Goal: Book appointment/travel/reservation

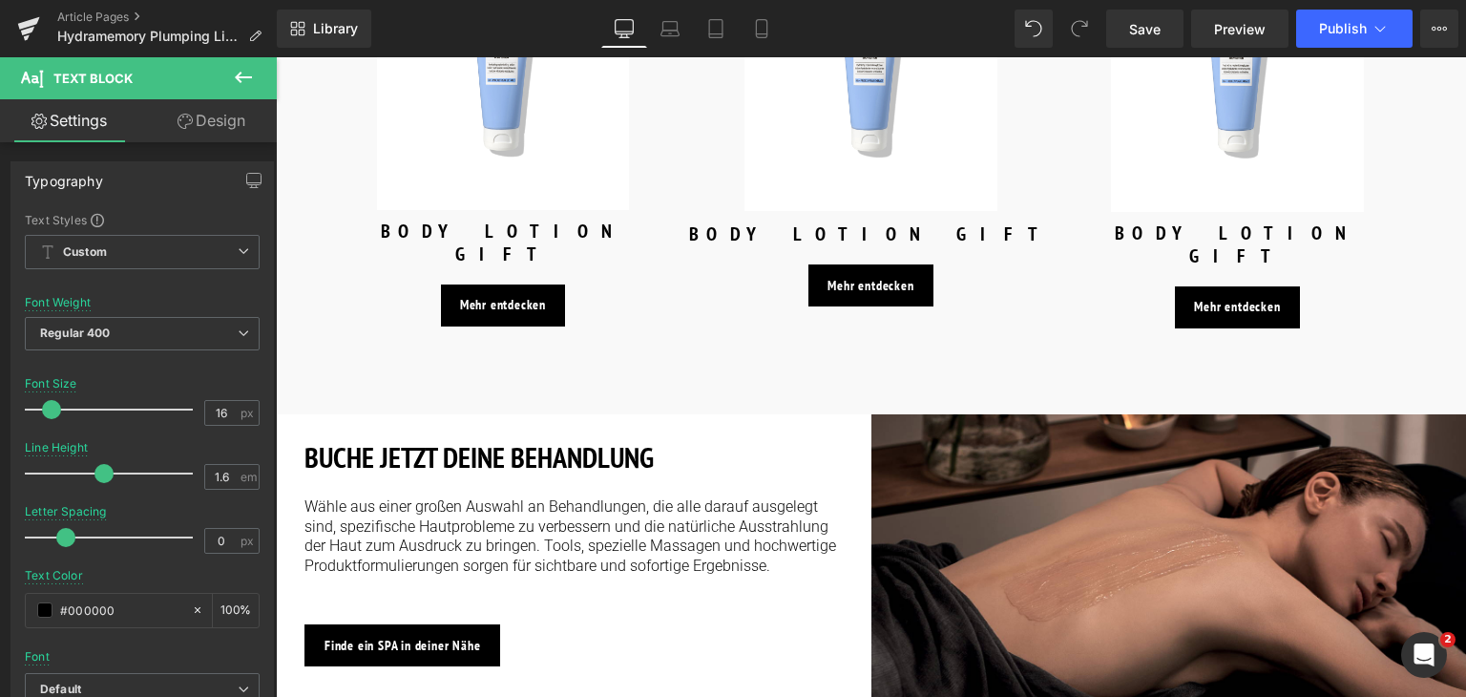
scroll to position [3034, 0]
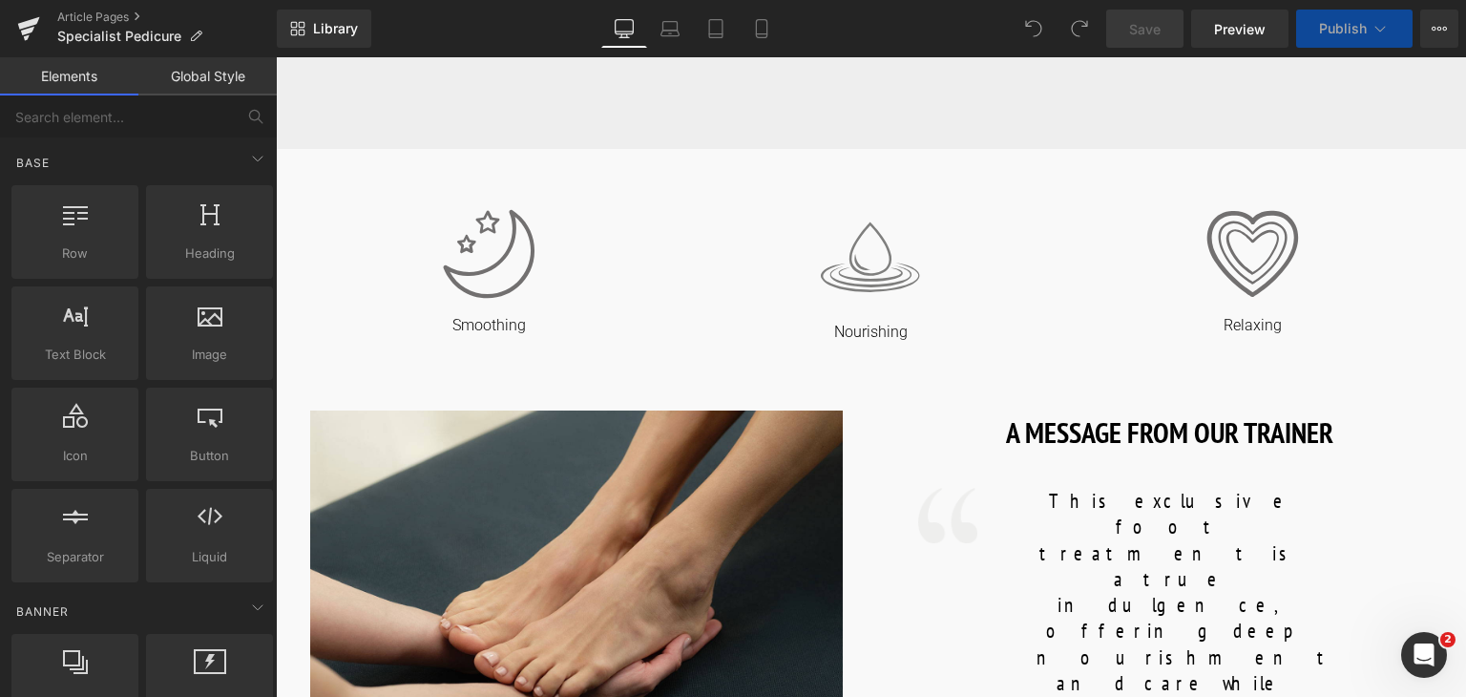
scroll to position [710, 0]
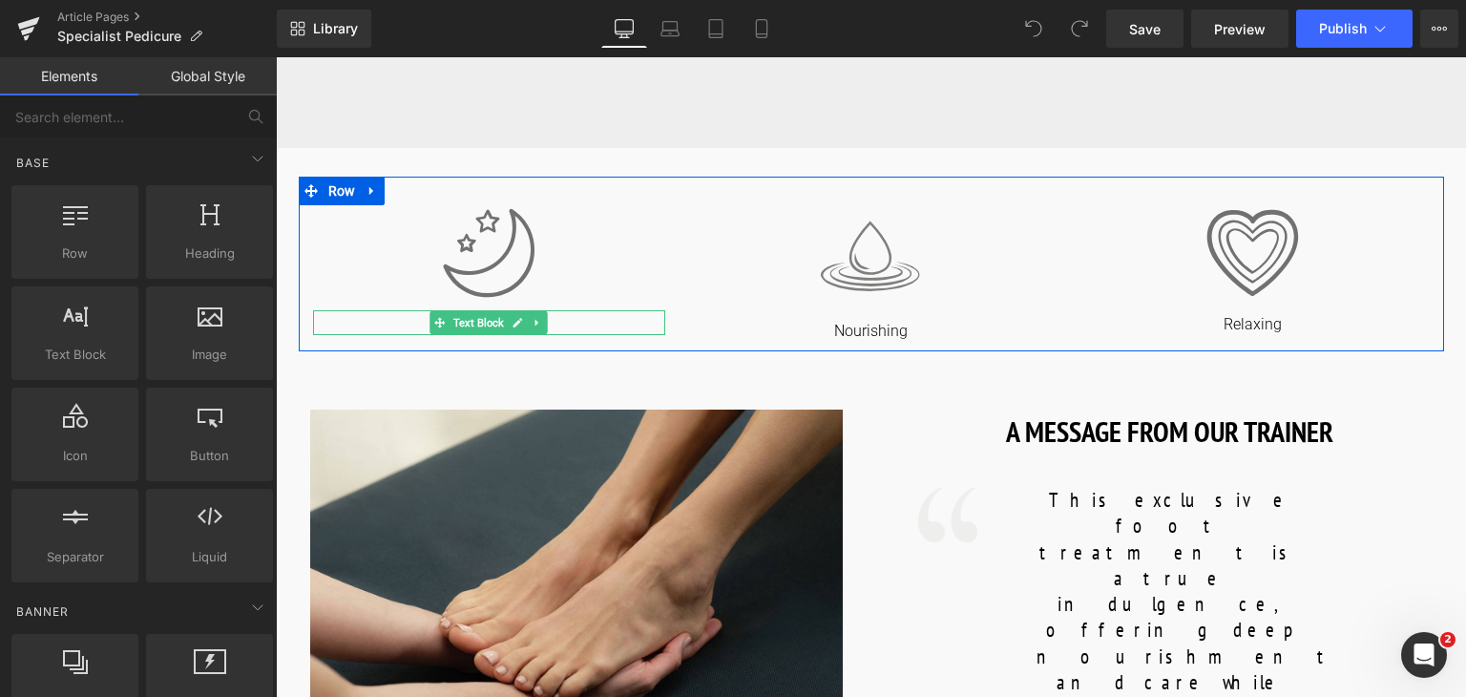
click at [572, 322] on p "Smoothing" at bounding box center [489, 325] width 353 height 20
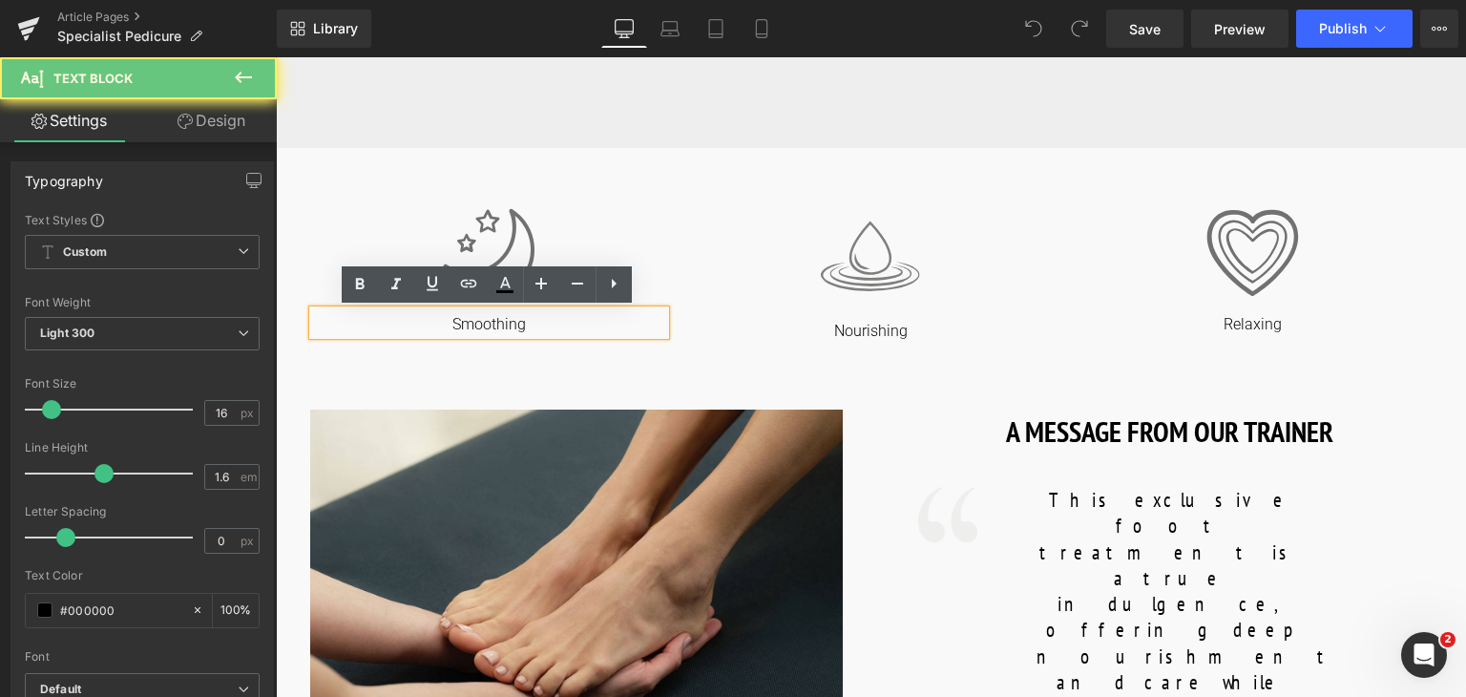
click at [572, 322] on p "Smoothing" at bounding box center [489, 325] width 353 height 20
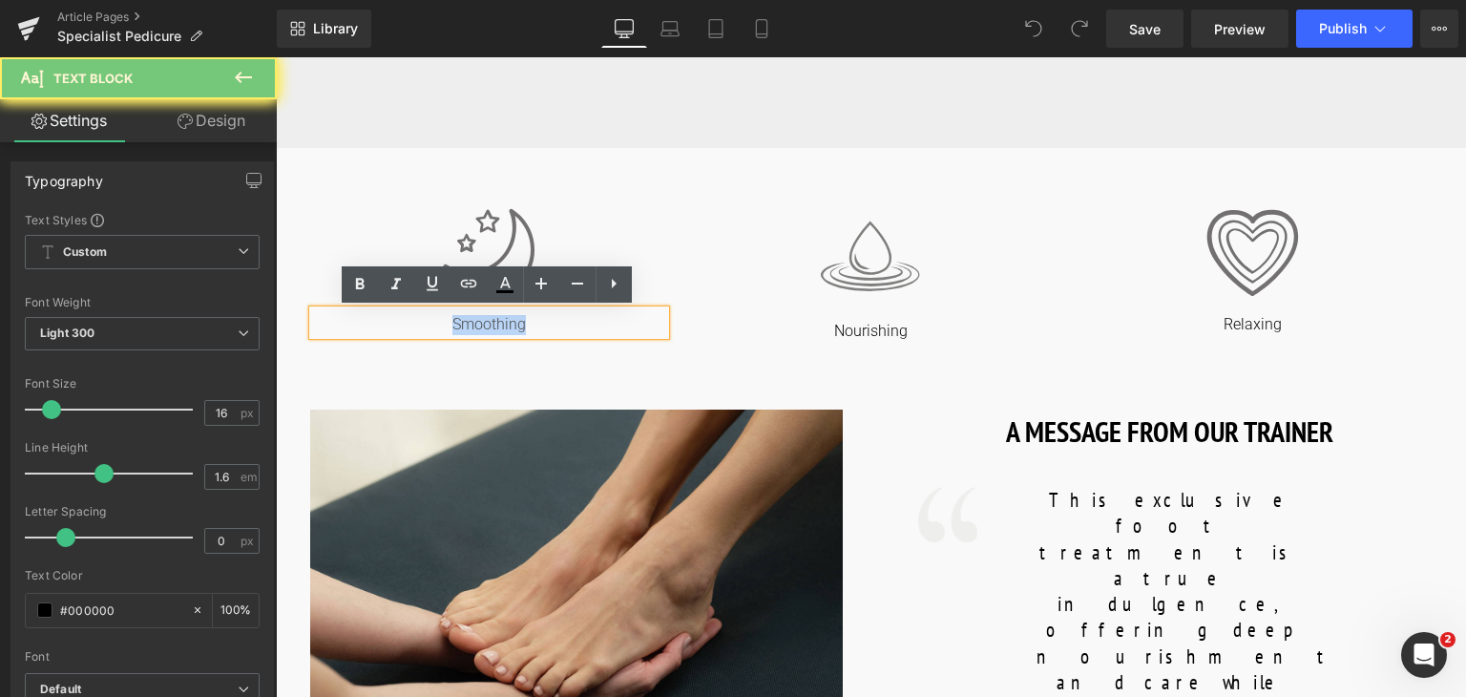
click at [572, 322] on p "Smoothing" at bounding box center [489, 325] width 353 height 20
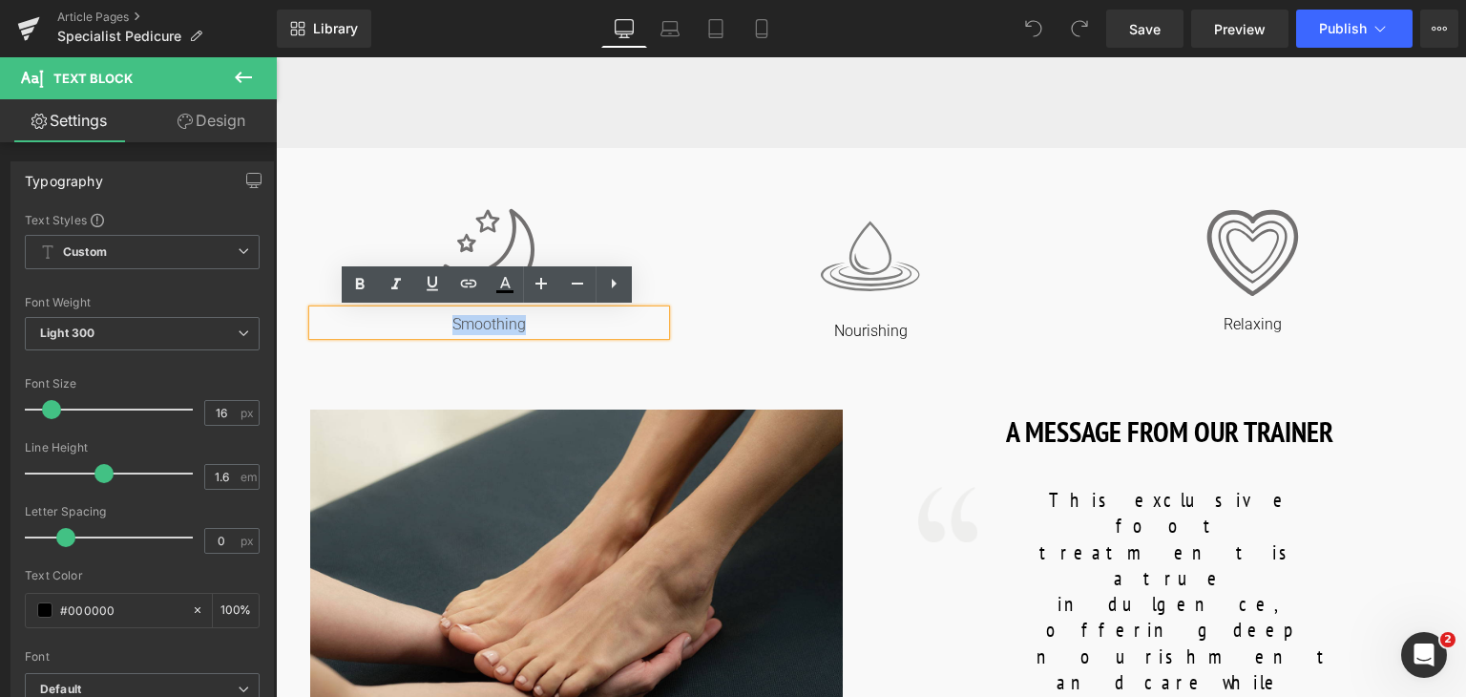
copy p "Smoothing"
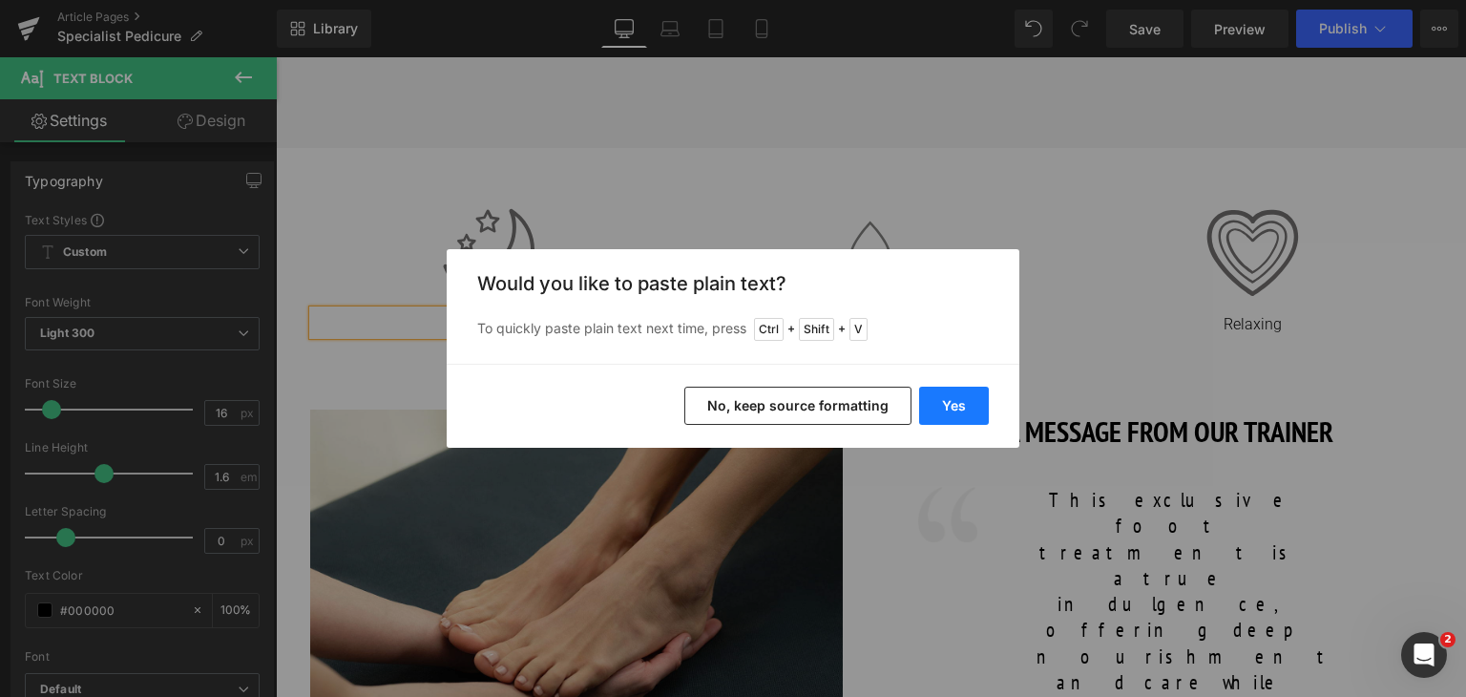
click at [942, 402] on button "Yes" at bounding box center [954, 405] width 70 height 38
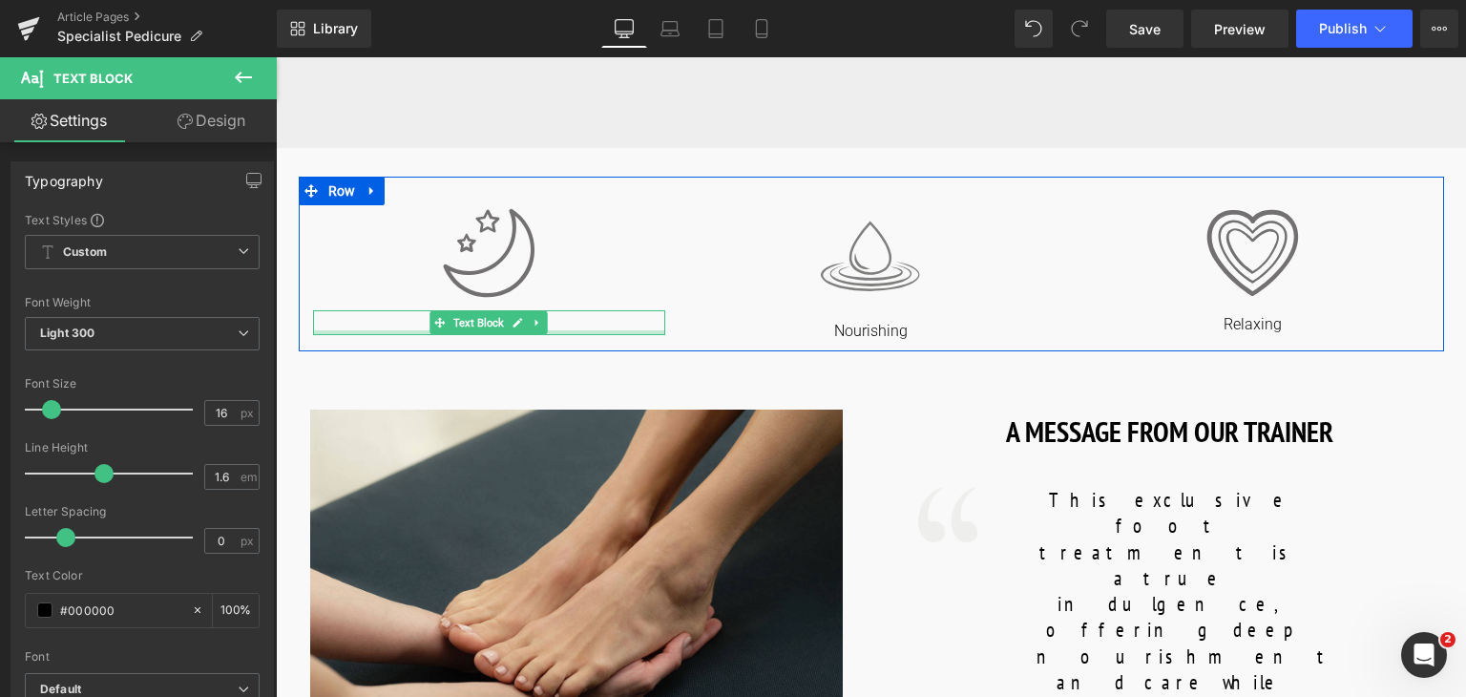
click at [567, 331] on div at bounding box center [489, 332] width 353 height 5
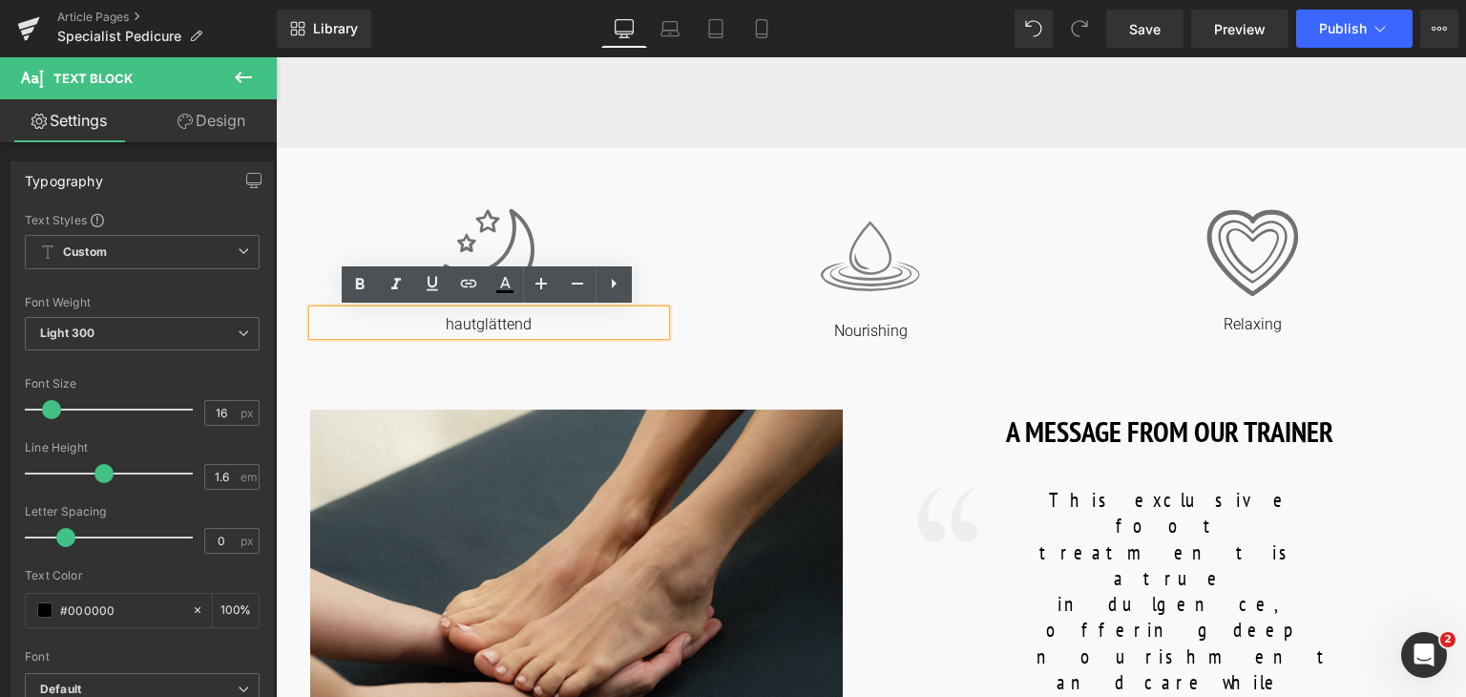
click at [452, 327] on p "hautglättend" at bounding box center [489, 325] width 353 height 20
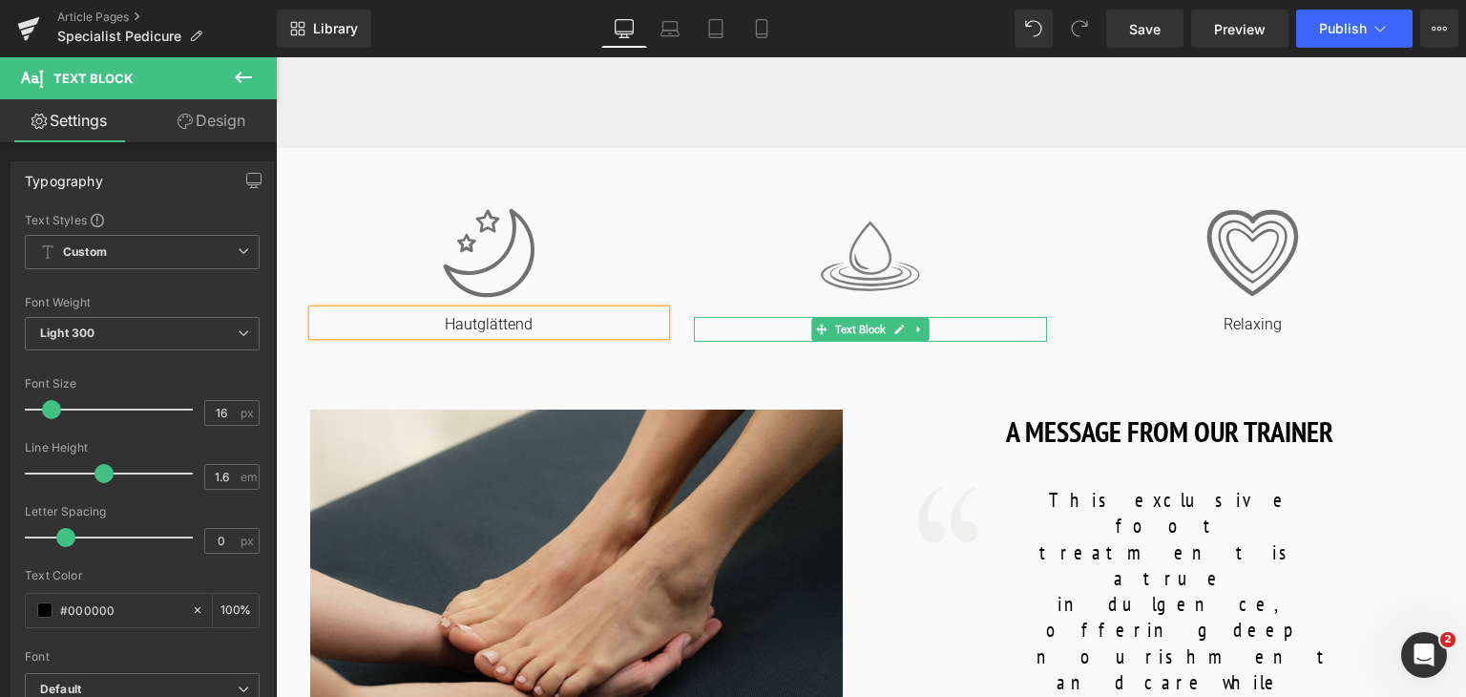
click at [954, 329] on p "Nourishing" at bounding box center [870, 332] width 353 height 20
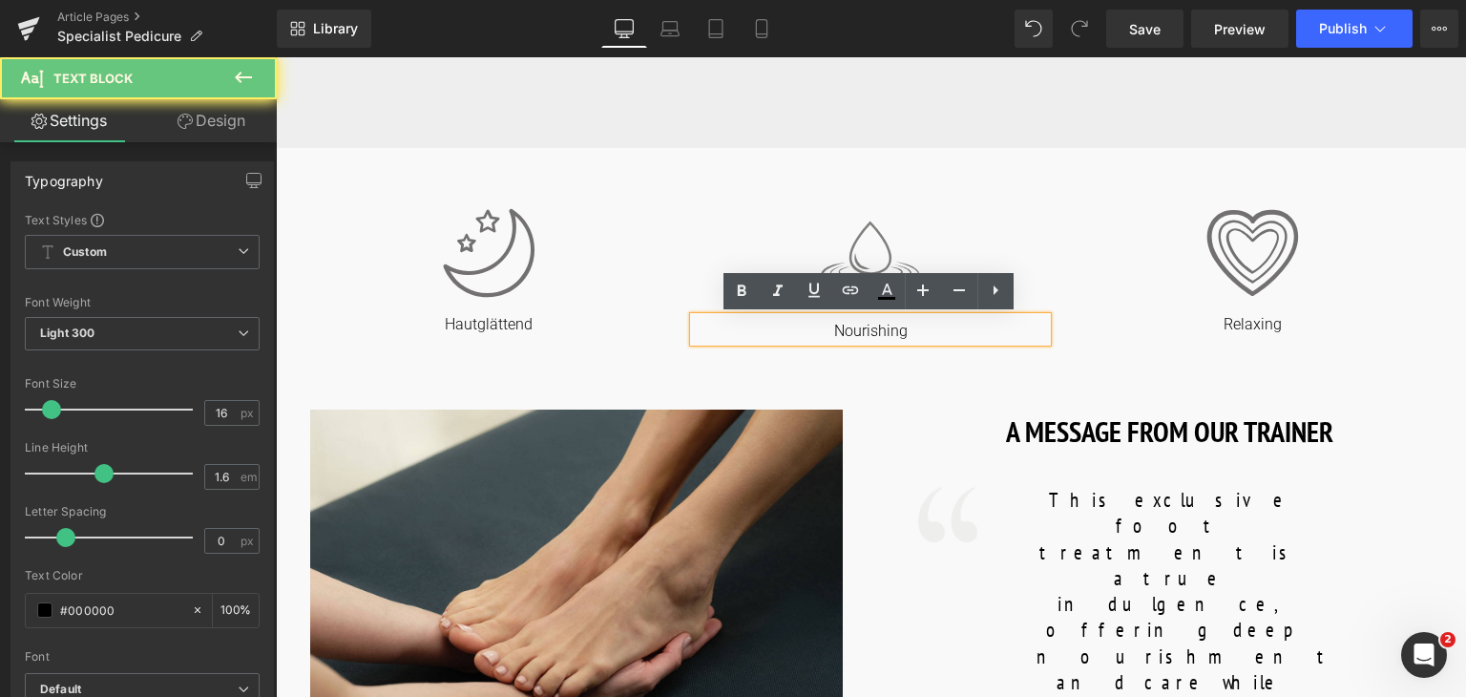
click at [954, 329] on p "Nourishing" at bounding box center [870, 332] width 353 height 20
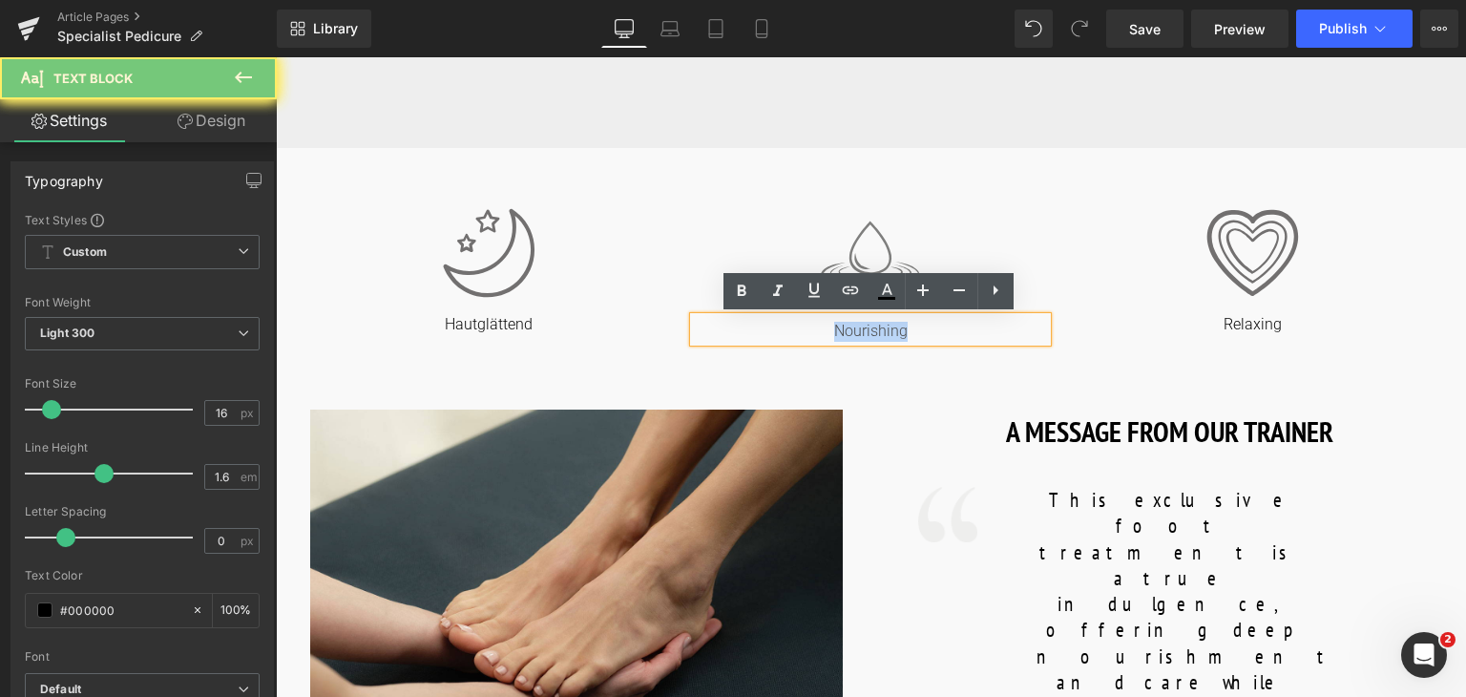
click at [954, 329] on p "Nourishing" at bounding box center [870, 332] width 353 height 20
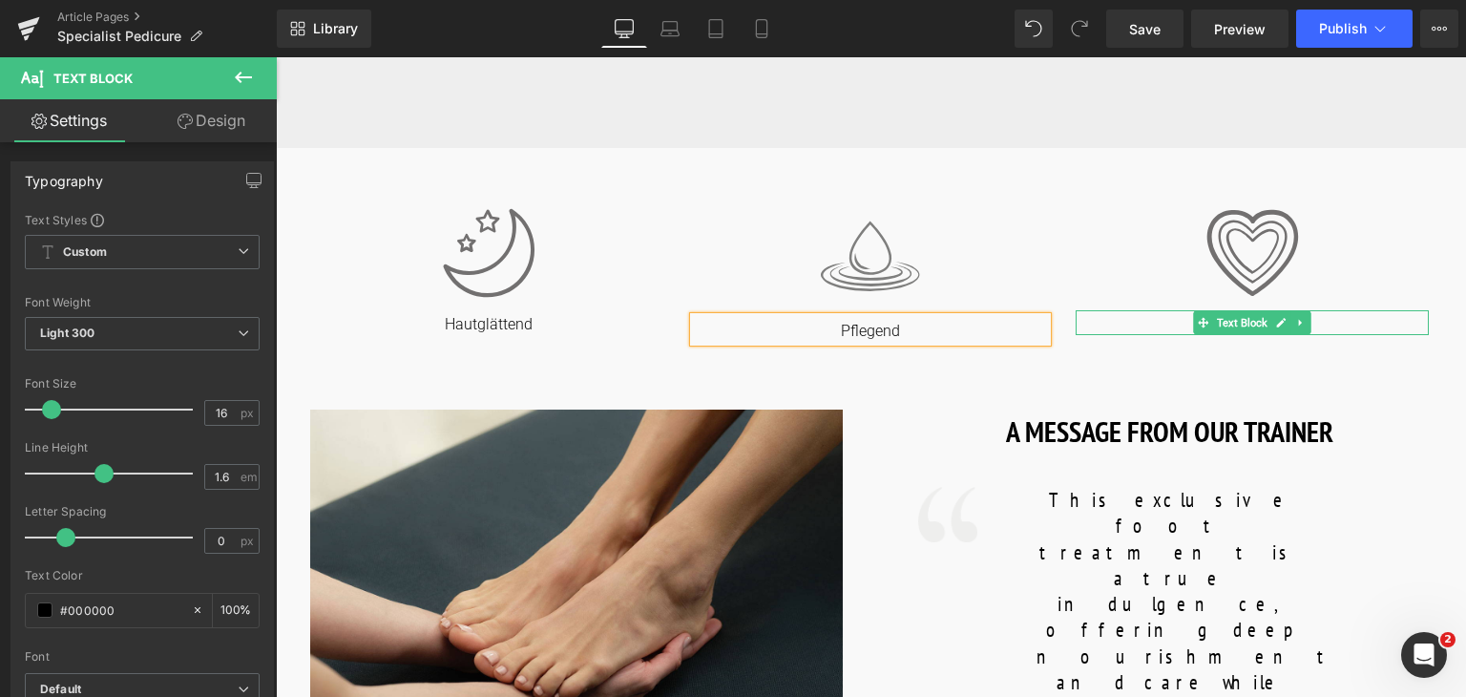
click at [1336, 324] on p "Relaxing" at bounding box center [1251, 325] width 353 height 20
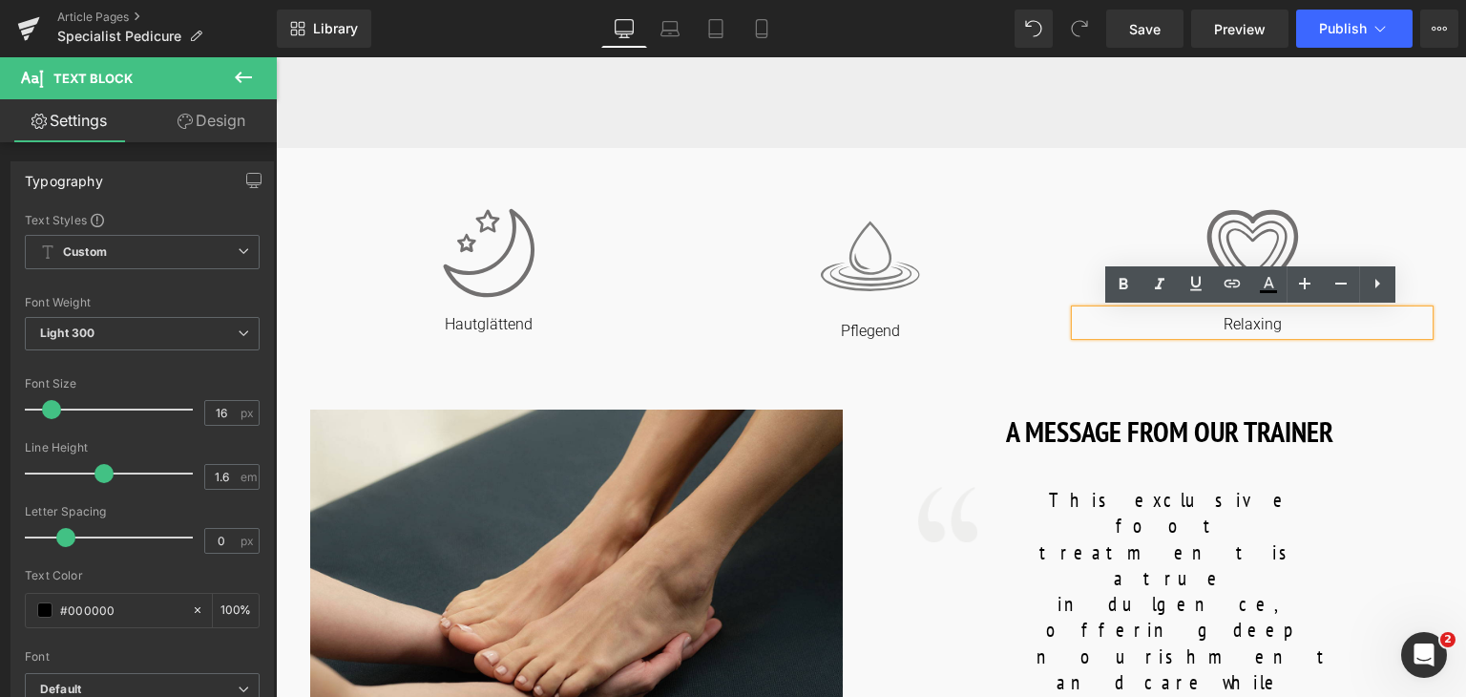
click at [1271, 331] on p "Relaxing" at bounding box center [1251, 325] width 353 height 20
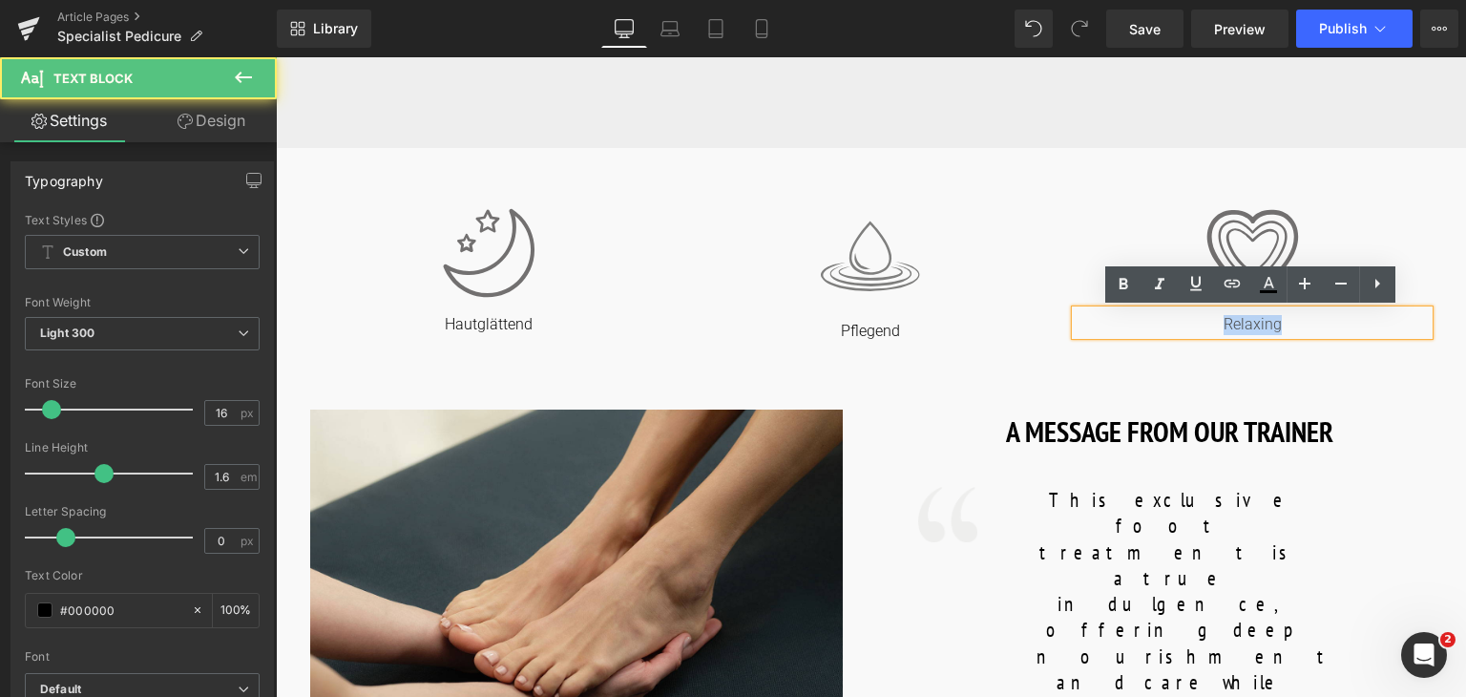
click at [1271, 331] on p "Relaxing" at bounding box center [1251, 325] width 353 height 20
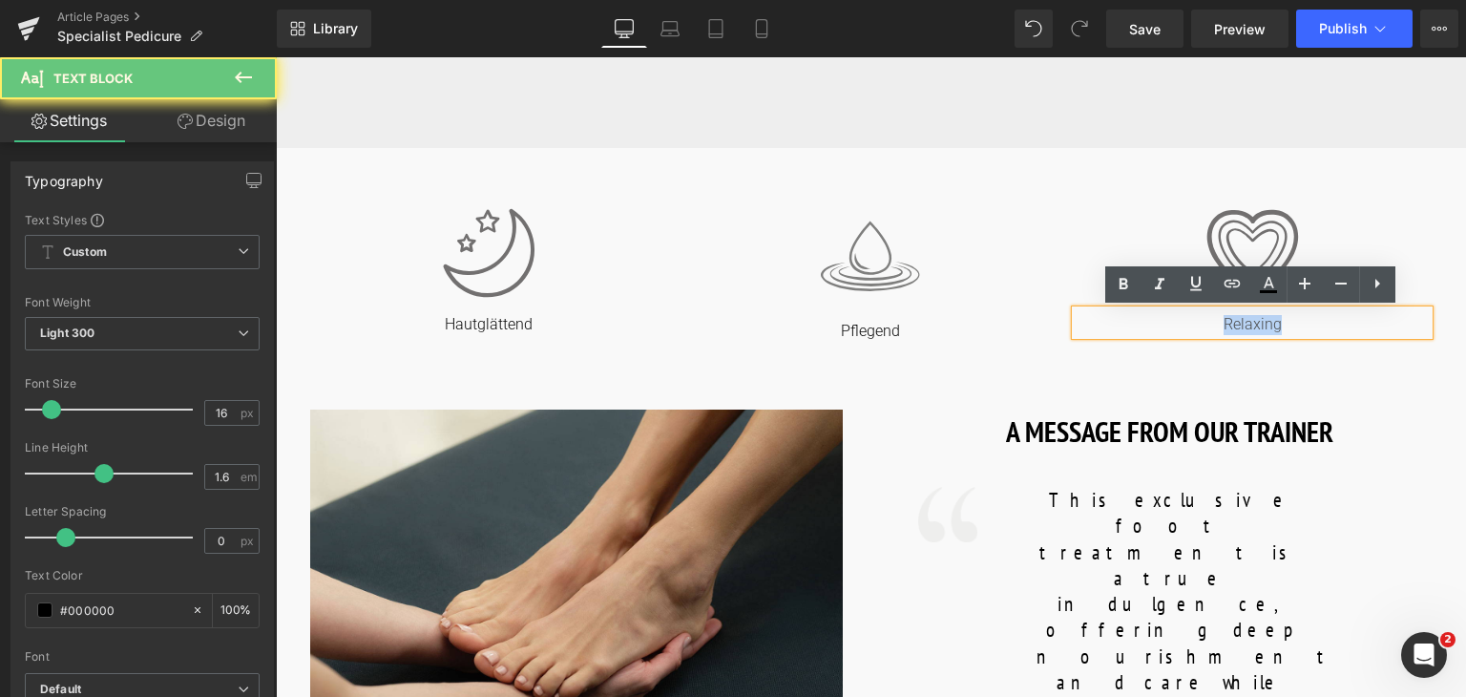
click at [1271, 331] on p "Relaxing" at bounding box center [1251, 325] width 353 height 20
copy p "Relaxing"
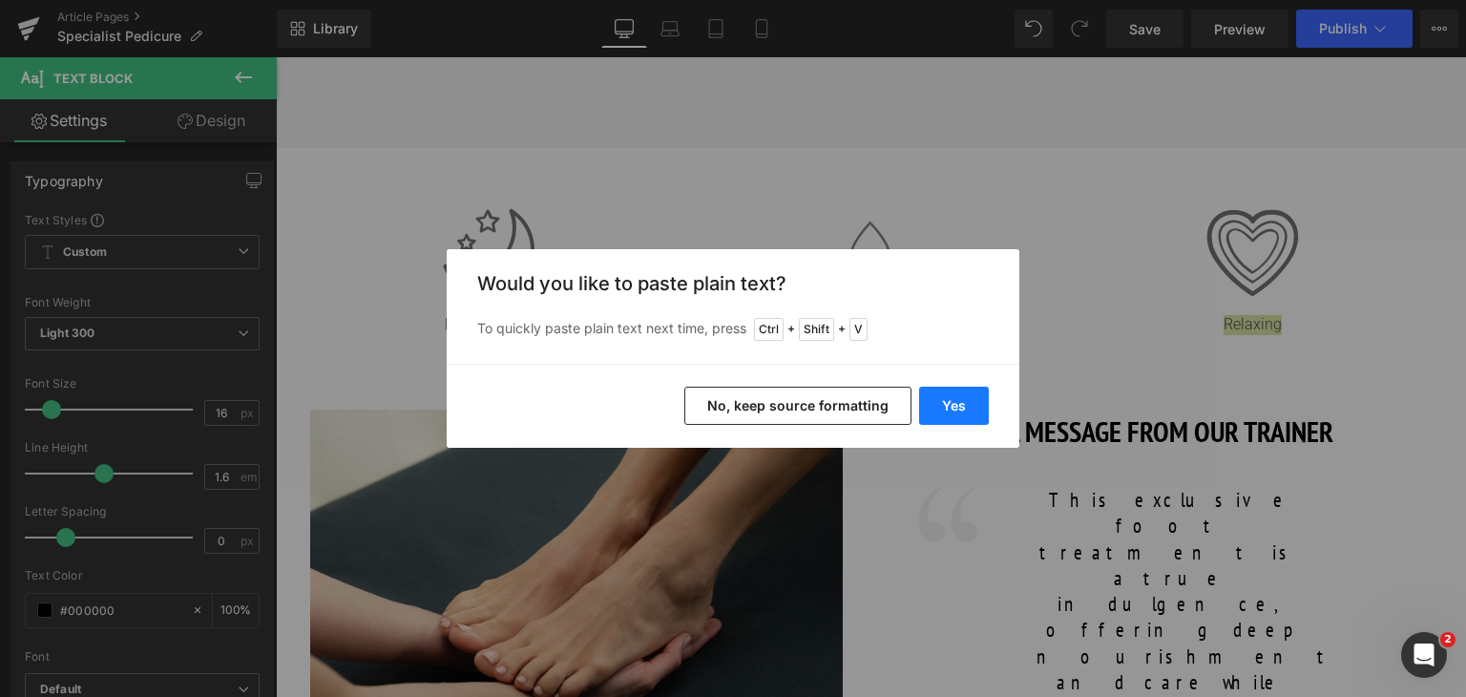
click at [962, 408] on button "Yes" at bounding box center [954, 405] width 70 height 38
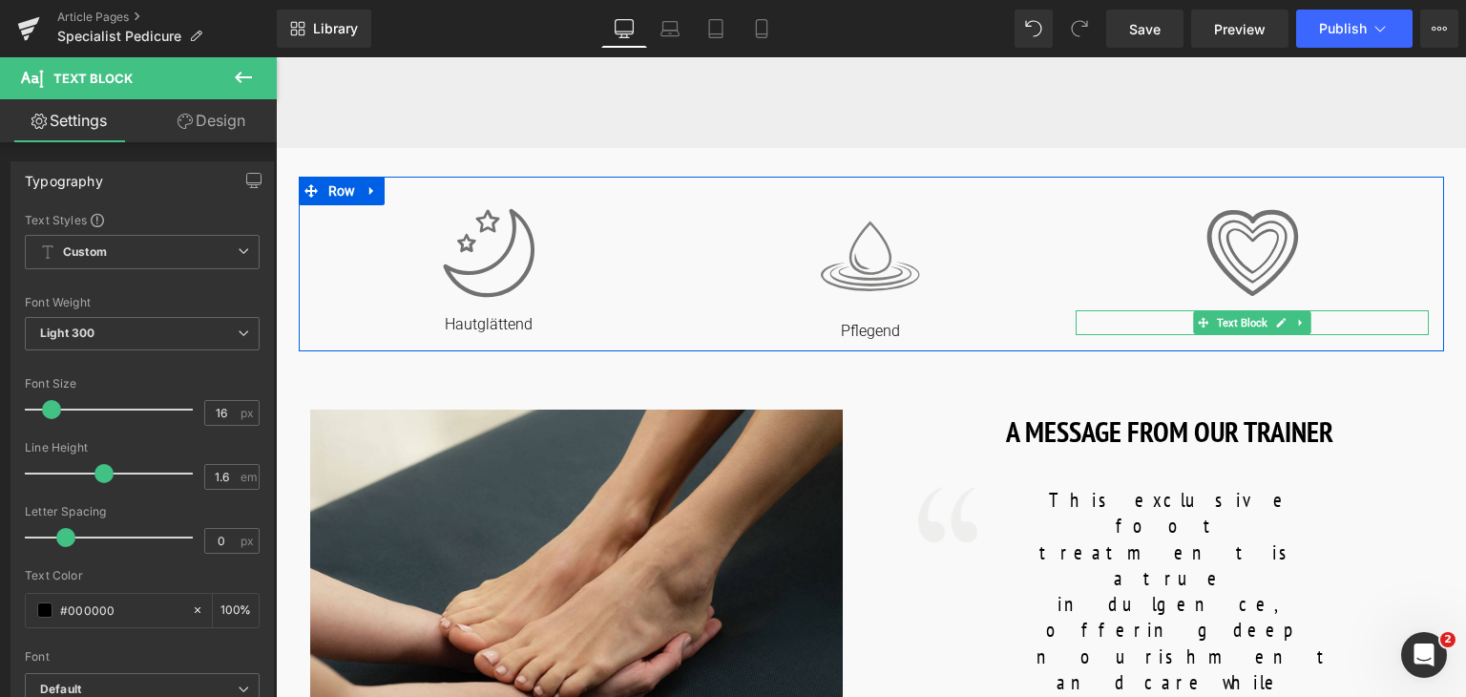
click at [1357, 322] on p "beruhigend" at bounding box center [1251, 325] width 353 height 20
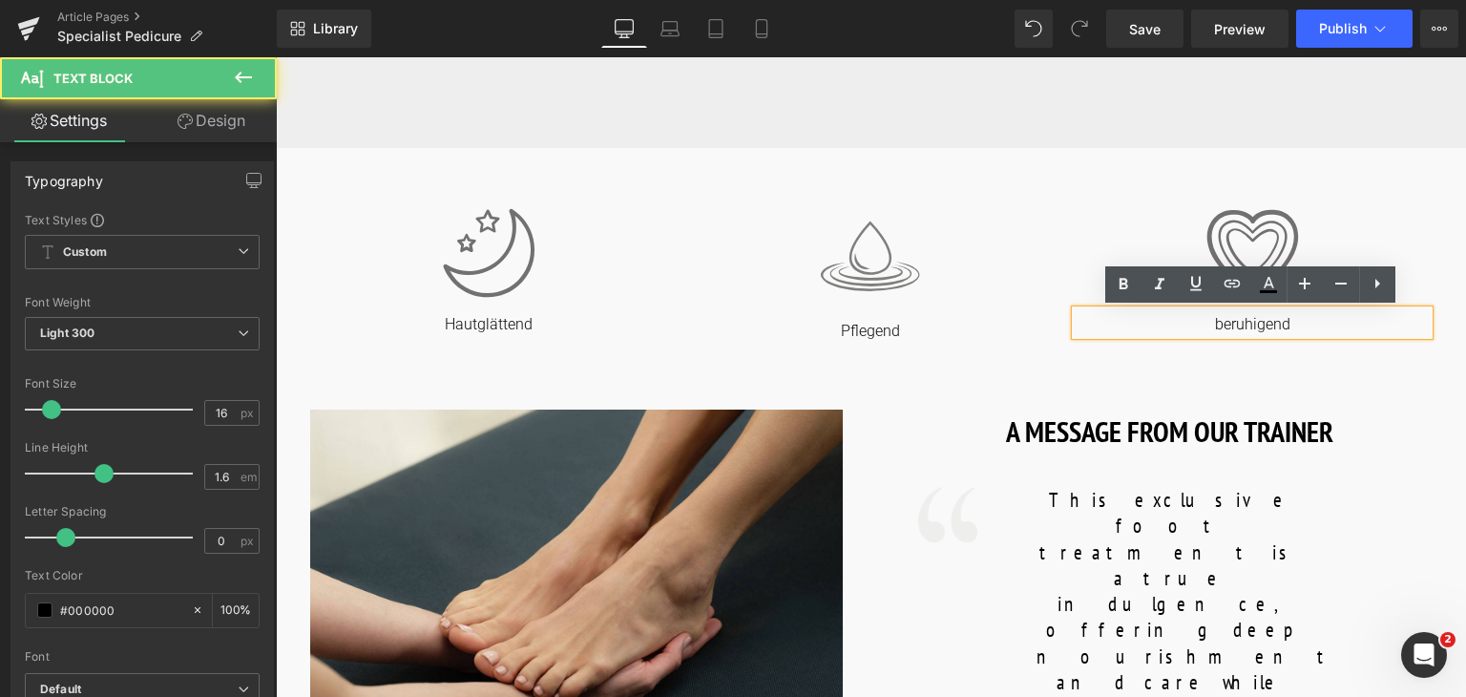
click at [1226, 323] on p "beruhigend" at bounding box center [1251, 325] width 353 height 20
click at [1222, 326] on p "beruhigend" at bounding box center [1251, 325] width 353 height 20
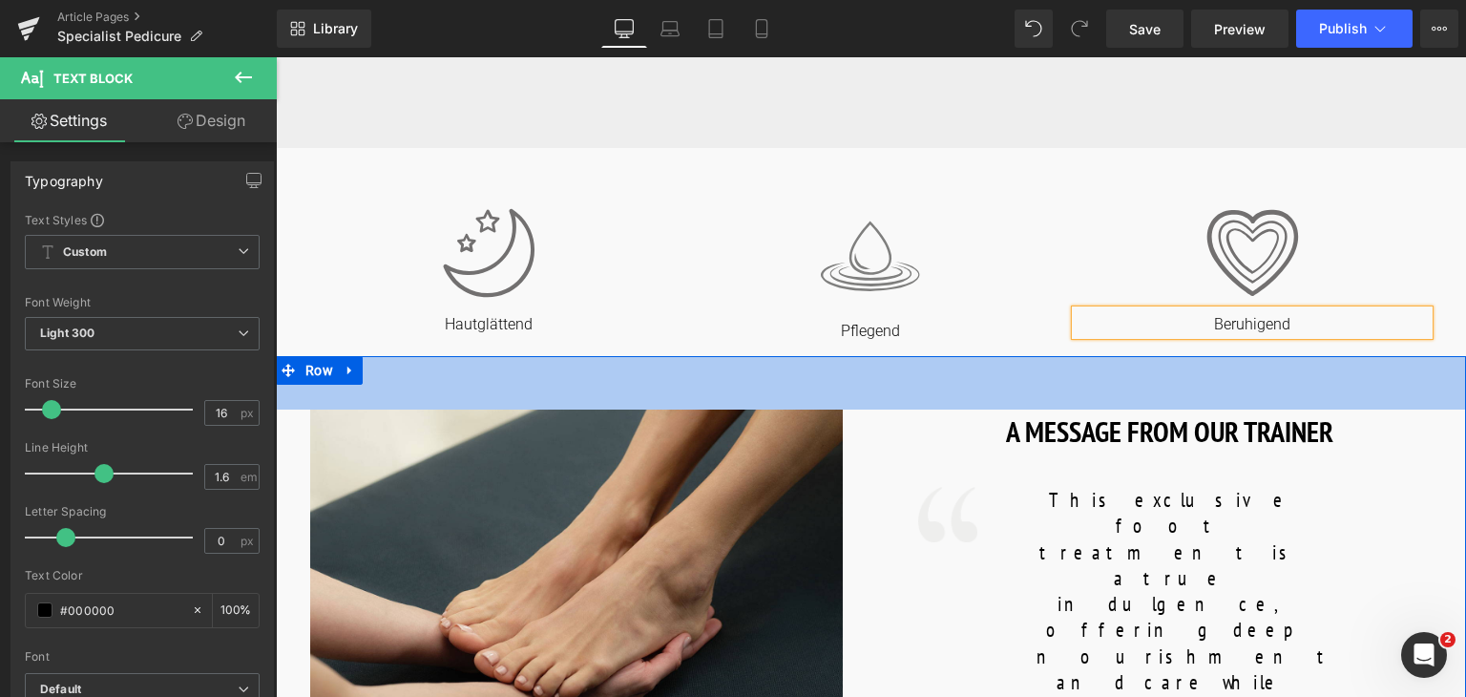
scroll to position [826, 0]
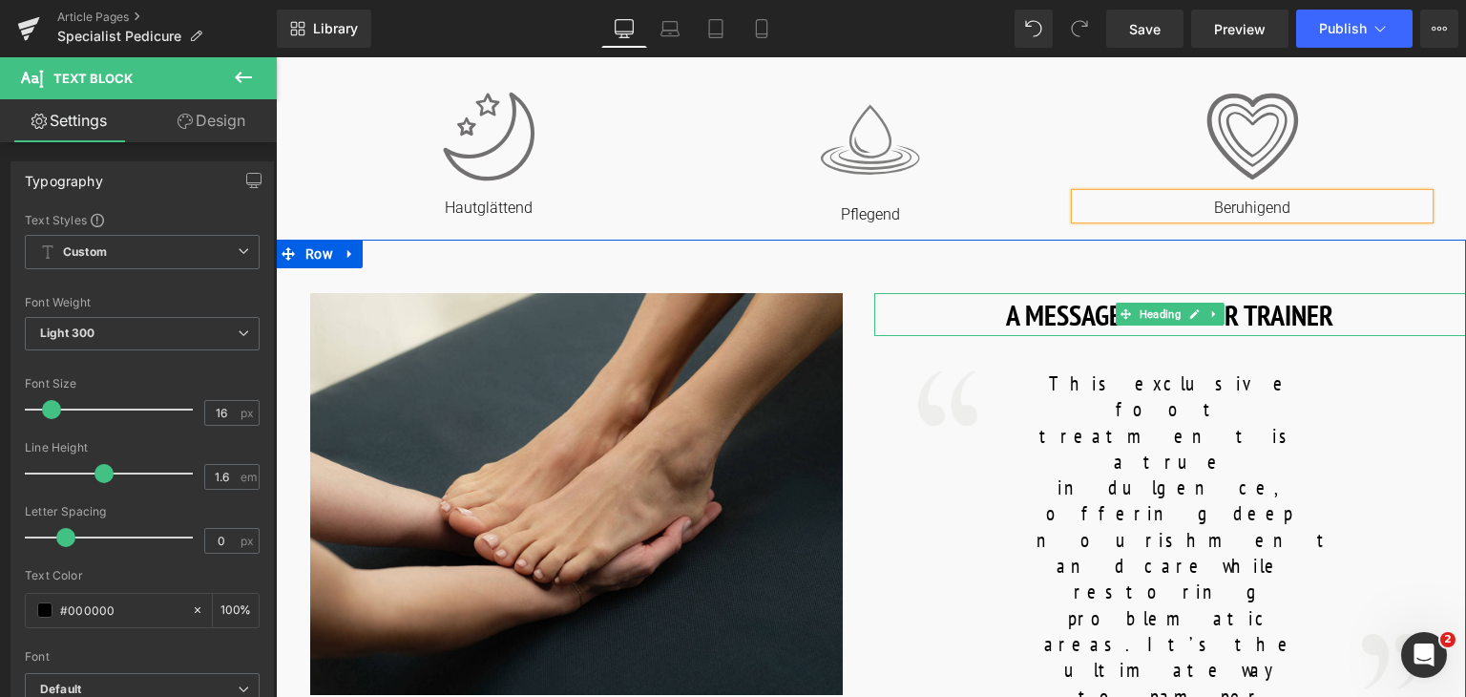
click at [1332, 307] on h1 "A MESSAGE FROM OUR TRAINER" at bounding box center [1170, 314] width 593 height 43
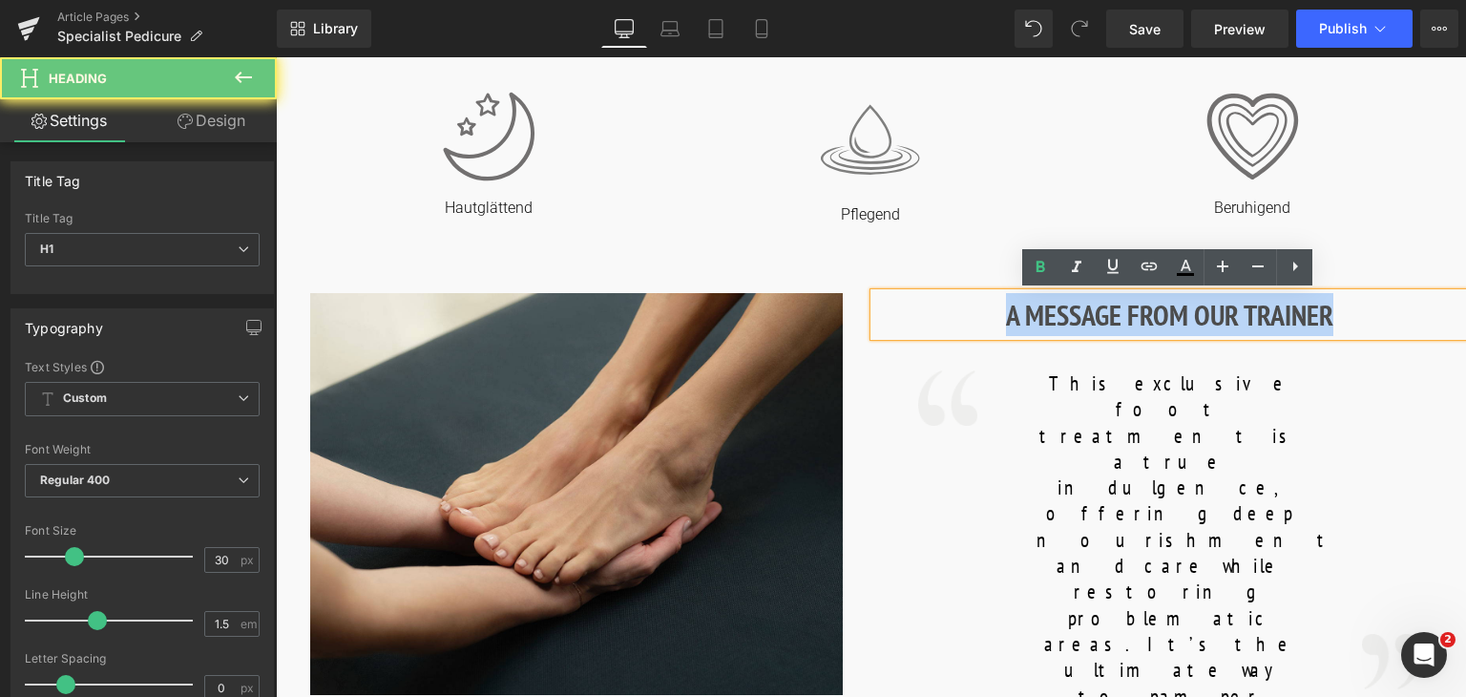
click at [1332, 307] on h1 "A MESSAGE FROM OUR TRAINER" at bounding box center [1170, 314] width 593 height 43
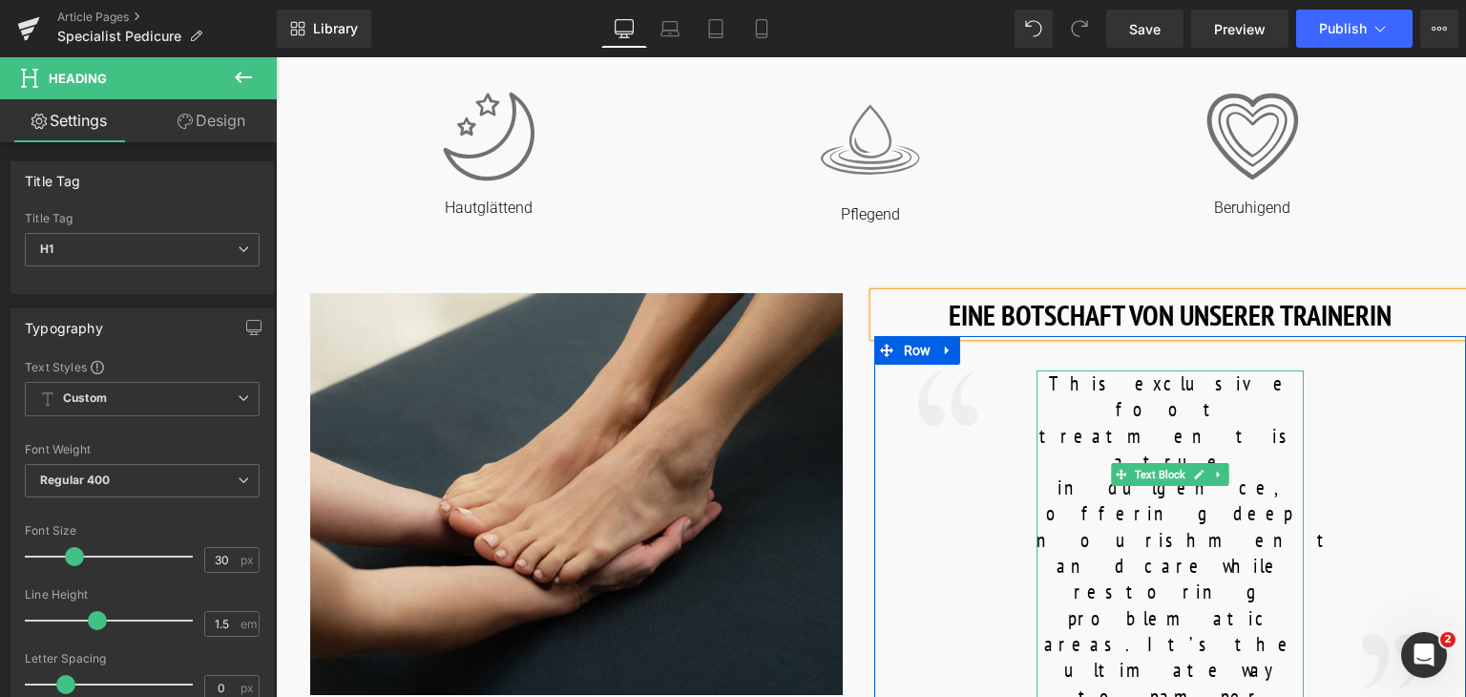
click at [1201, 426] on font "This exclusive foot treatment is a true indulgence, offering deep nourishment a…" at bounding box center [1187, 565] width 302 height 390
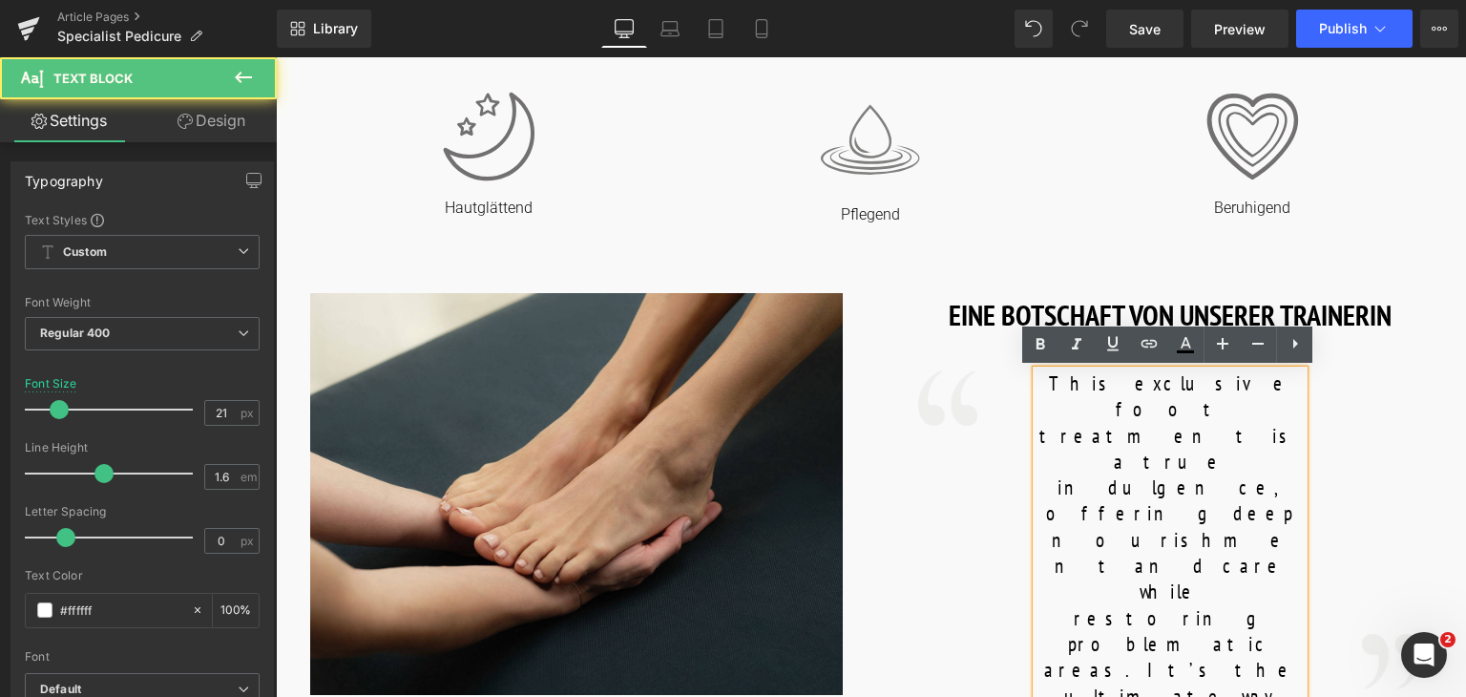
click at [1201, 426] on font "This exclusive foot treatment is a true indulgence, offering deep nourishment a…" at bounding box center [1169, 578] width 266 height 416
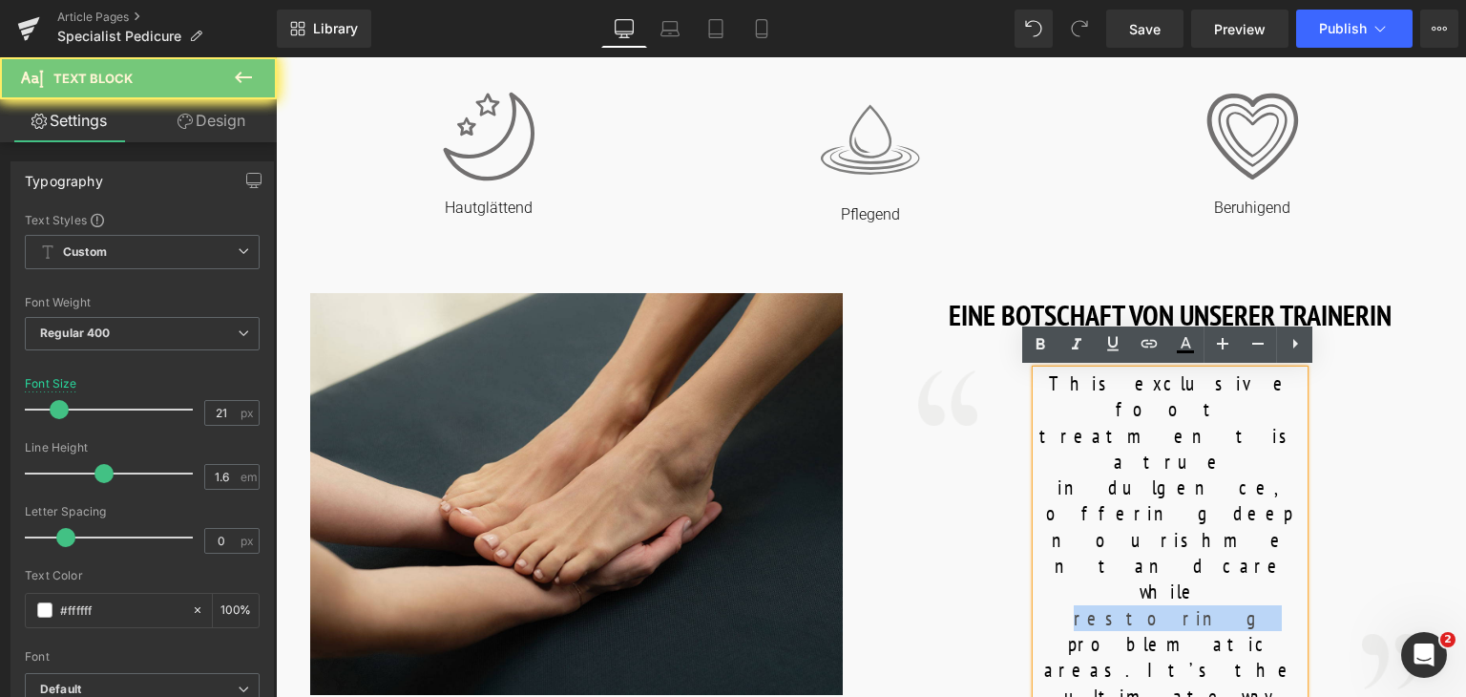
click at [1201, 426] on font "This exclusive foot treatment is a true indulgence, offering deep nourishment a…" at bounding box center [1169, 578] width 266 height 416
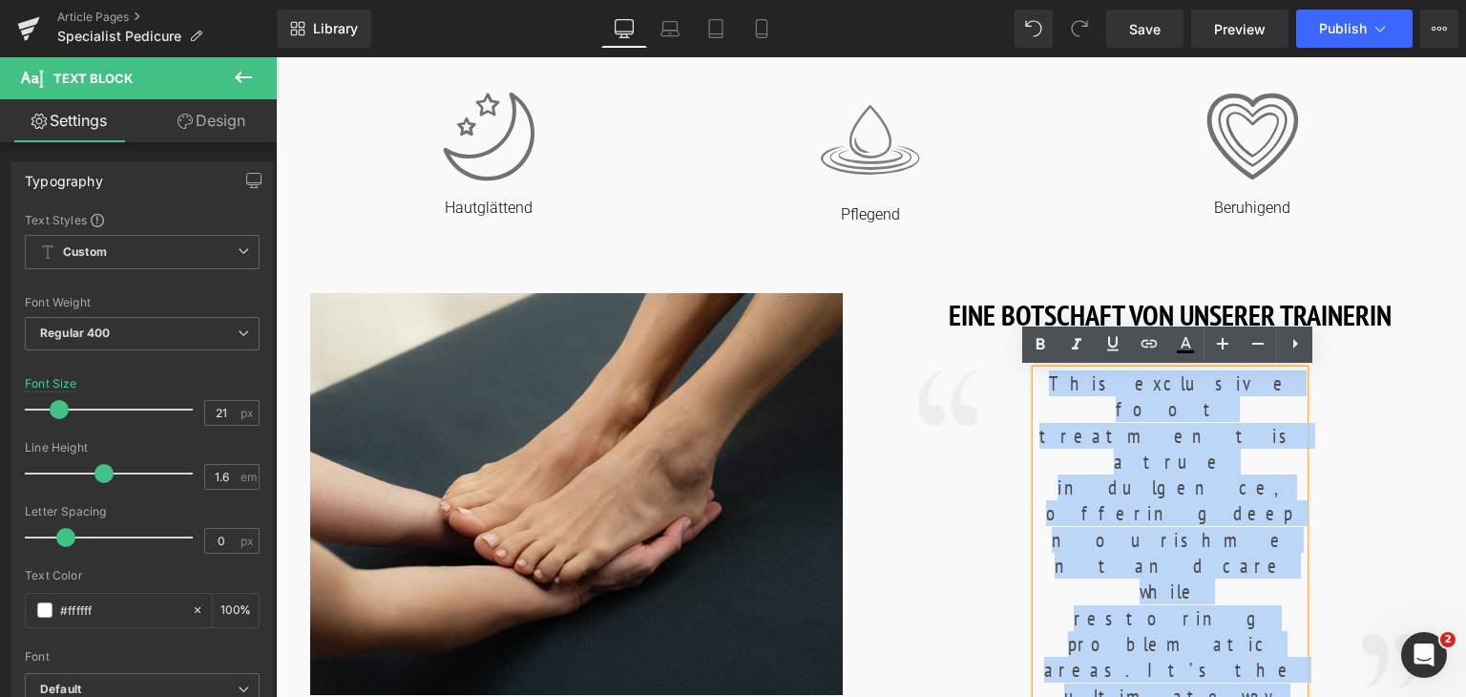
drag, startPoint x: 1259, startPoint y: 493, endPoint x: 1033, endPoint y: 390, distance: 248.5
click at [1036, 390] on p "This exclusive foot treatment is a true indulgence, offering deep nourishment a…" at bounding box center [1169, 578] width 267 height 417
copy font "This exclusive foot treatment is a true indulgence, offering deep nourishment a…"
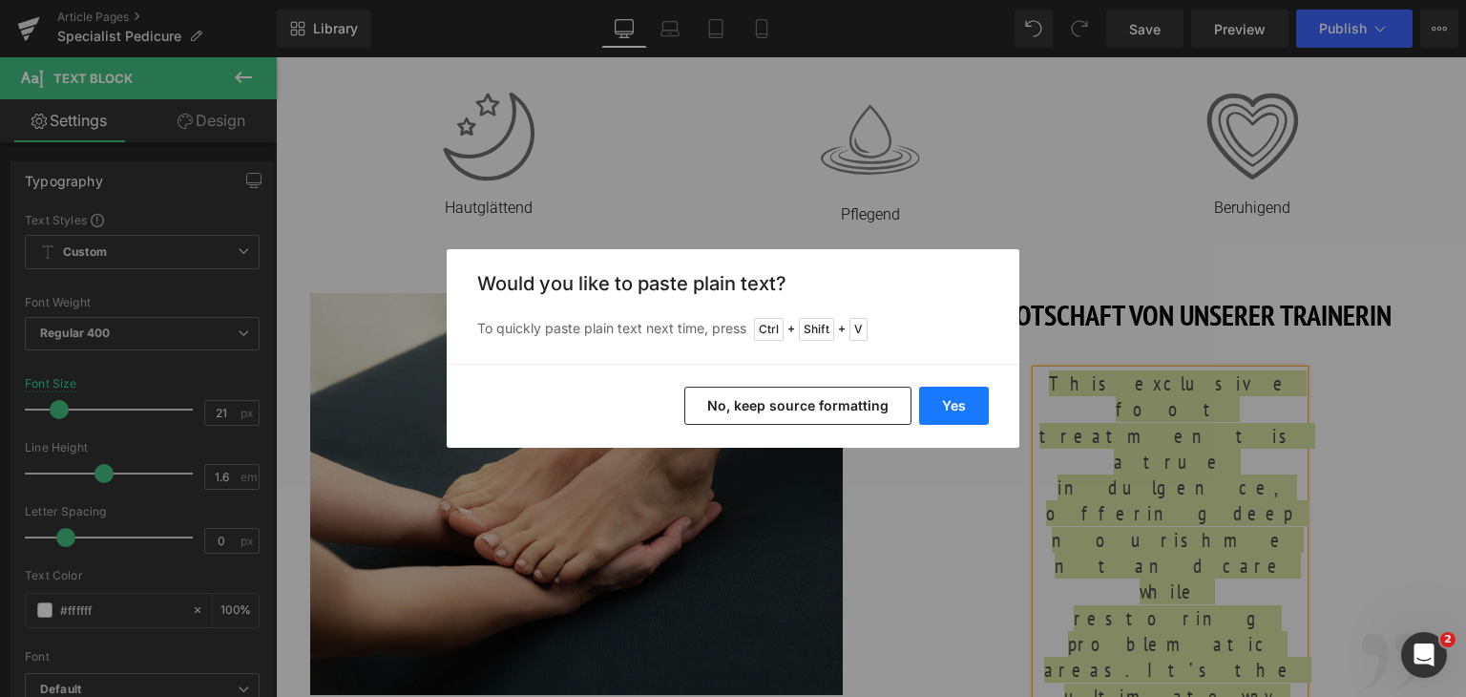
click at [960, 409] on button "Yes" at bounding box center [954, 405] width 70 height 38
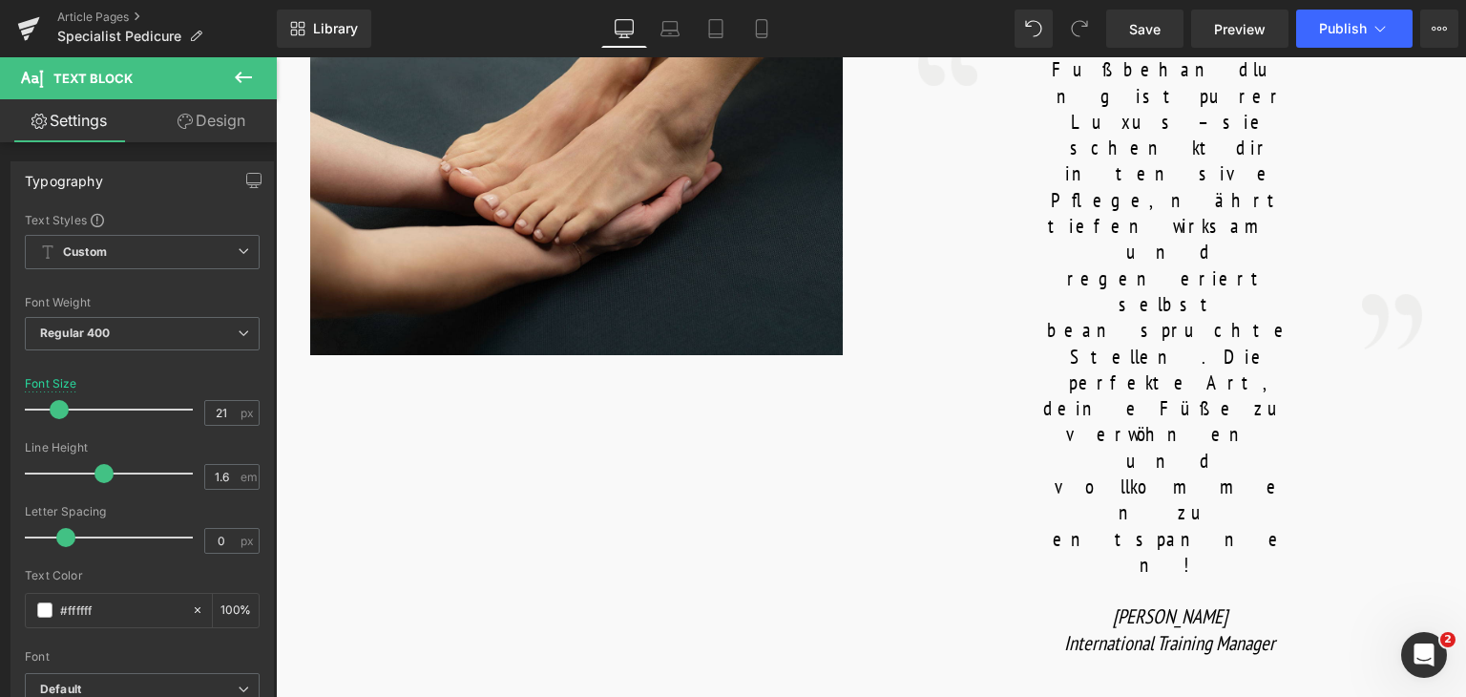
scroll to position [1368, 0]
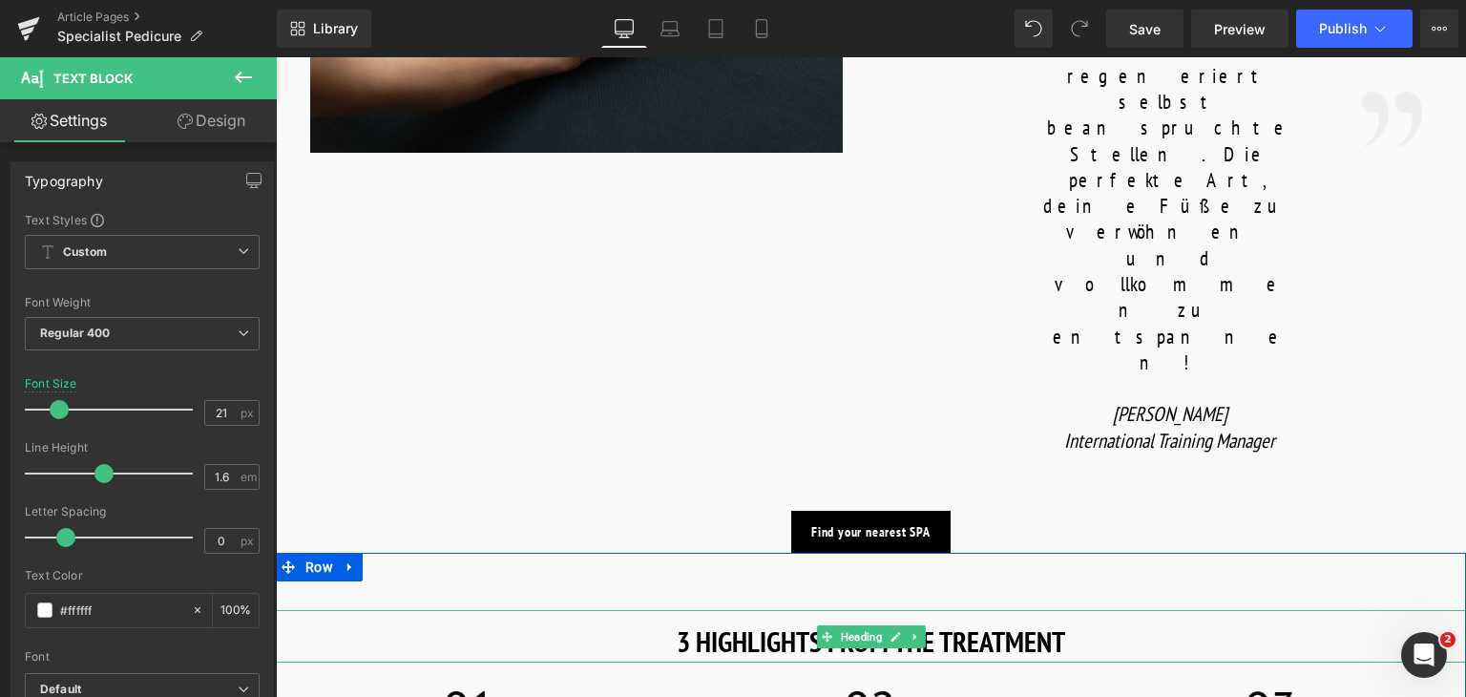
click at [1028, 622] on strong "3 HIGHLIGHTS FROM THE TREATMENT" at bounding box center [870, 640] width 388 height 37
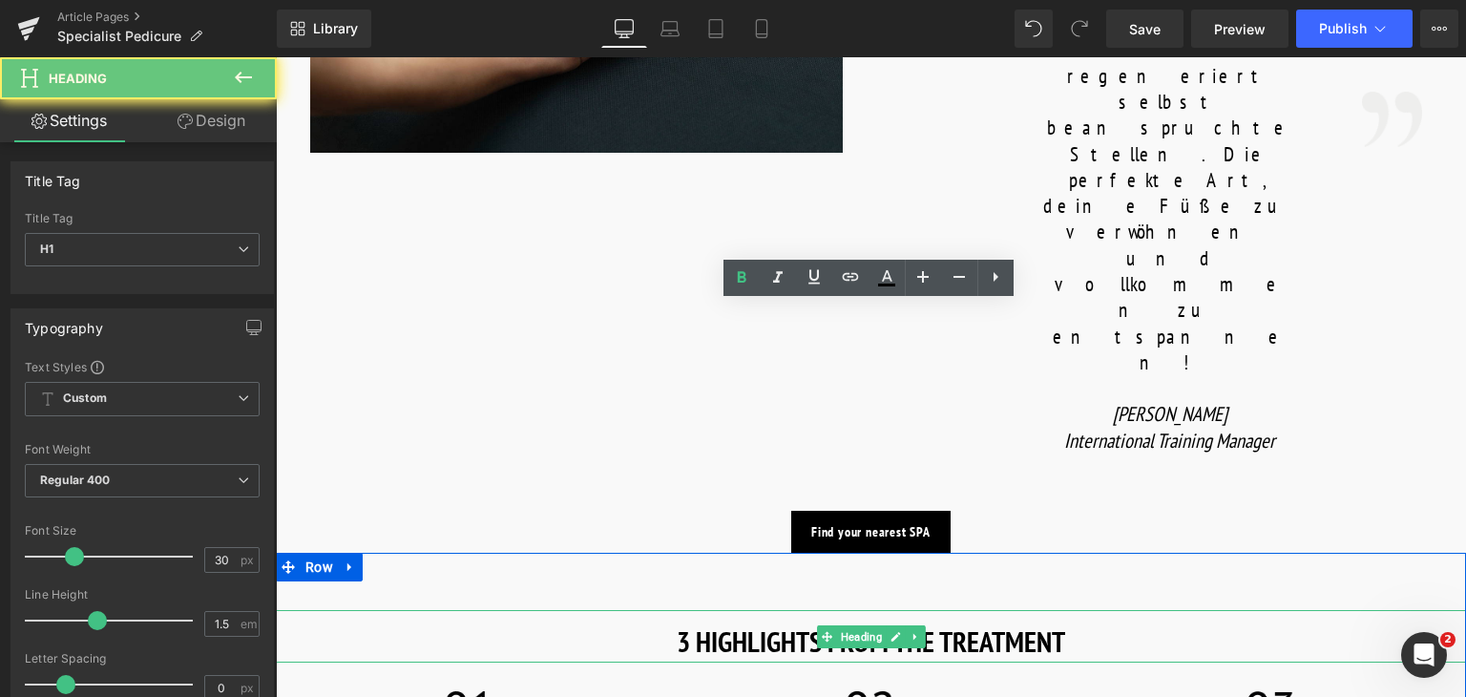
click at [1028, 622] on strong "3 HIGHLIGHTS FROM THE TREATMENT" at bounding box center [870, 640] width 388 height 37
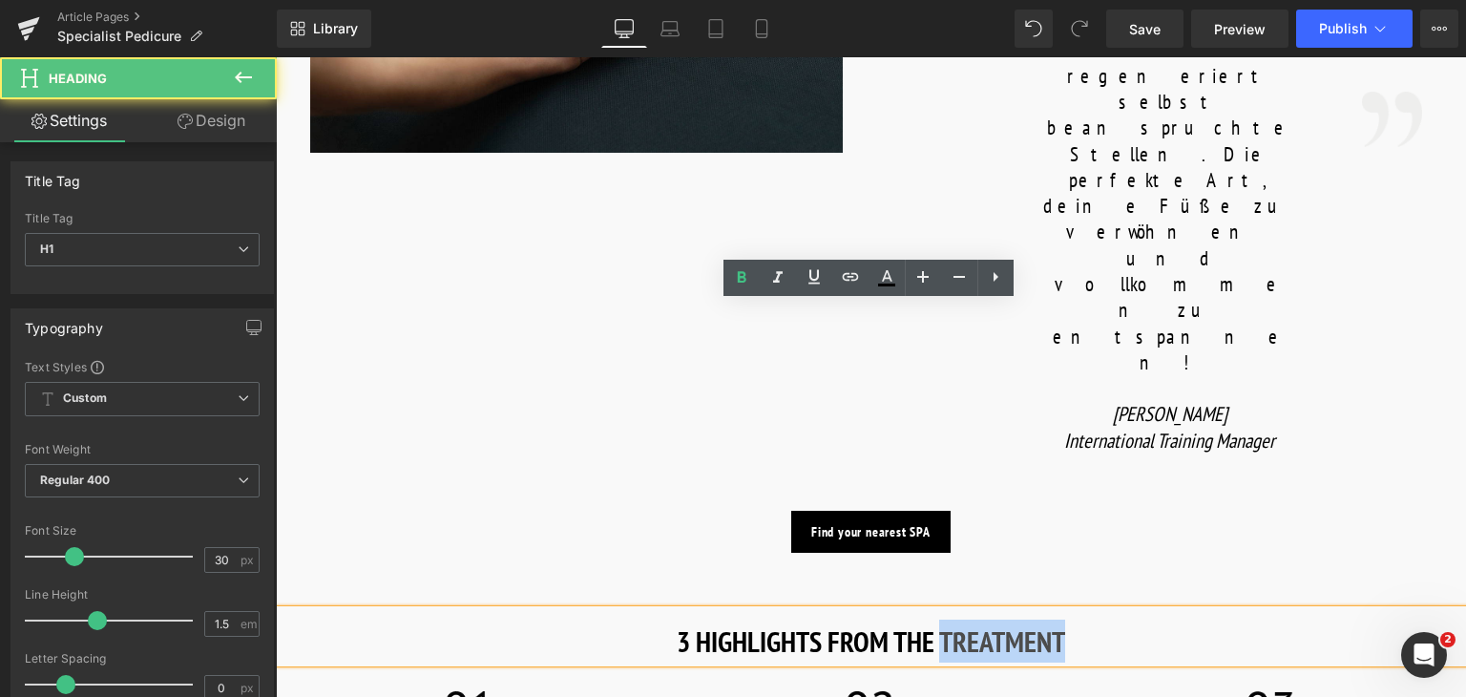
click at [1028, 622] on strong "3 HIGHLIGHTS FROM THE TREATMENT" at bounding box center [870, 640] width 388 height 37
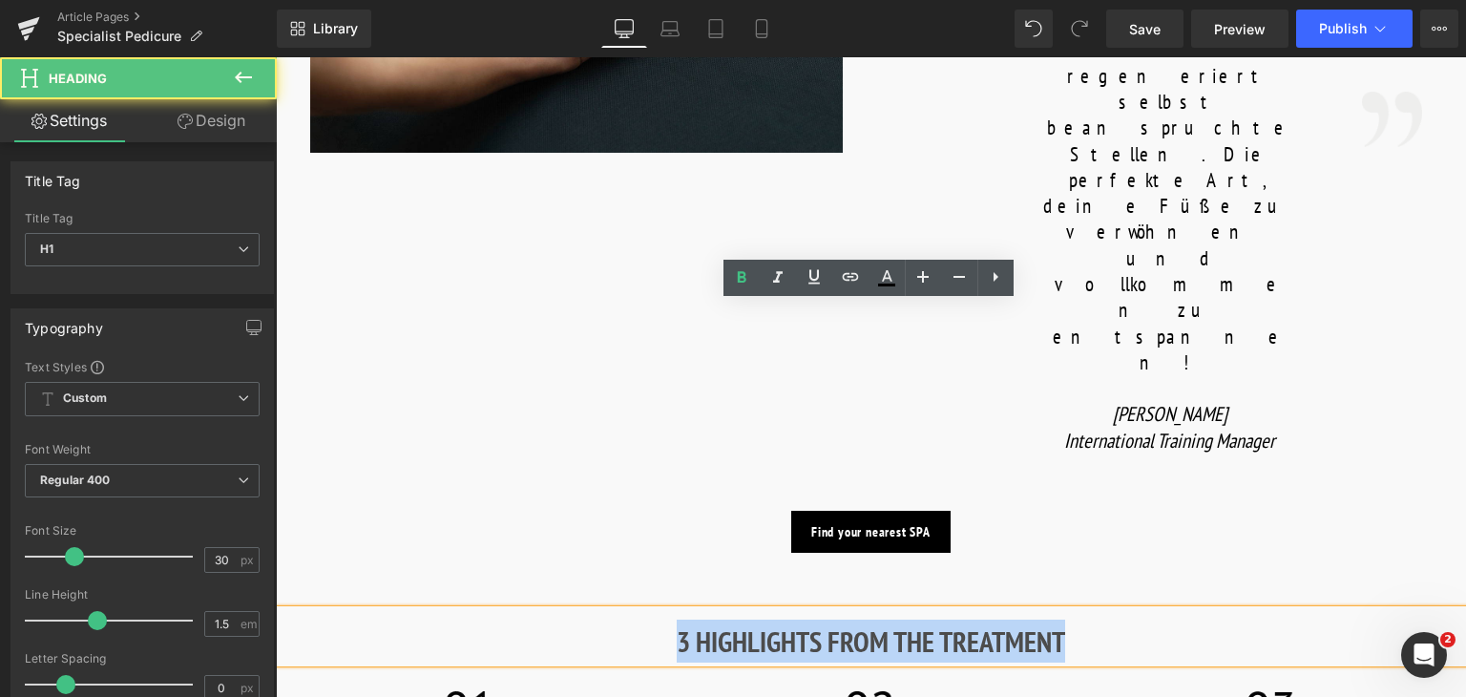
click at [1028, 622] on strong "3 HIGHLIGHTS FROM THE TREATMENT" at bounding box center [870, 640] width 388 height 37
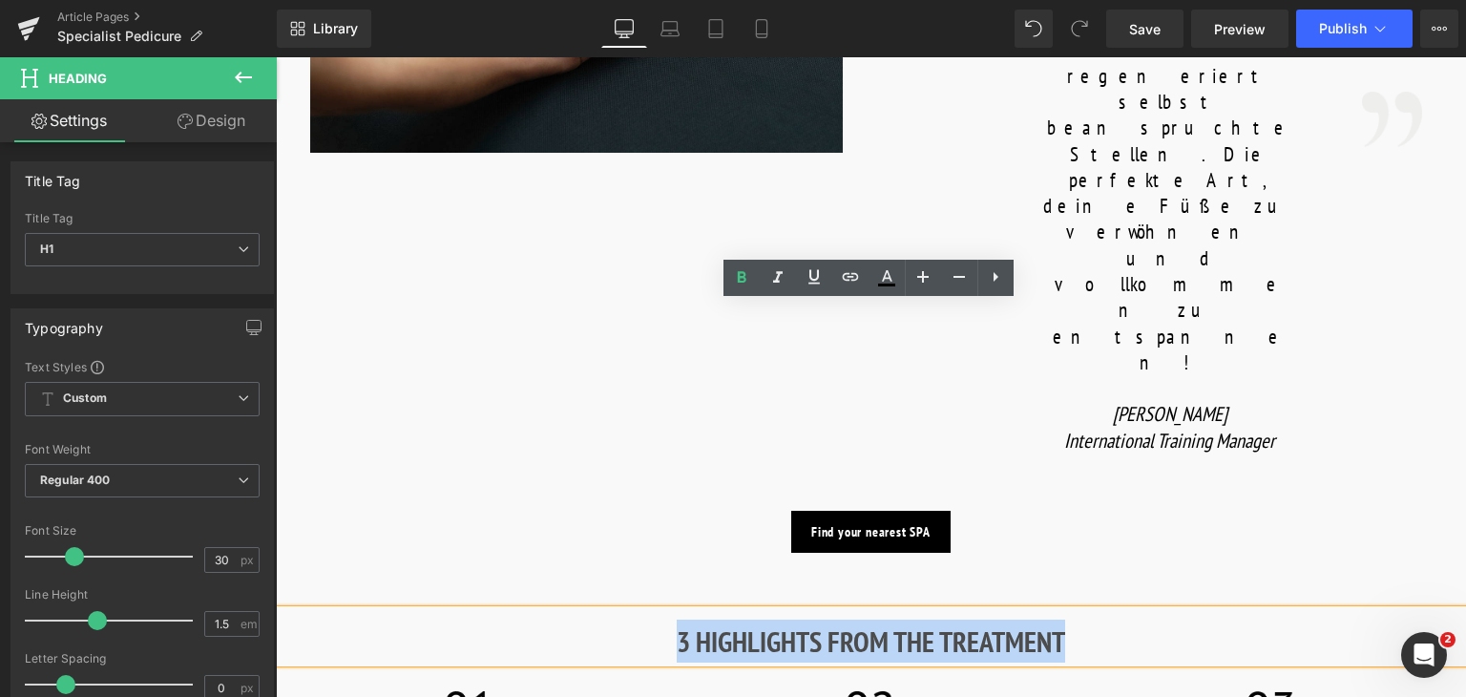
click at [1028, 622] on strong "3 HIGHLIGHTS FROM THE TREATMENT" at bounding box center [870, 640] width 388 height 37
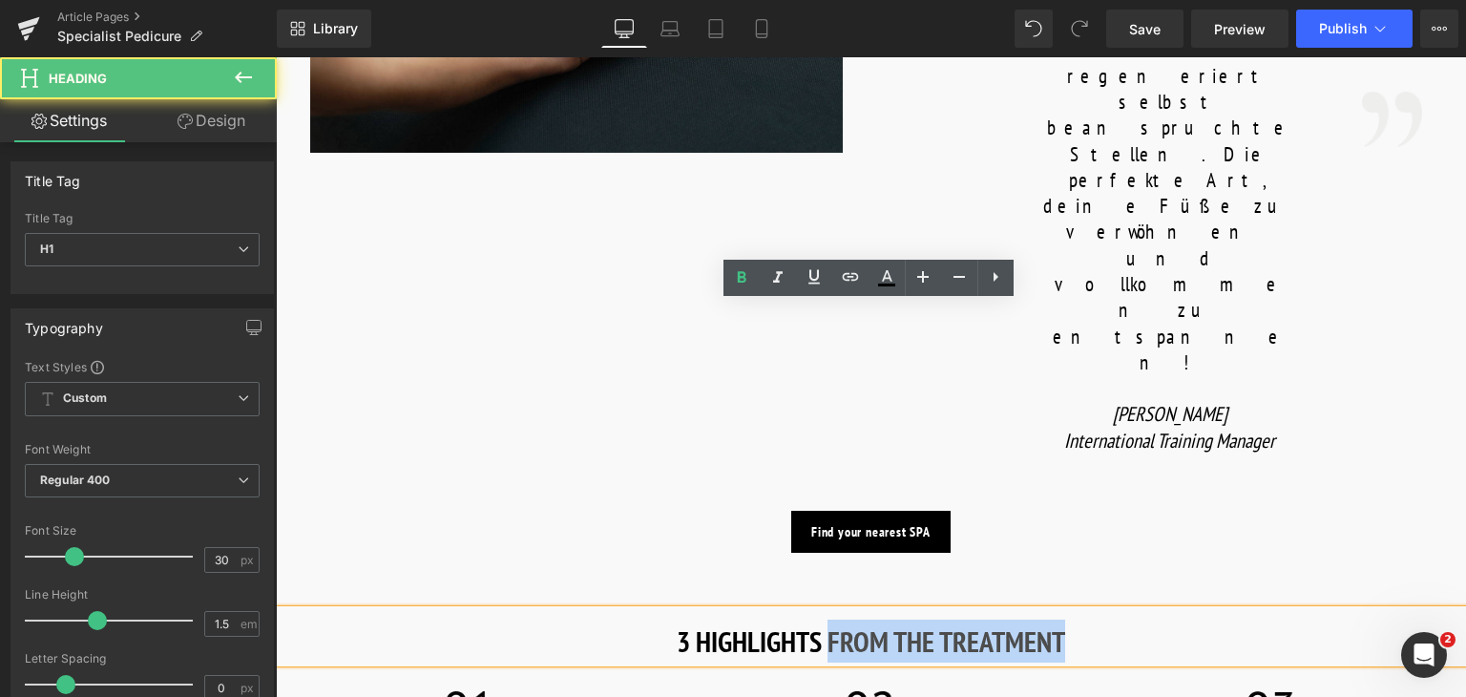
drag, startPoint x: 823, startPoint y: 333, endPoint x: 1106, endPoint y: 322, distance: 282.6
click at [1106, 619] on h1 "3 HIGHLIGHTS FROM THE TREATMENT" at bounding box center [871, 640] width 1190 height 43
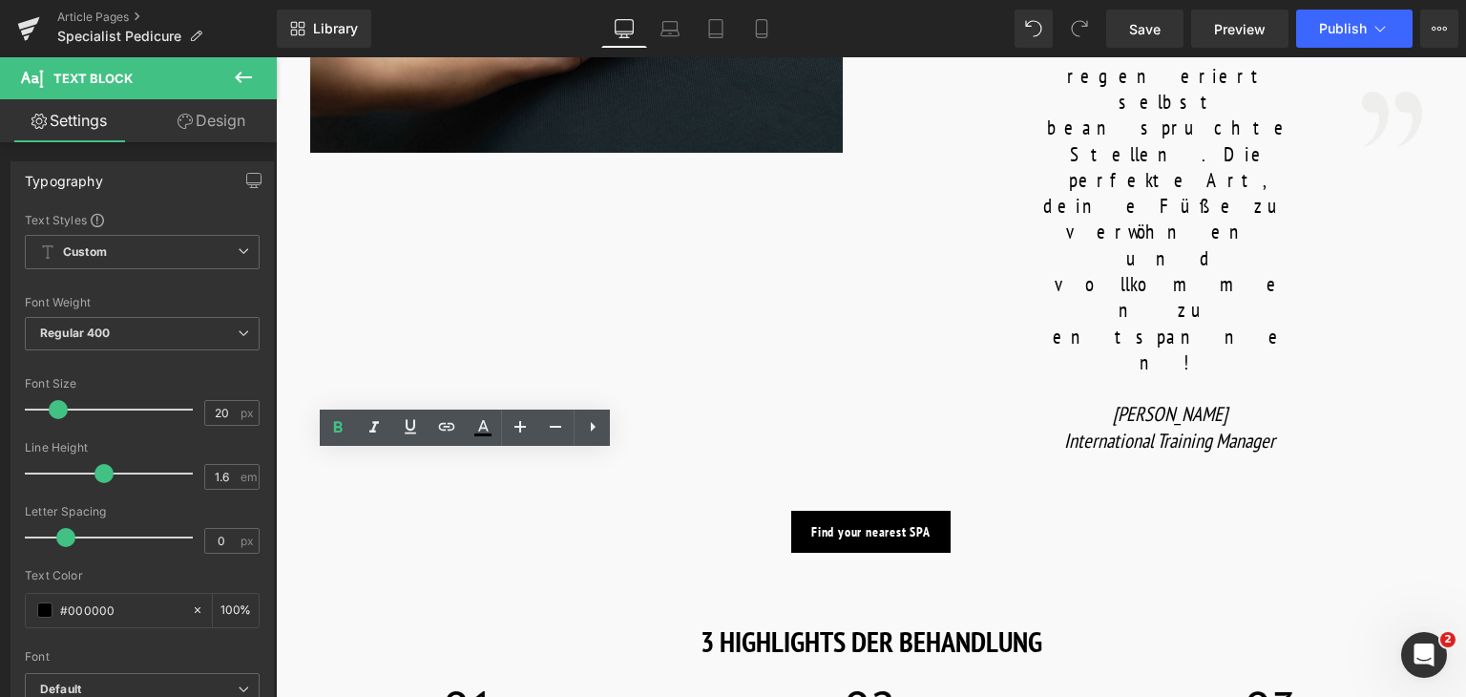
copy b "CLEANSE & RELAX"
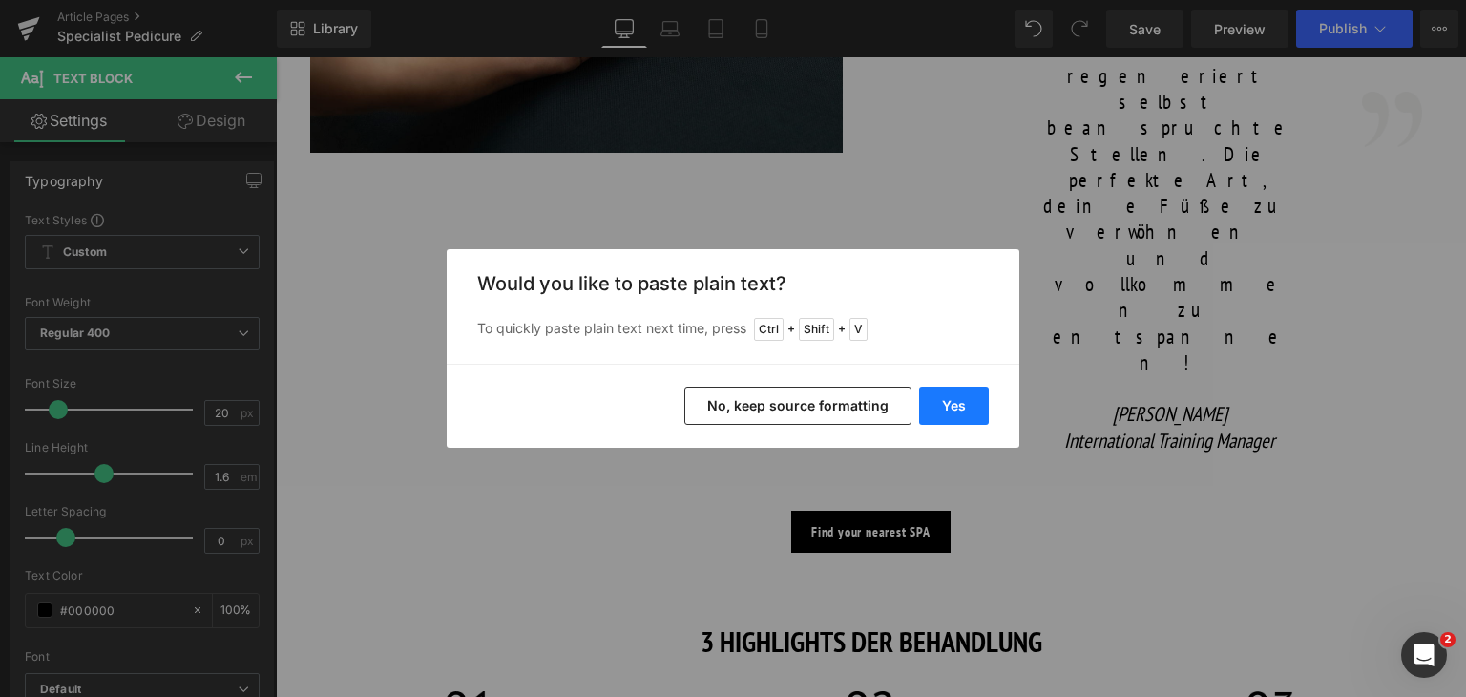
click at [981, 399] on button "Yes" at bounding box center [954, 405] width 70 height 38
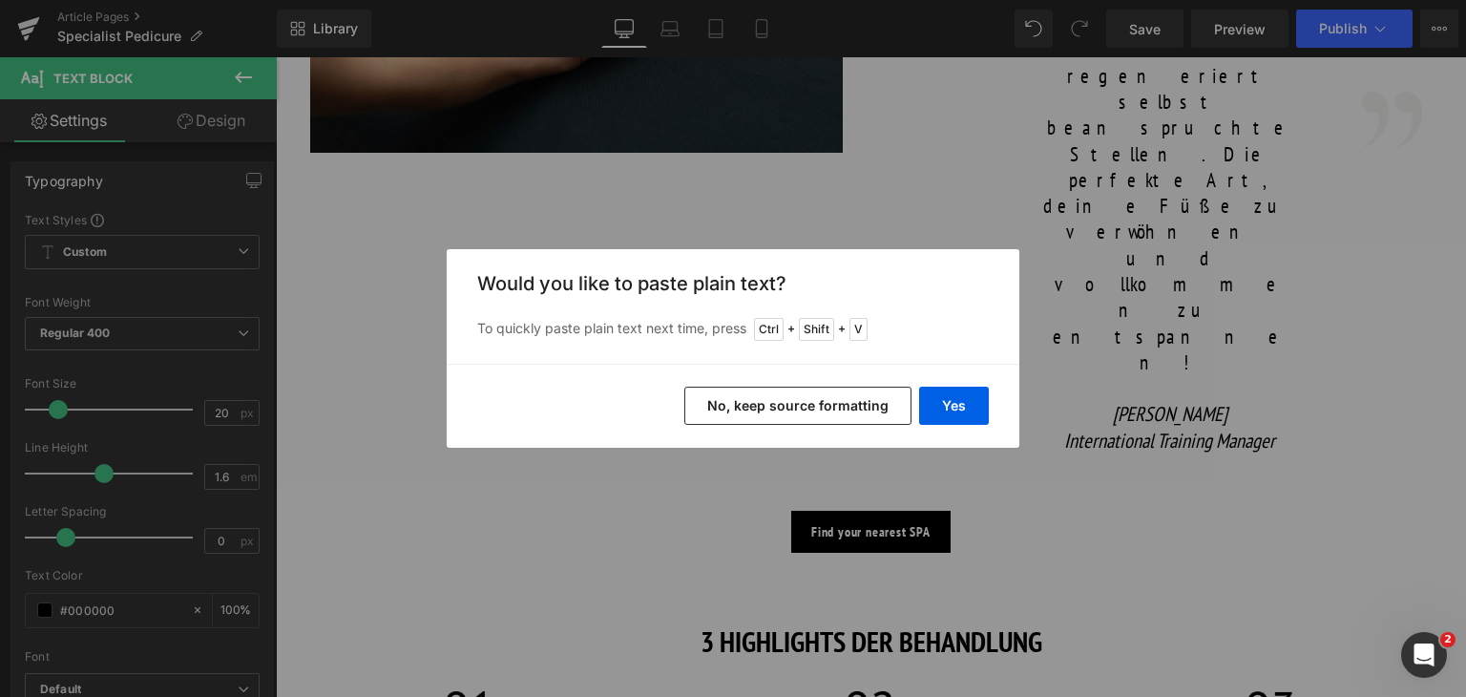
click at [931, 432] on div "Yes No, keep source formatting" at bounding box center [733, 406] width 572 height 84
click at [954, 404] on button "Yes" at bounding box center [954, 405] width 70 height 38
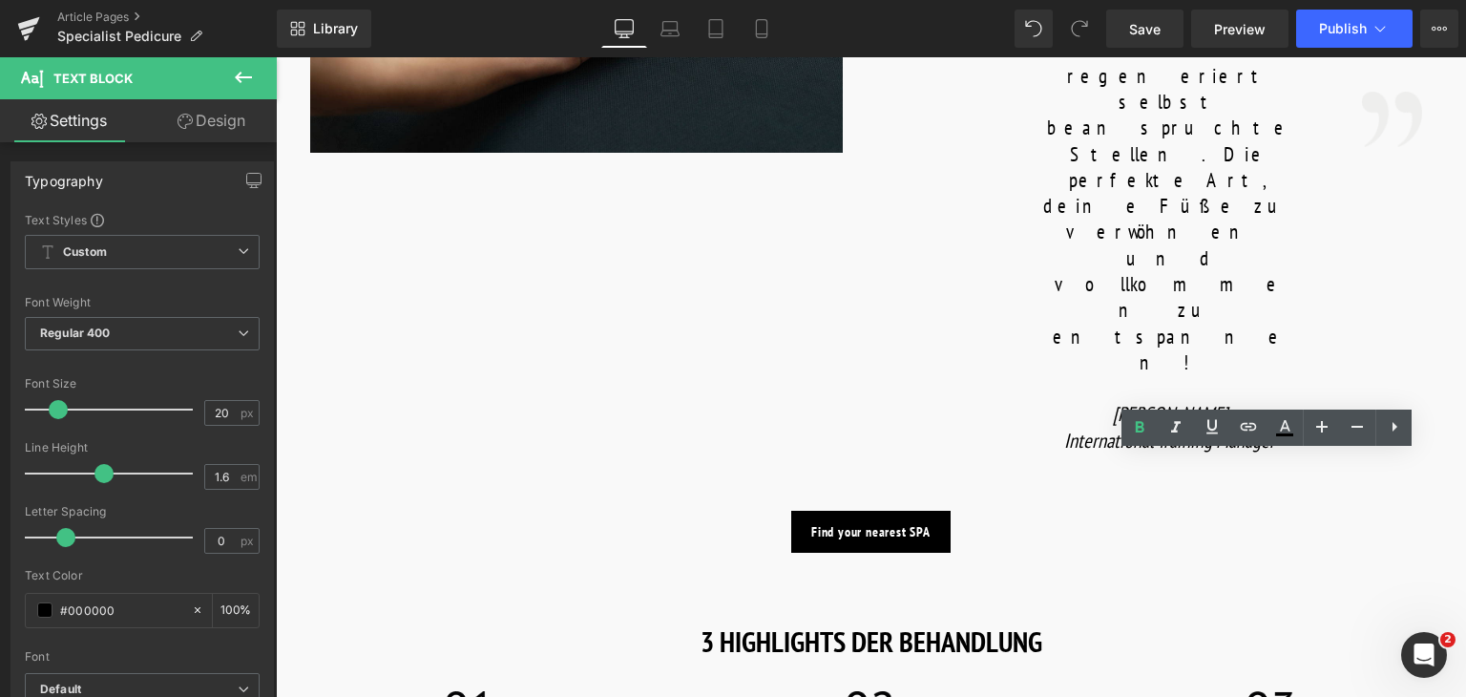
copy b "NOURISH & SOOTHE"
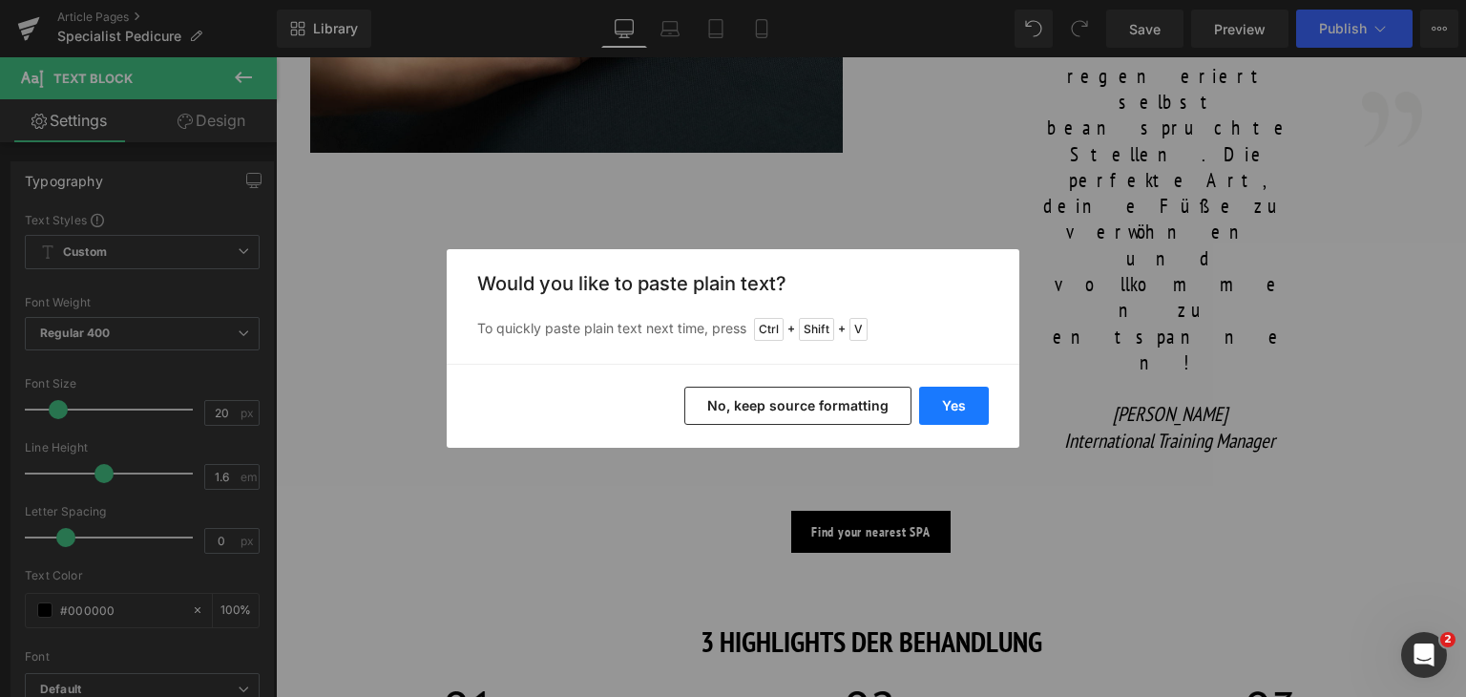
click at [955, 417] on button "Yes" at bounding box center [954, 405] width 70 height 38
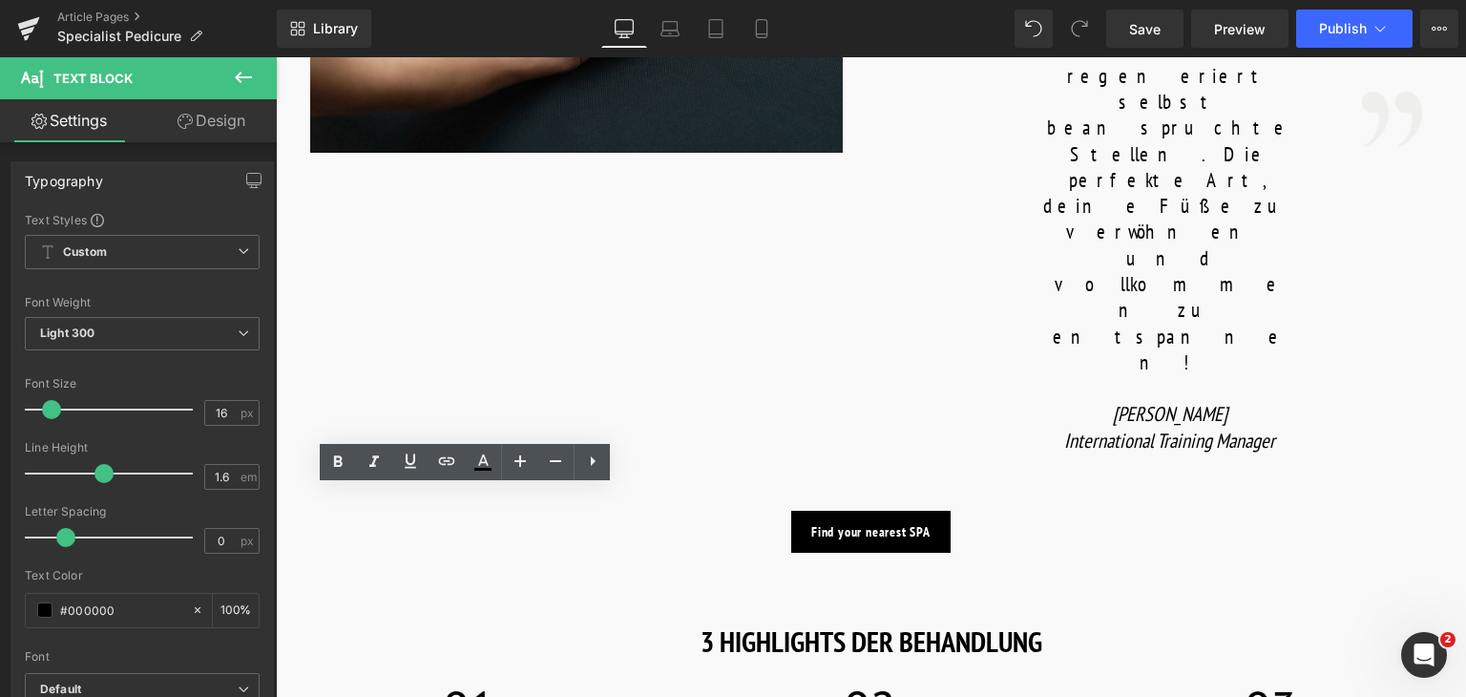
copy p "The ritual begins with a warm aromatic soak using Tranquillity™ Oil, followed b…"
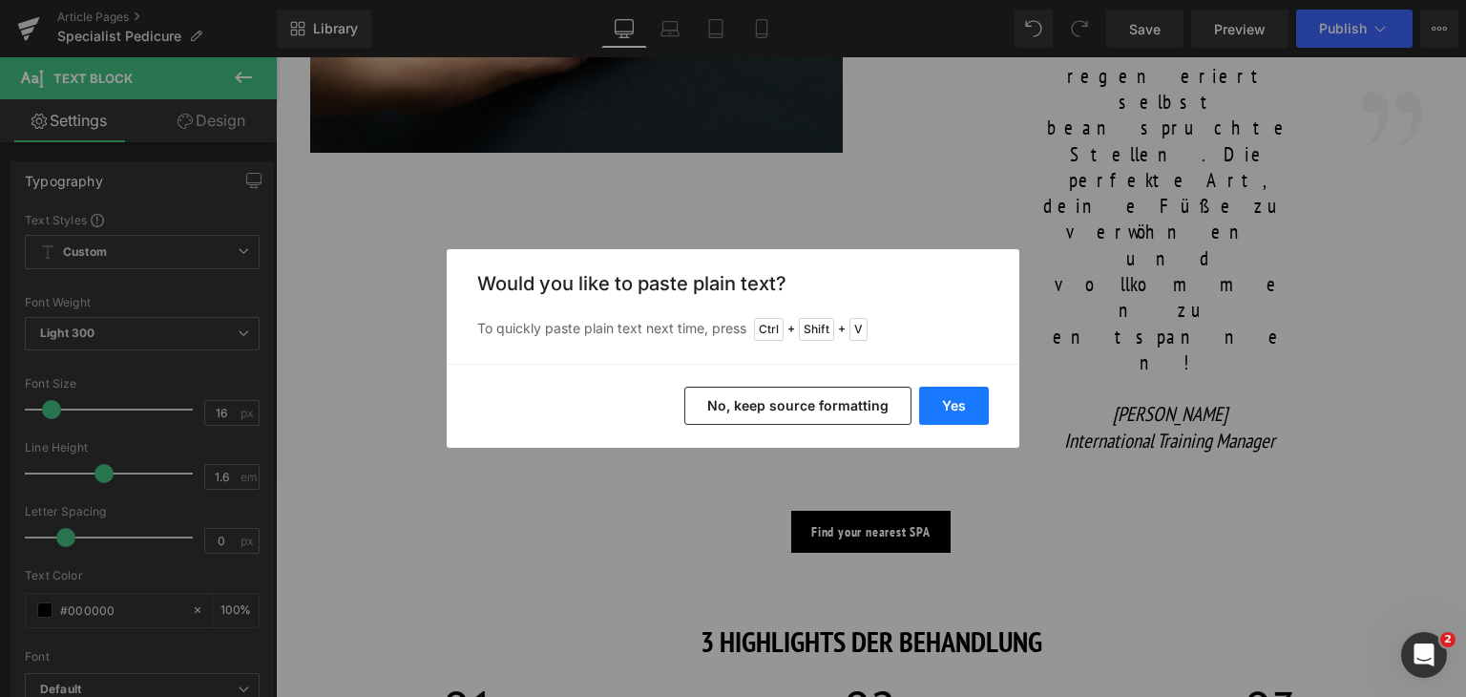
click at [931, 404] on button "Yes" at bounding box center [954, 405] width 70 height 38
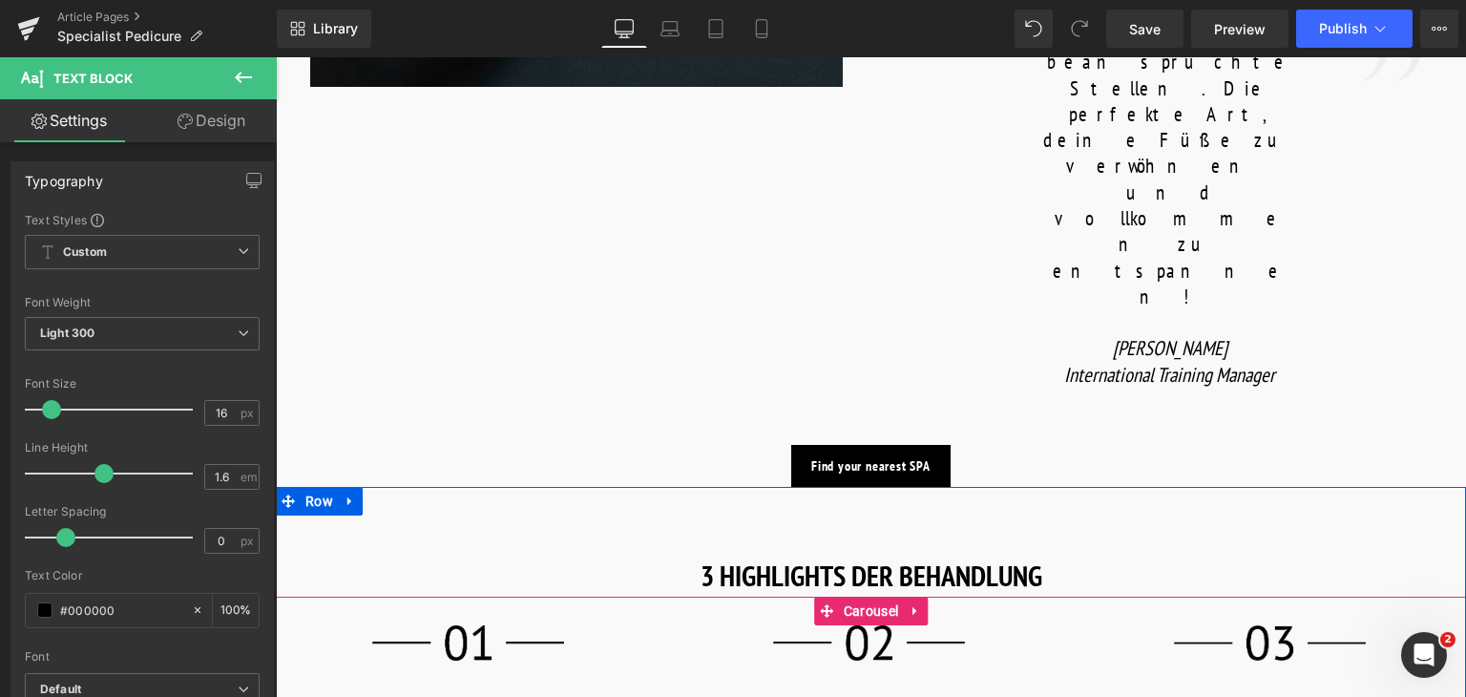
scroll to position [1435, 0]
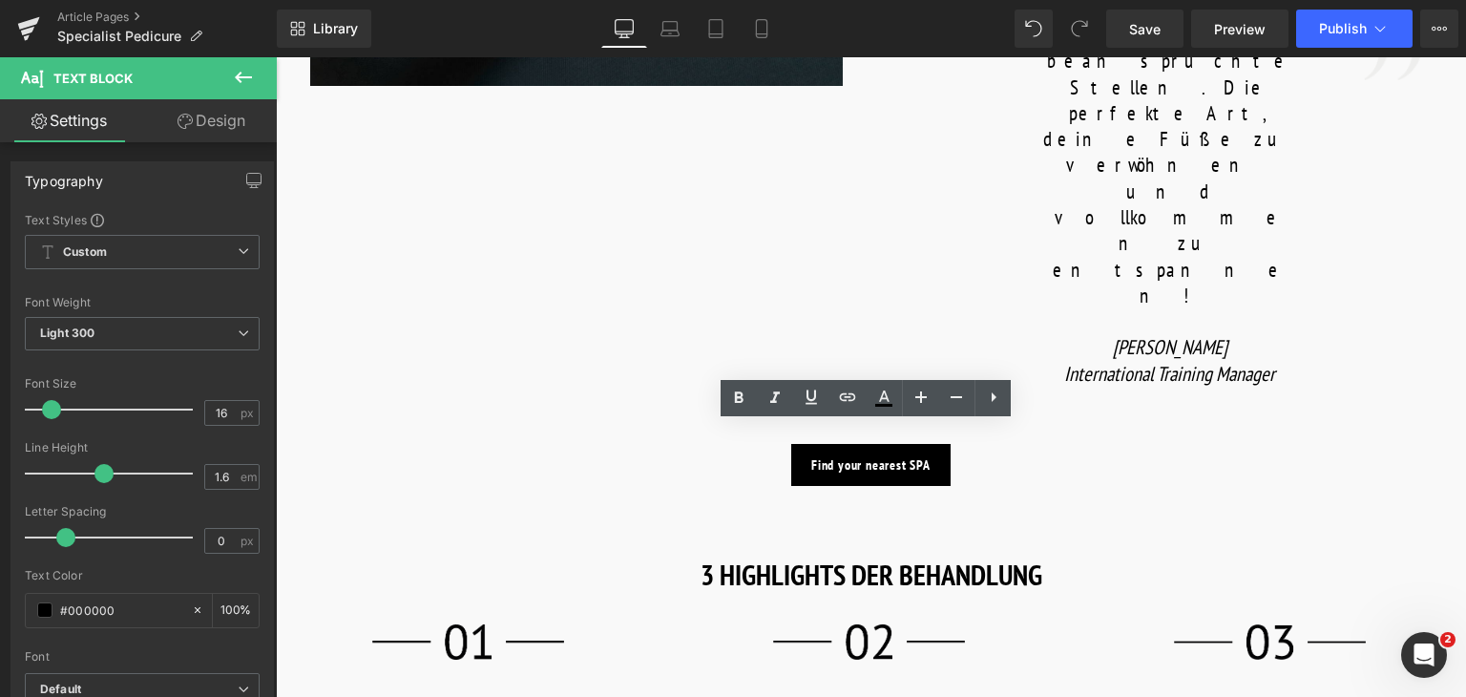
copy p "Next, a targeted peeling and scrub are applied to smooth calloused areas and re…"
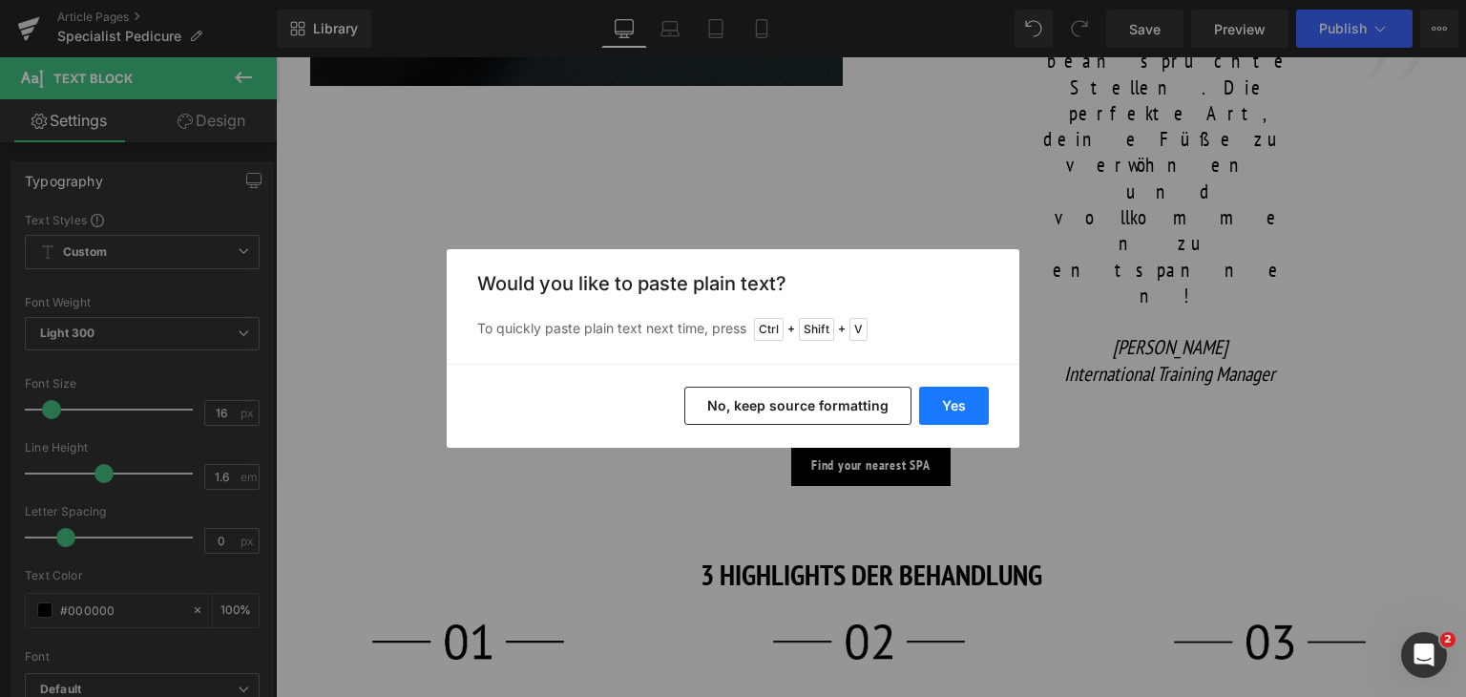
click at [943, 401] on button "Yes" at bounding box center [954, 405] width 70 height 38
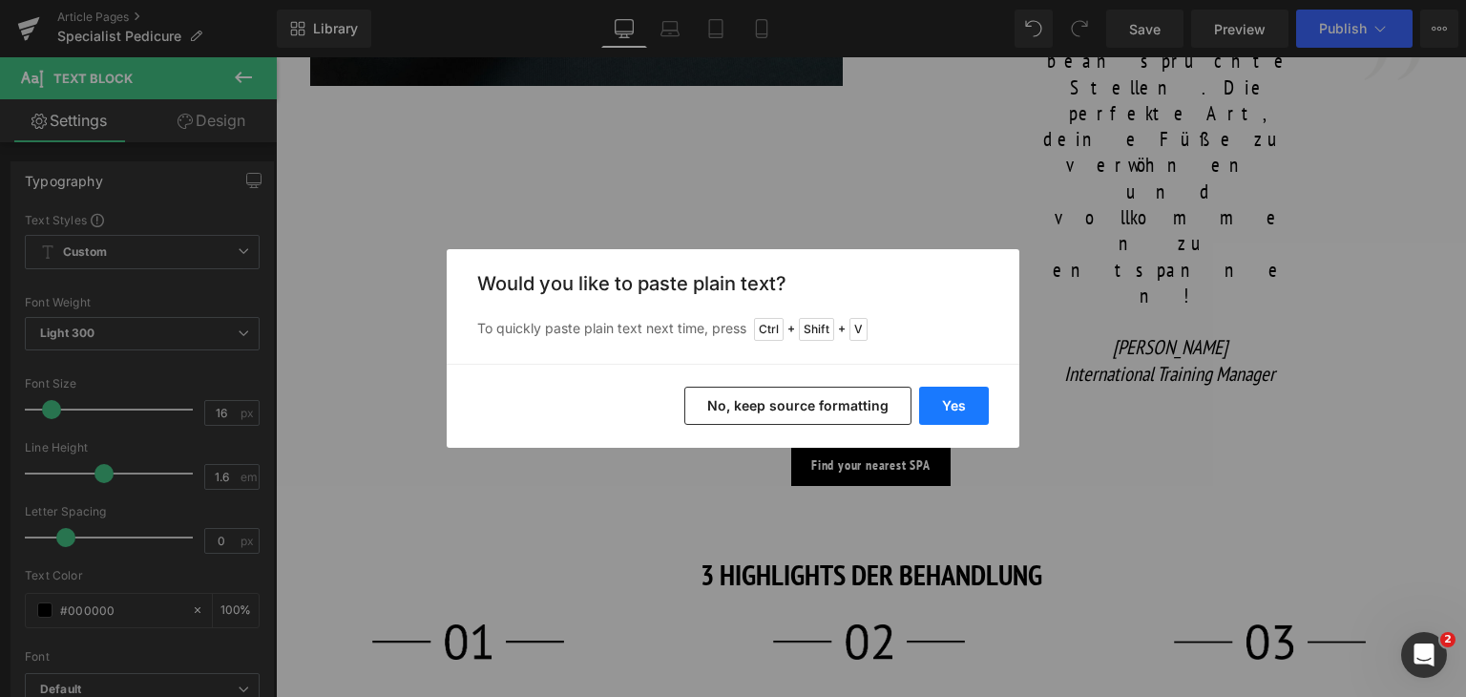
click at [958, 406] on button "Yes" at bounding box center [954, 405] width 70 height 38
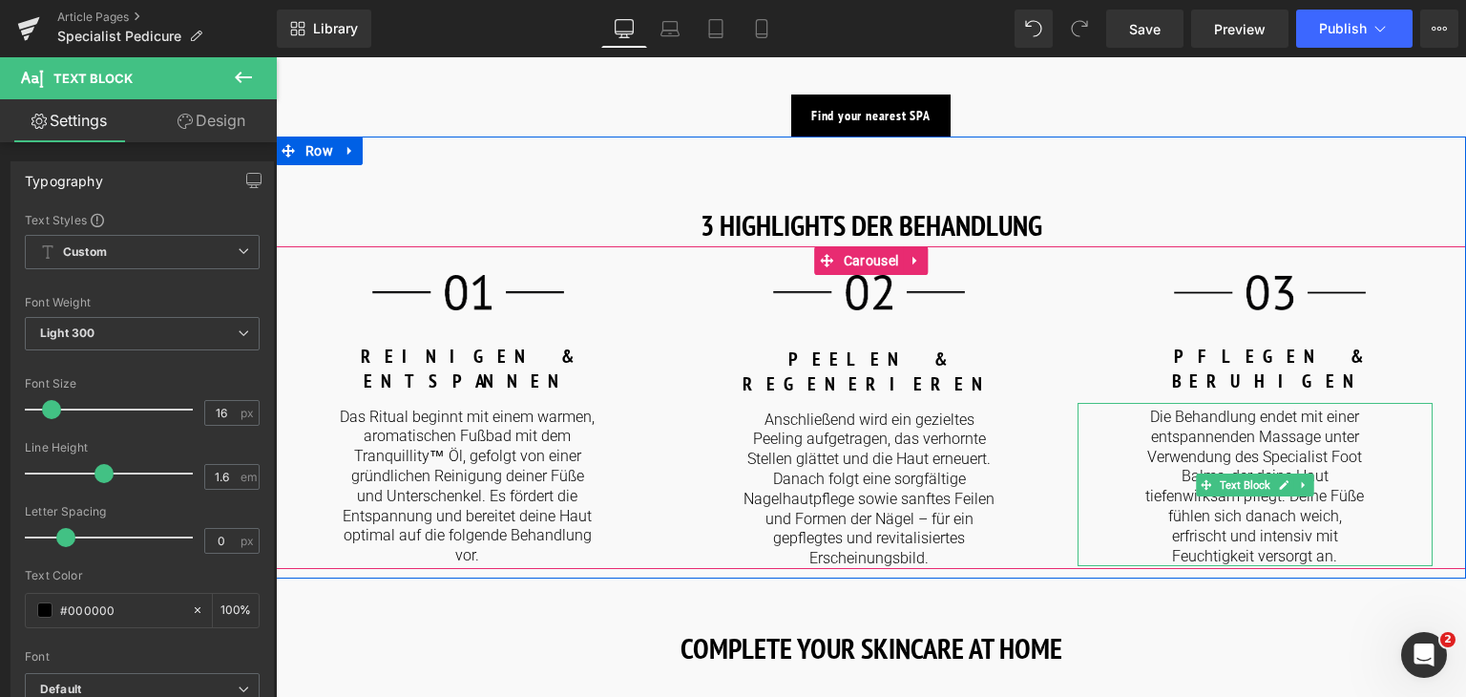
scroll to position [1785, 0]
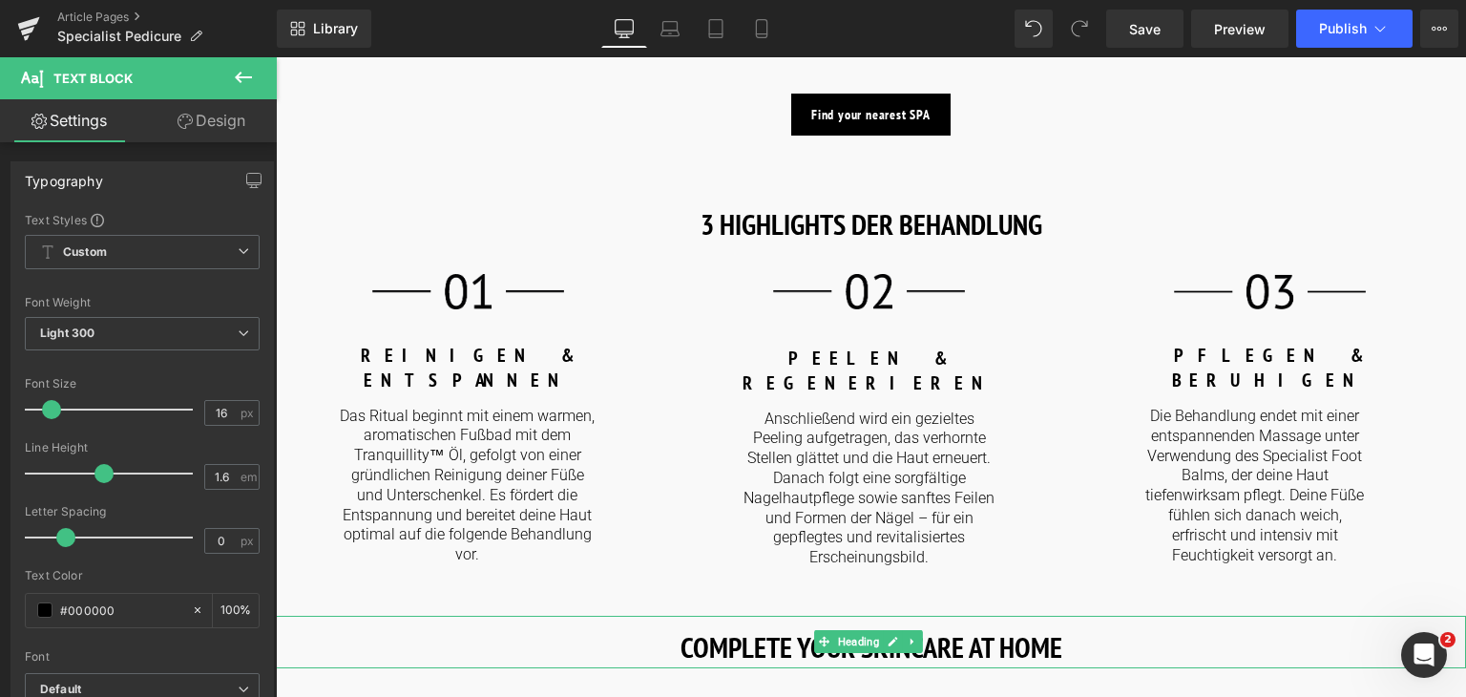
click at [946, 628] on strong "COMPLETE YOUR SKINCARE AT HOME" at bounding box center [871, 646] width 382 height 37
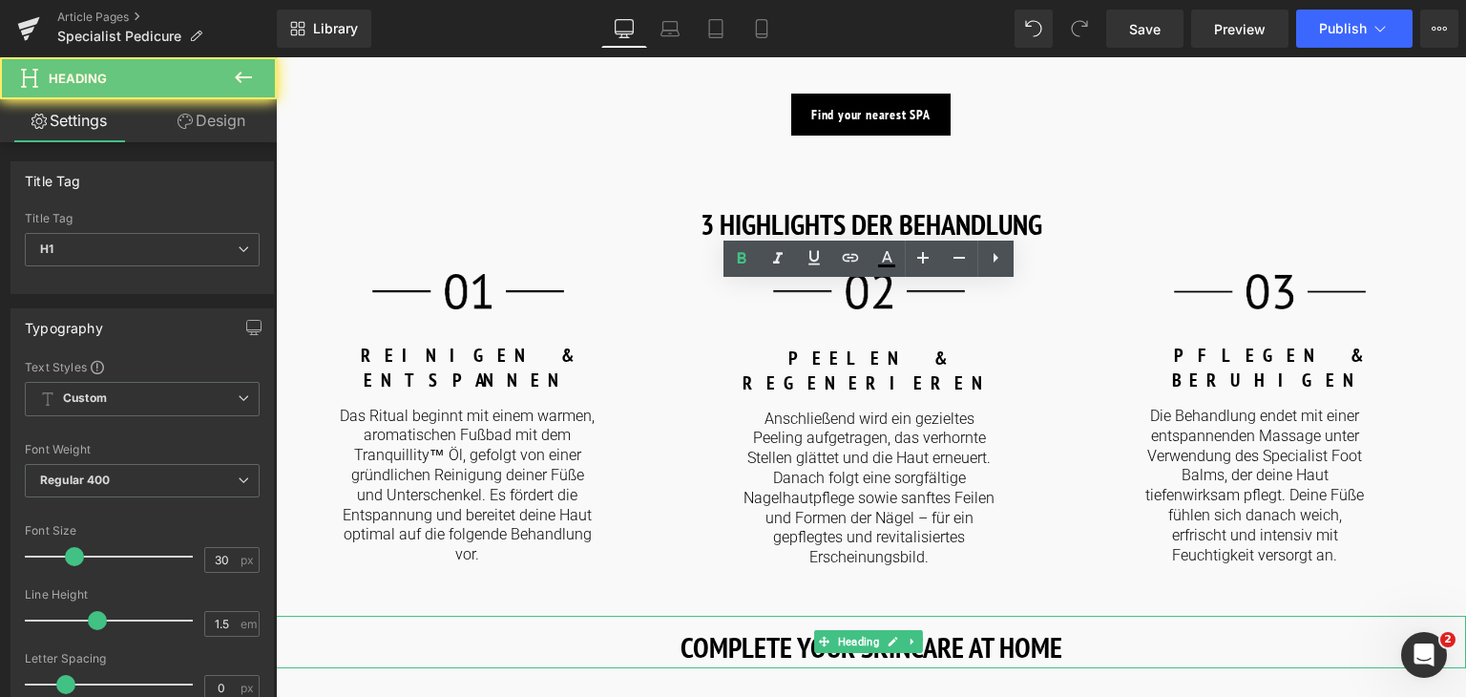
click at [946, 628] on strong "COMPLETE YOUR SKINCARE AT HOME" at bounding box center [871, 646] width 382 height 37
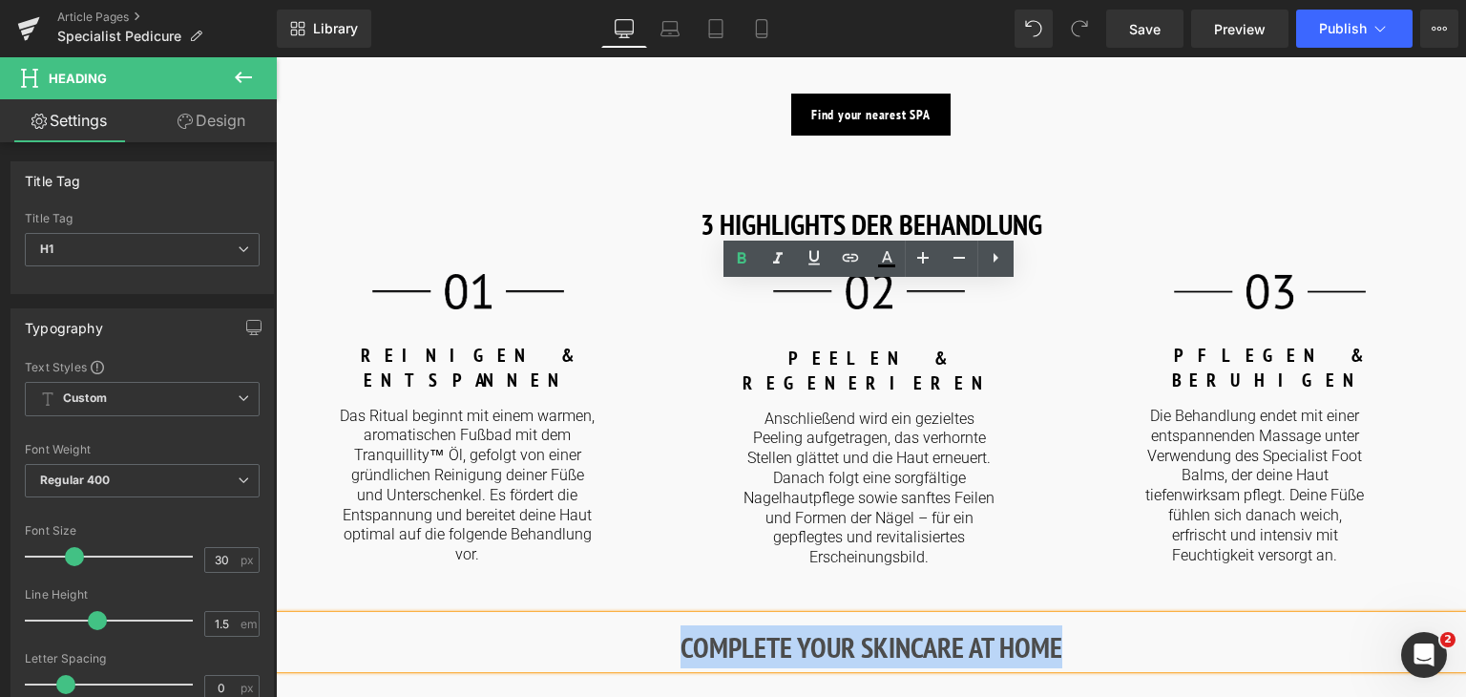
paste div
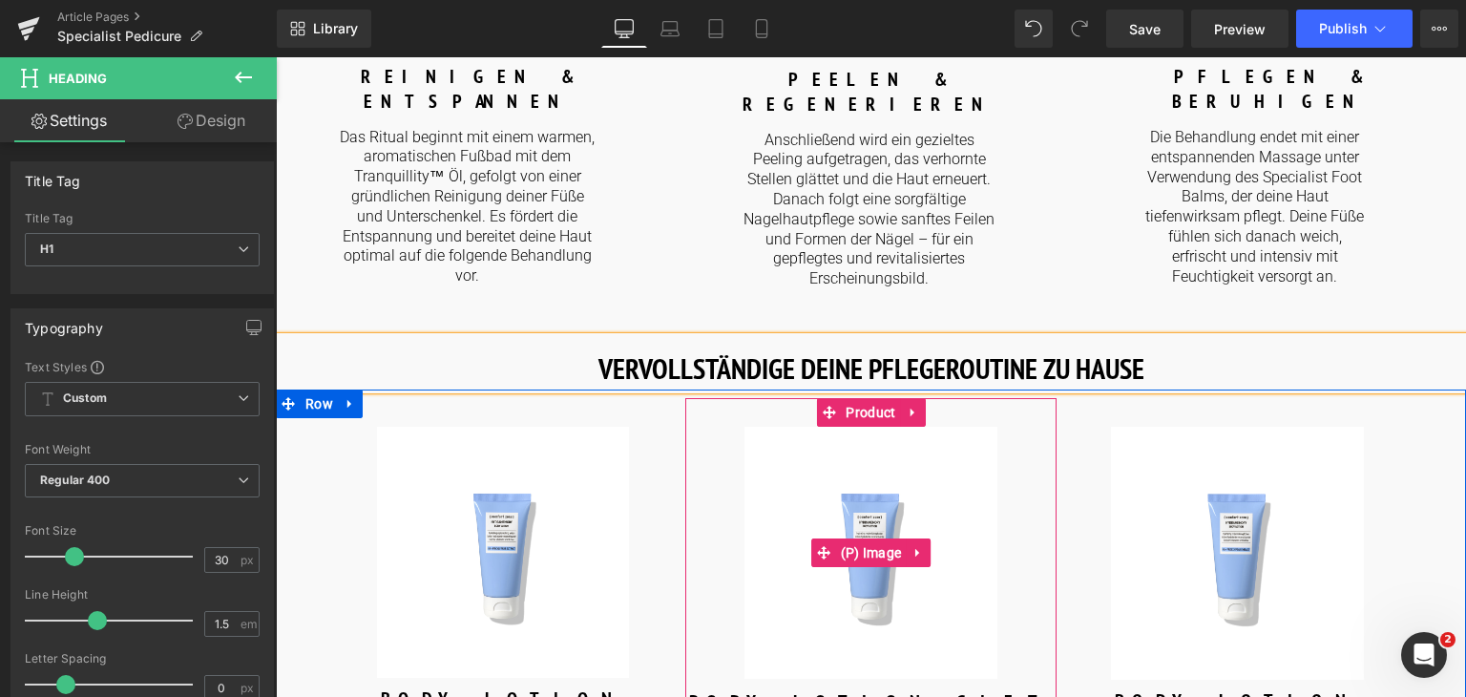
scroll to position [2072, 0]
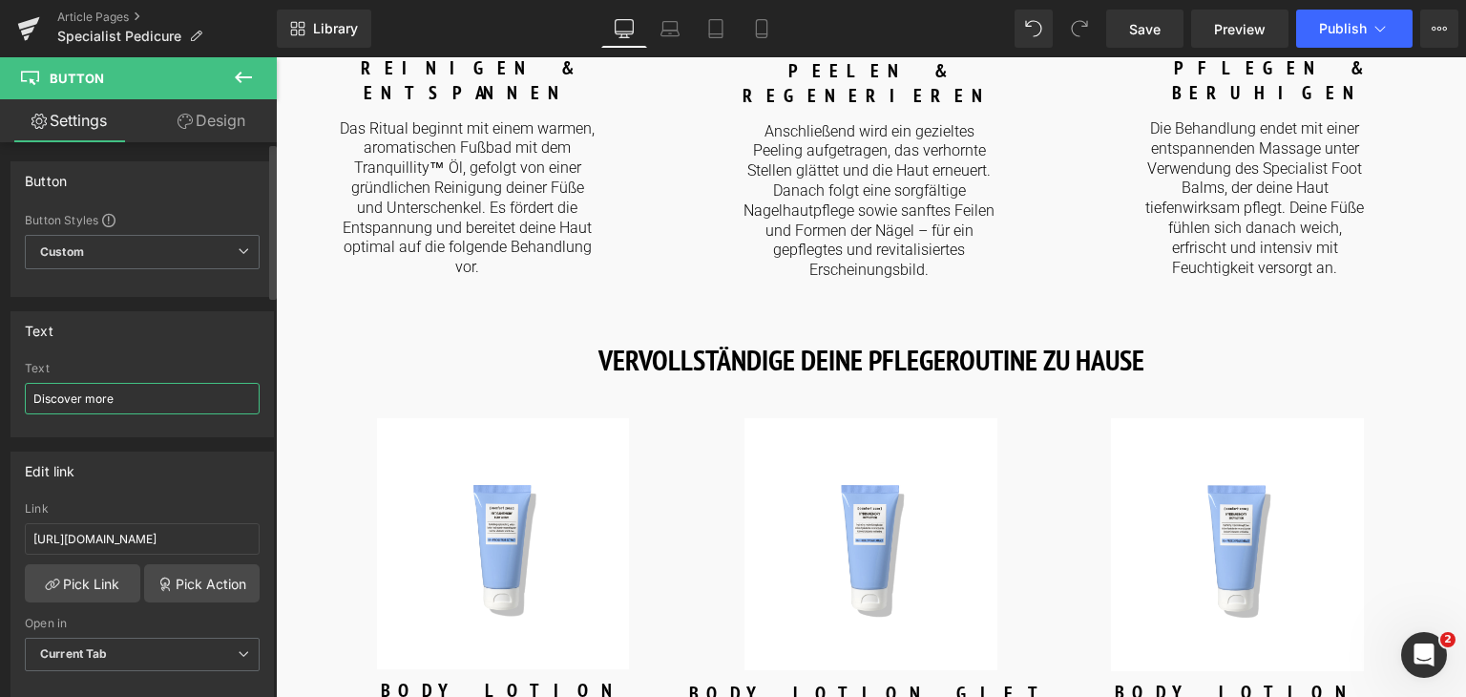
click at [190, 396] on input "Discover more" at bounding box center [142, 398] width 235 height 31
click at [148, 402] on input "Discover more" at bounding box center [142, 398] width 235 height 31
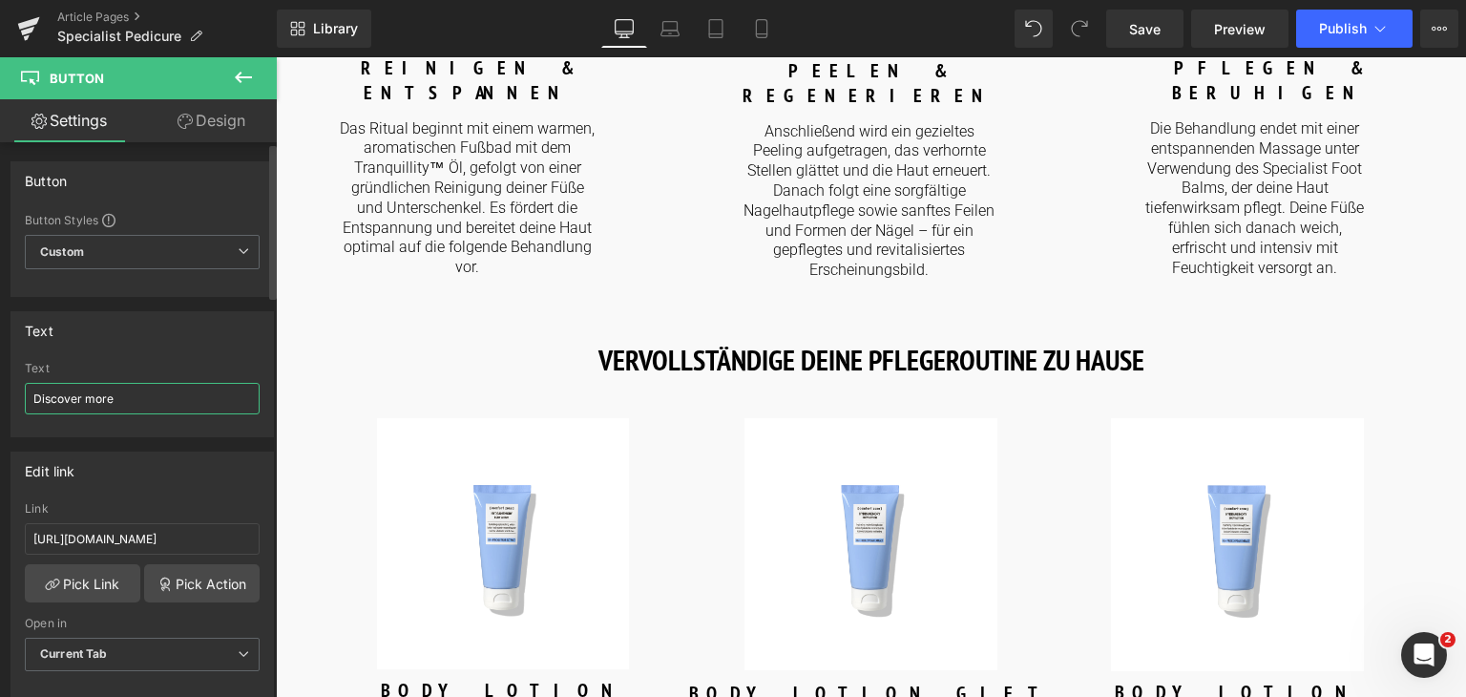
click at [148, 402] on input "Discover more" at bounding box center [142, 398] width 235 height 31
paste input "Mehr entdecken"
type input "Mehr entdecken"
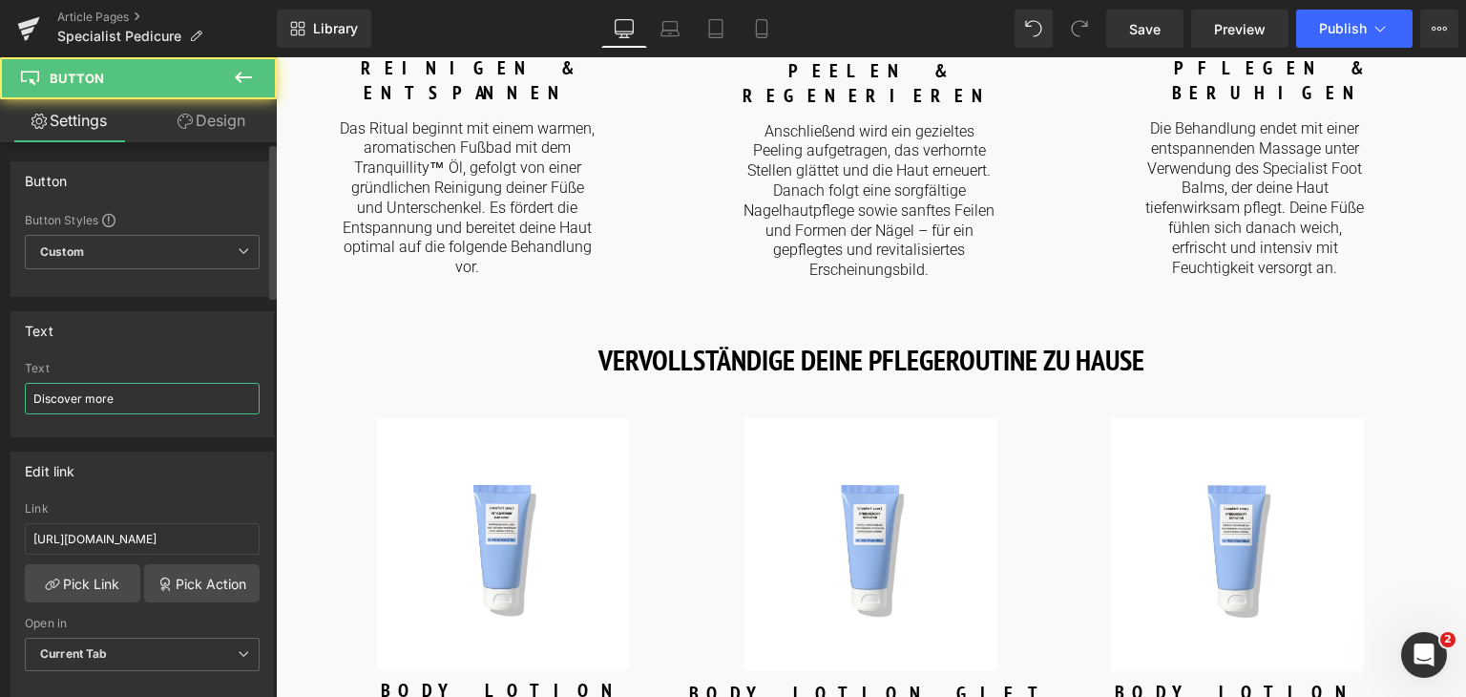
click at [211, 393] on input "Discover more" at bounding box center [142, 398] width 235 height 31
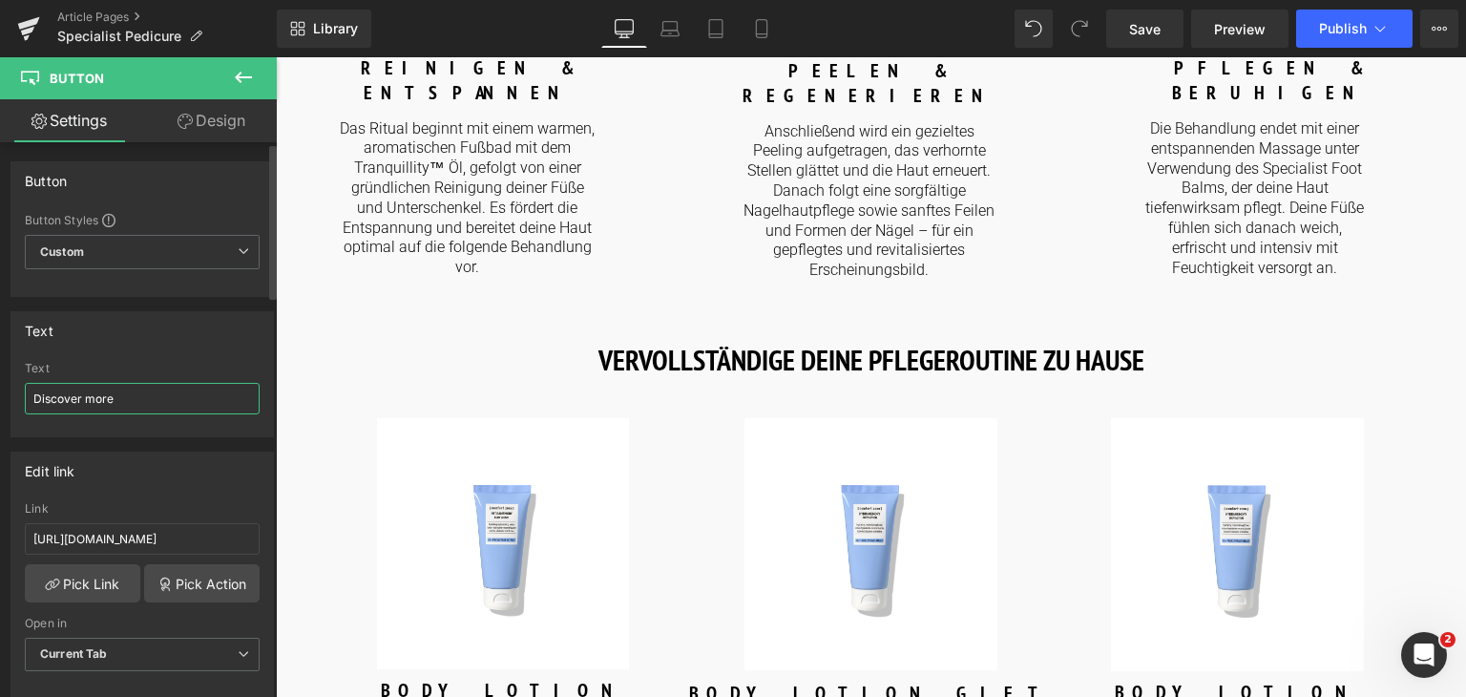
click at [211, 393] on input "Discover more" at bounding box center [142, 398] width 235 height 31
paste input "Mehr entdecken"
type input "Mehr entdecken"
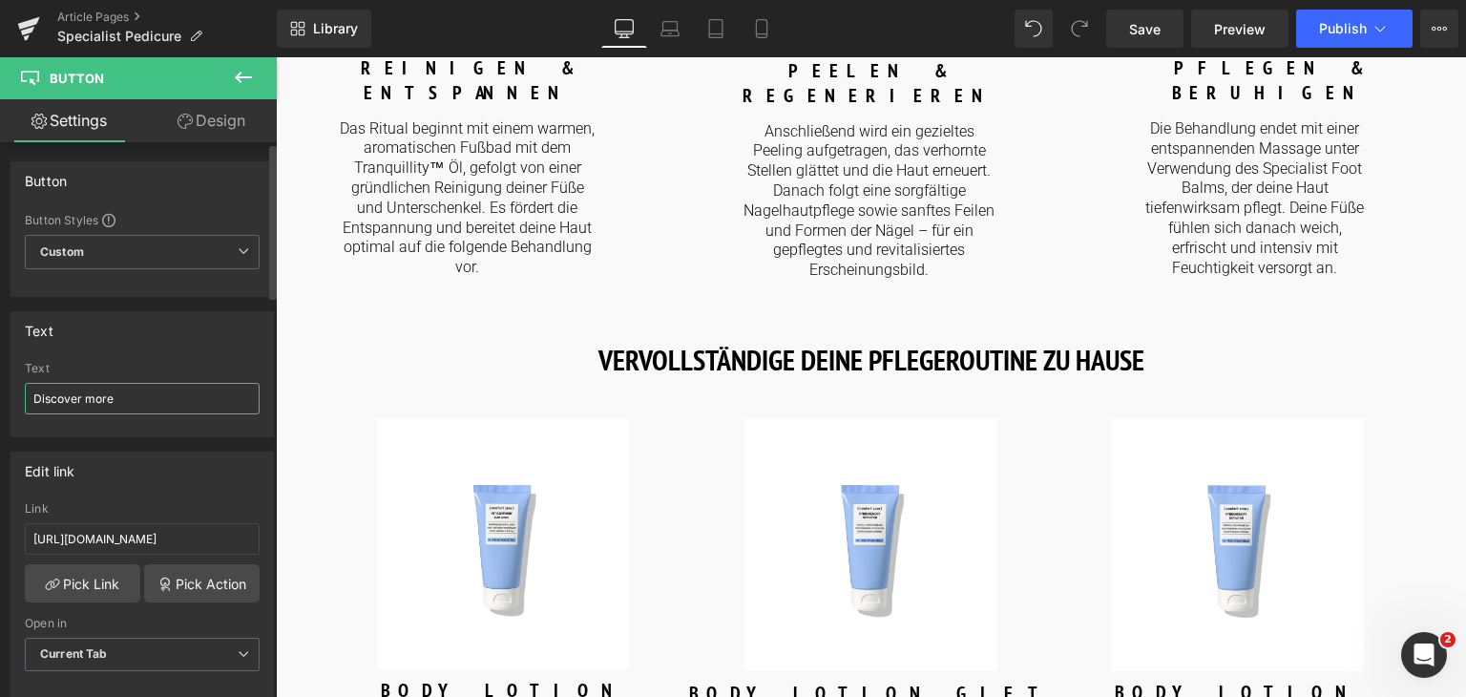
click at [112, 410] on input "Discover more" at bounding box center [142, 398] width 235 height 31
paste input "Mehr entdecken"
type input "Mehr entdecken"
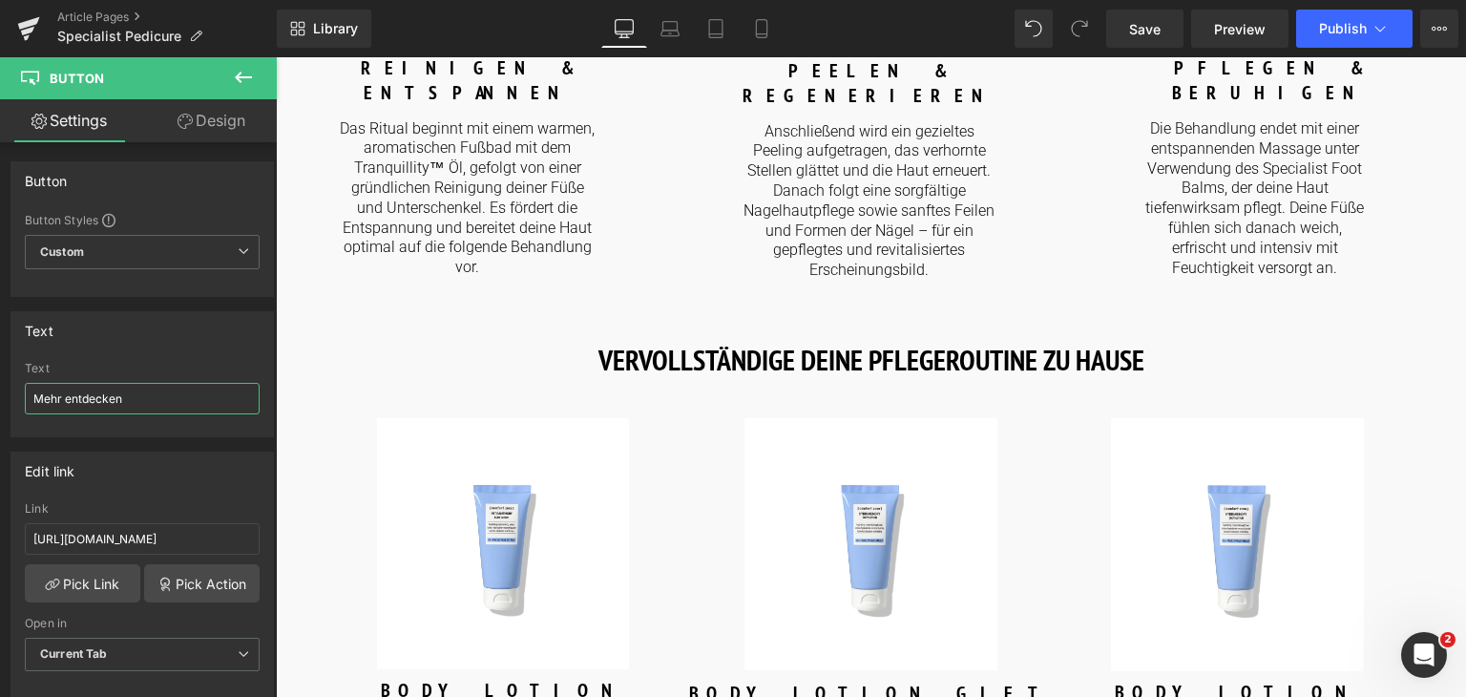
scroll to position [2240, 0]
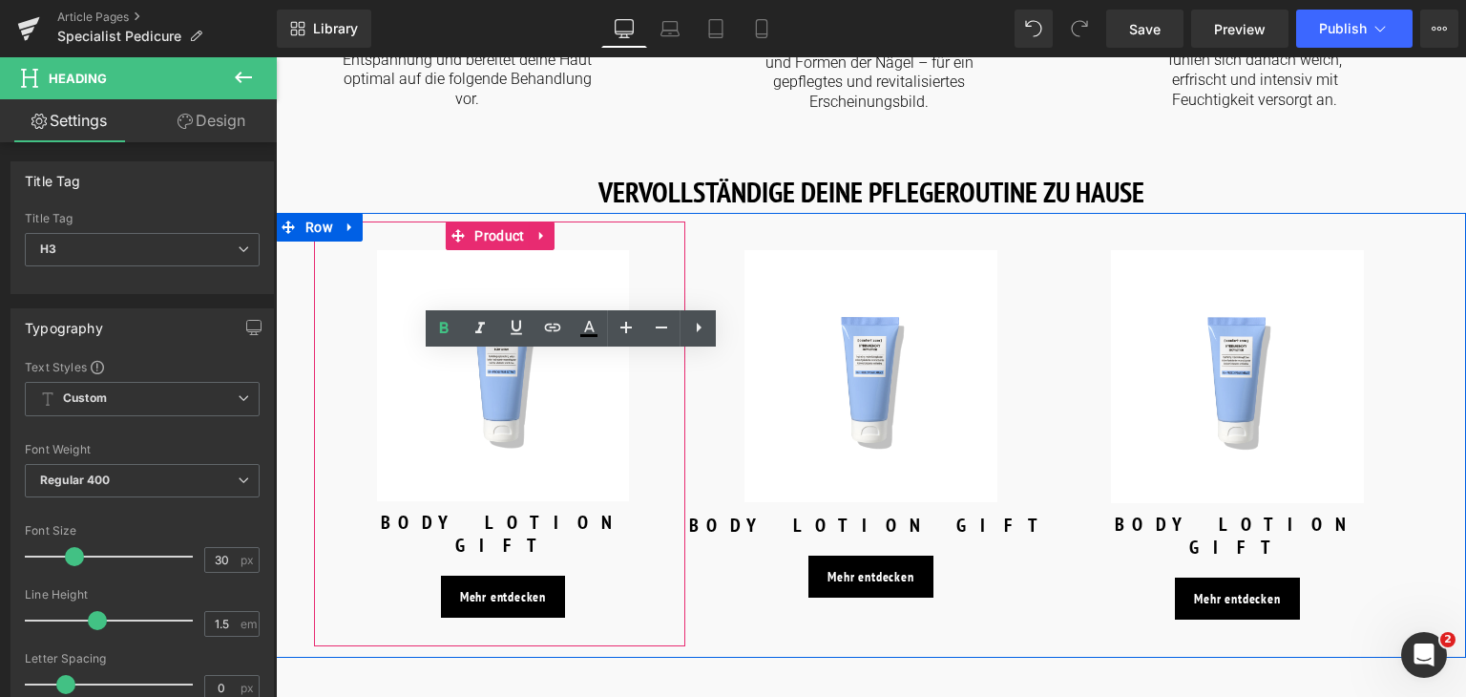
click at [350, 250] on div "Sale Off (P) Image BODY LOTION GIFT (P) Title Mehr entdecken Button" at bounding box center [502, 433] width 359 height 367
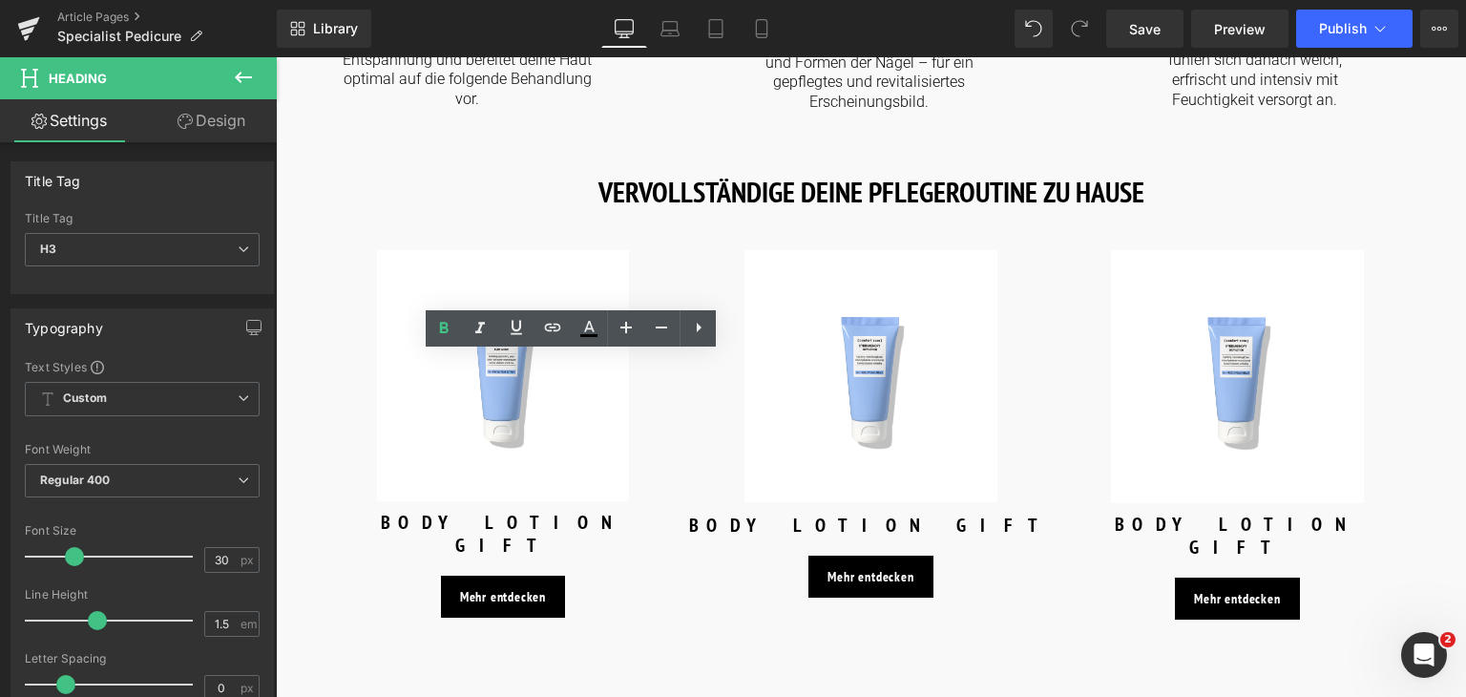
paste div
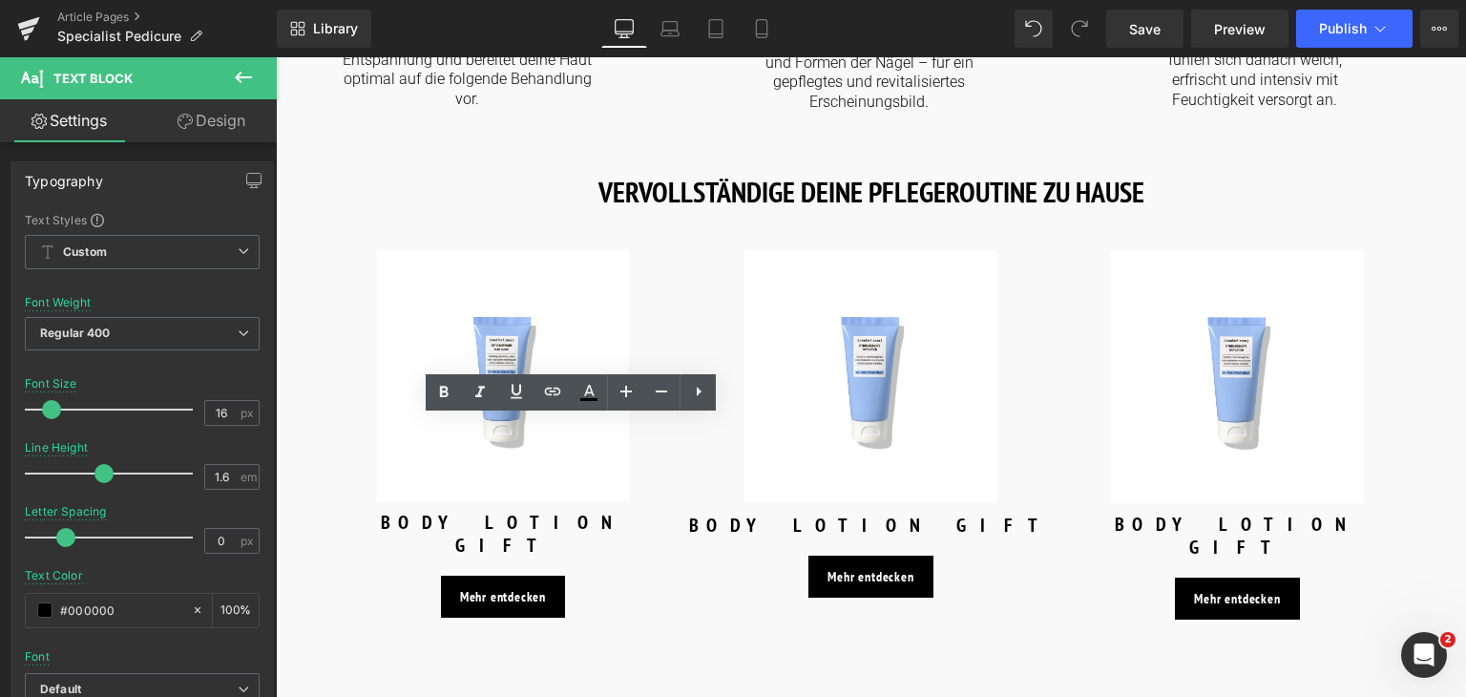
paste div
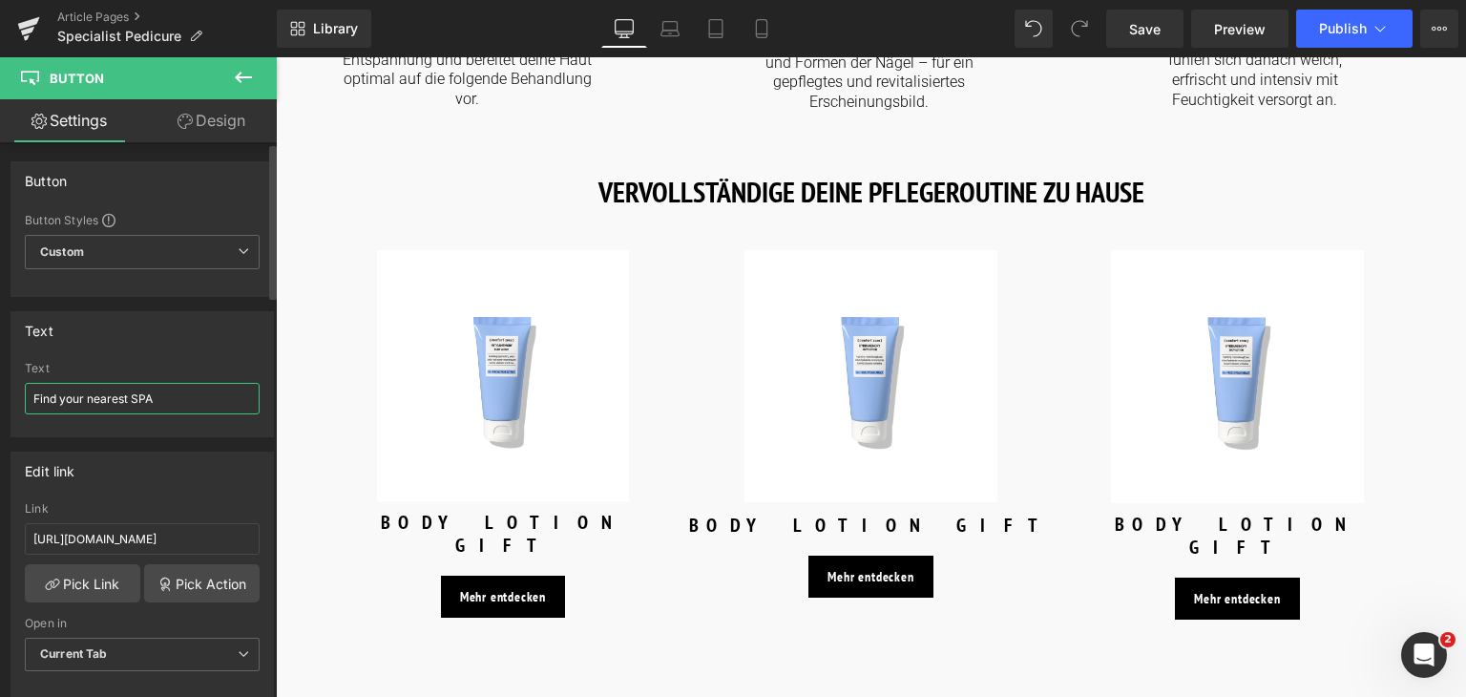
click at [167, 398] on input "Find your nearest SPA" at bounding box center [142, 398] width 235 height 31
paste input "e ein SPA in deiner Nähe"
type input "Finde ein SPA in deiner Nähe"
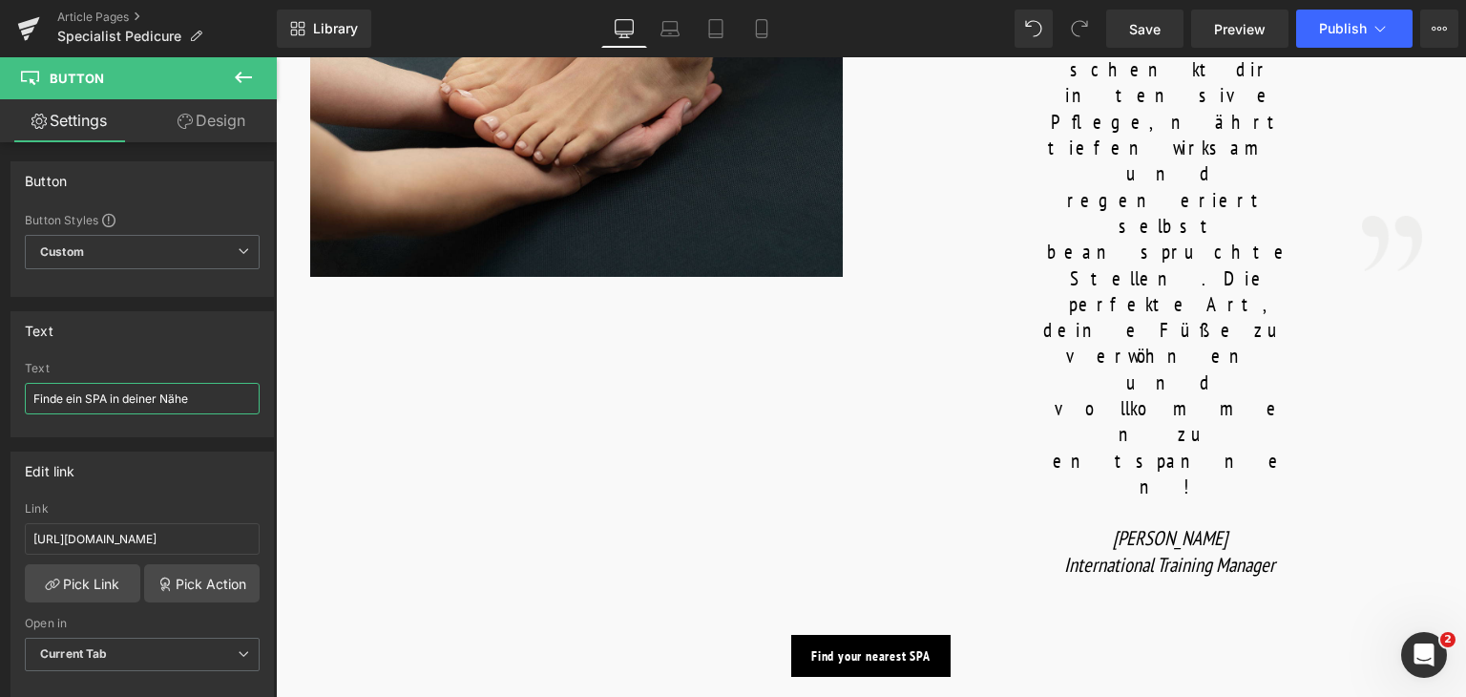
scroll to position [1238, 0]
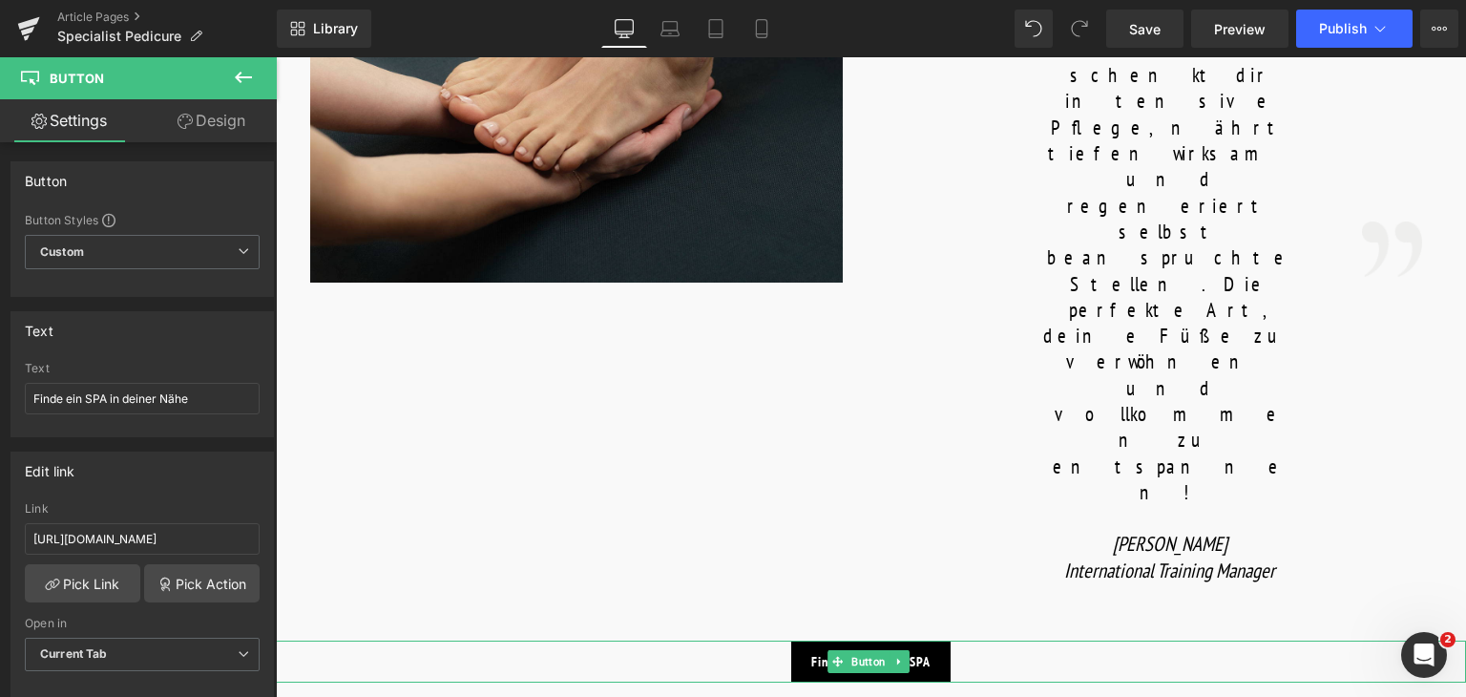
click at [998, 640] on div "Find your nearest SPA" at bounding box center [871, 661] width 1190 height 42
click at [218, 407] on input "Find your nearest SPA" at bounding box center [142, 398] width 235 height 31
paste input "e ein SPA in deiner Nähe"
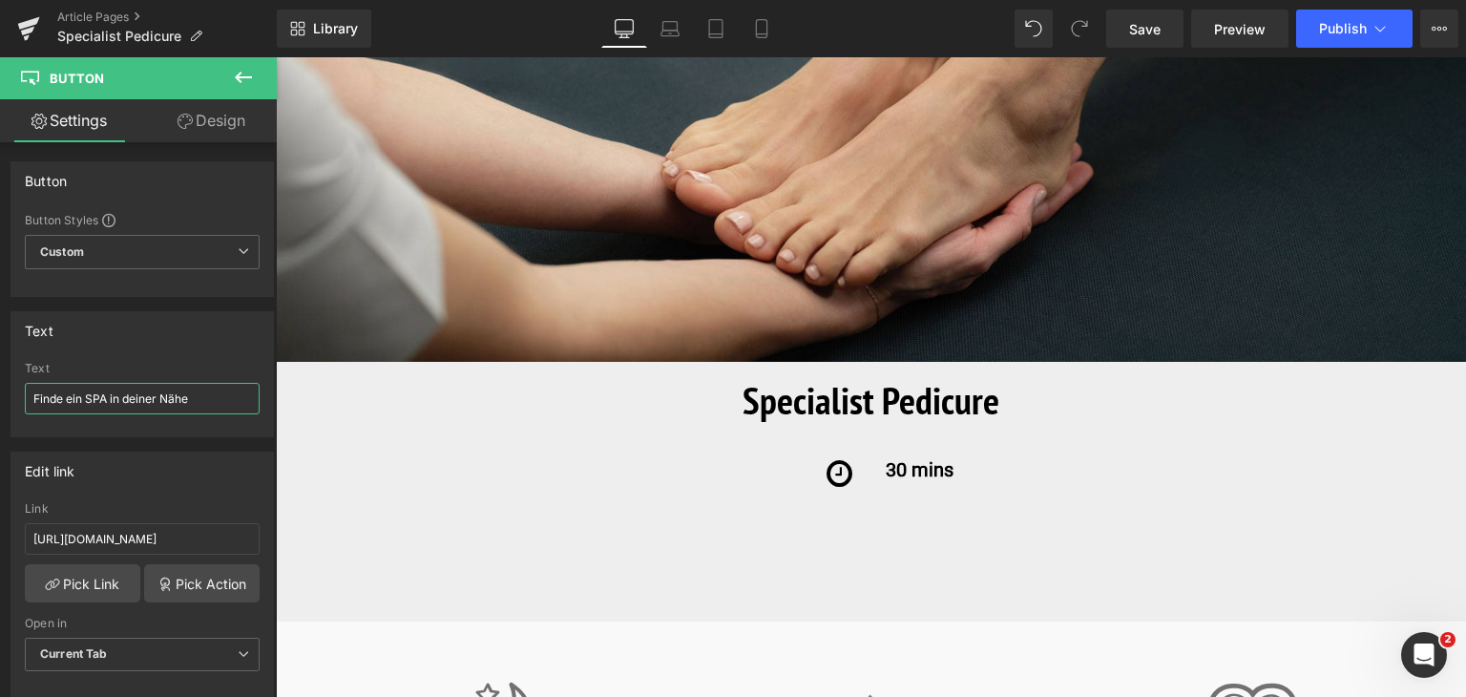
scroll to position [0, 0]
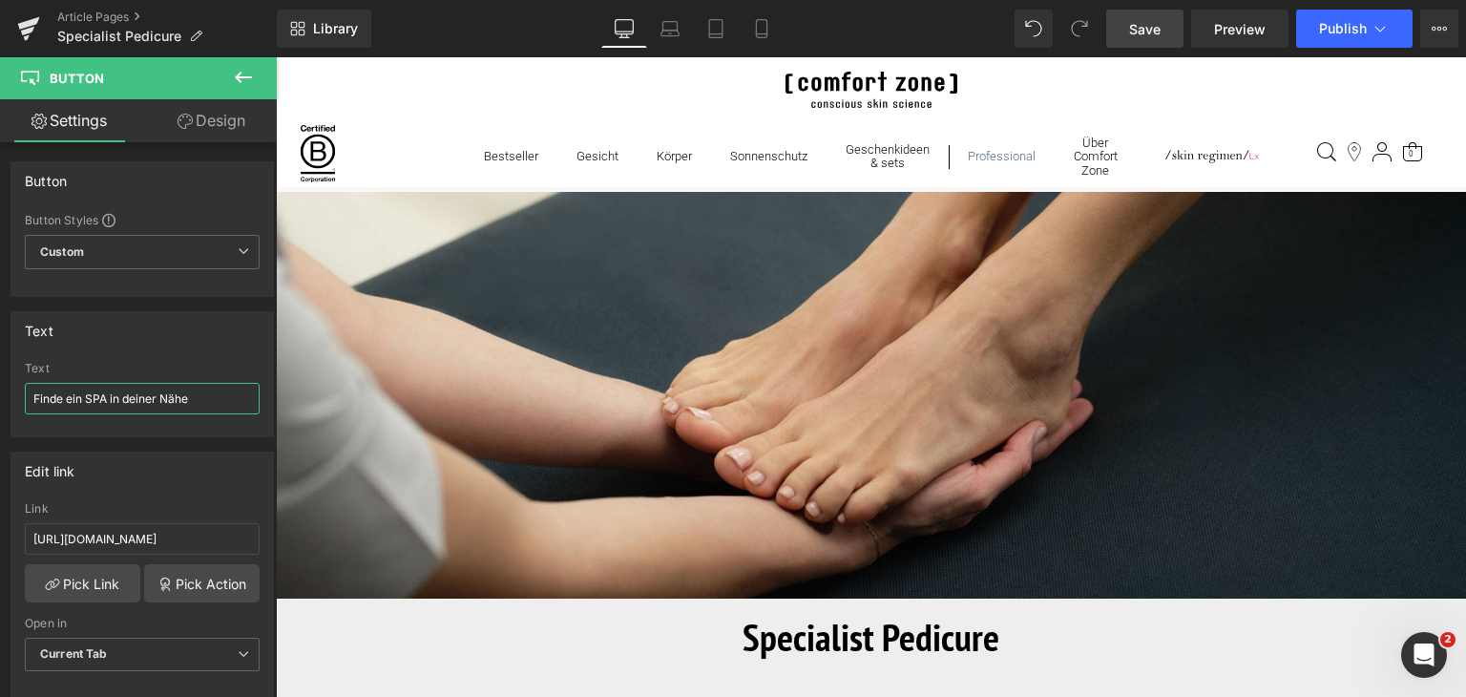
type input "Finde ein SPA in deiner Nähe"
click at [1145, 45] on link "Save" at bounding box center [1144, 29] width 77 height 38
click at [1142, 42] on link "Save" at bounding box center [1144, 29] width 77 height 38
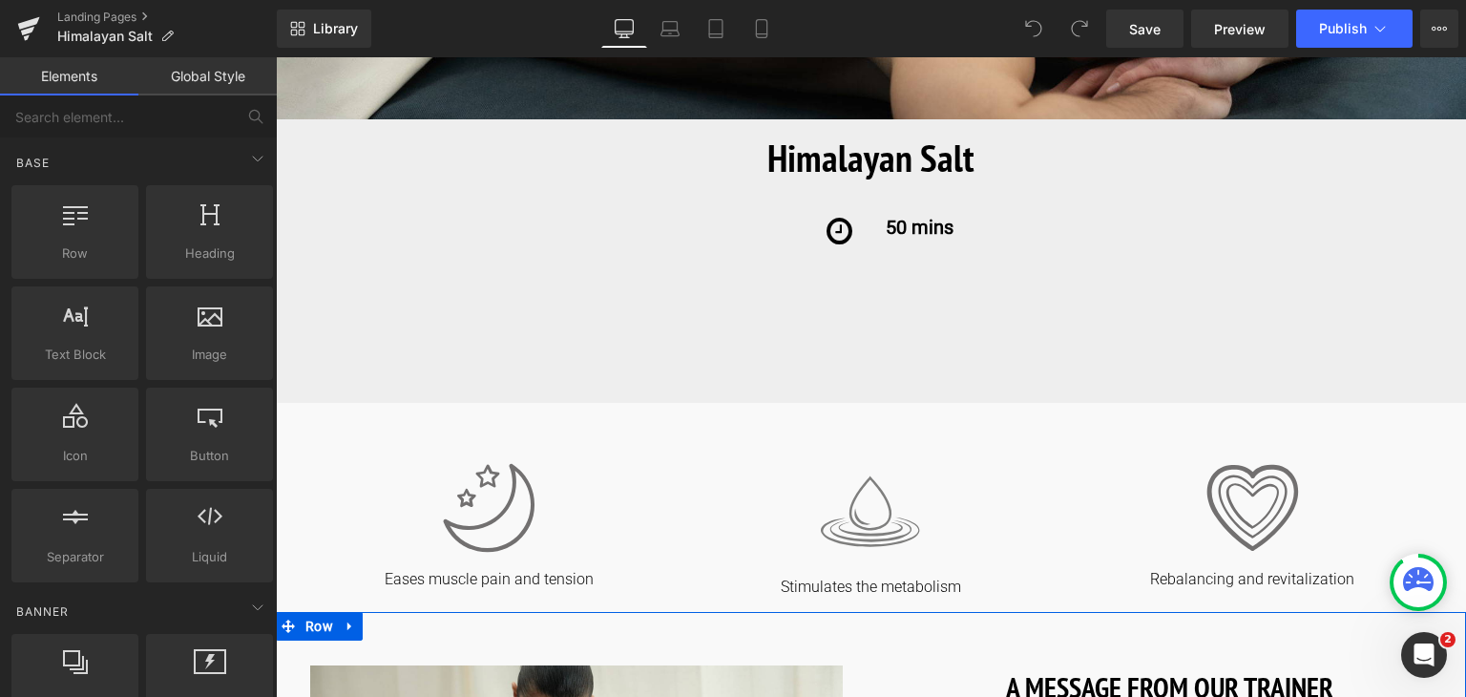
scroll to position [477, 0]
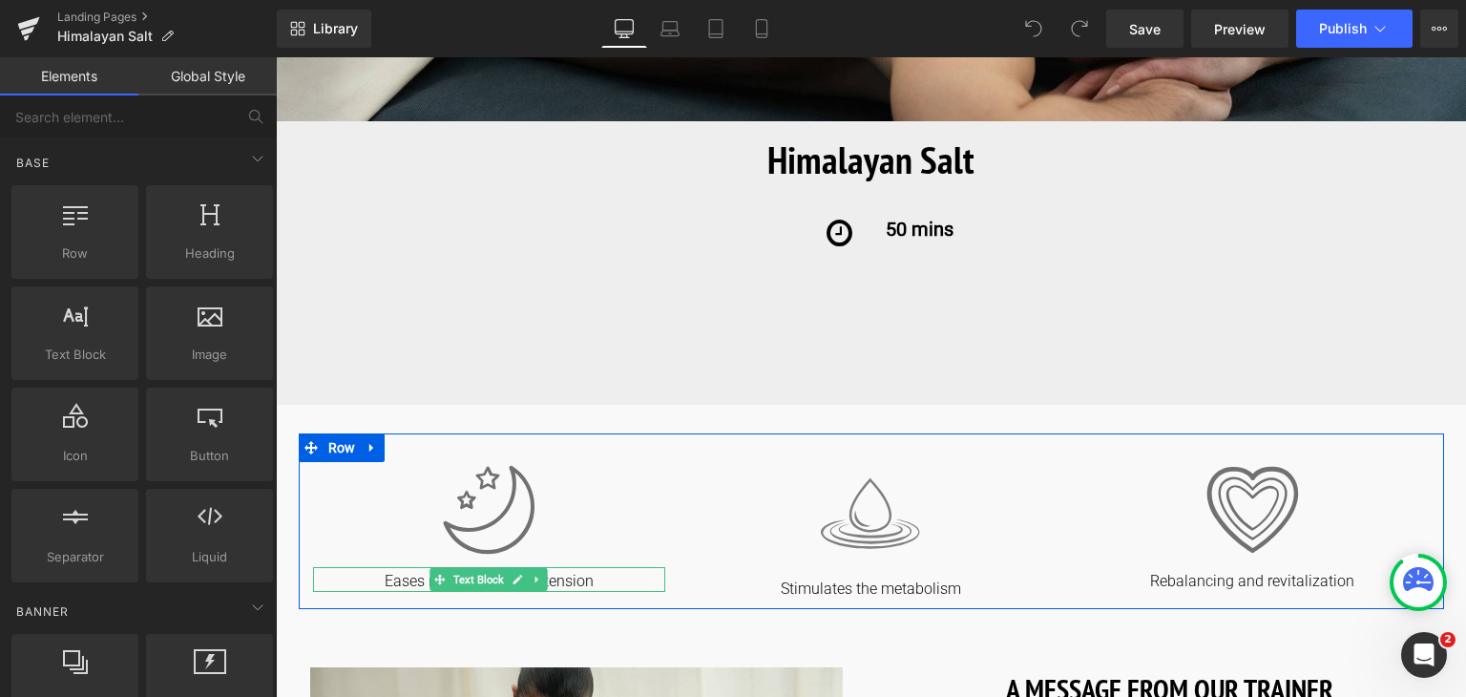
click at [603, 581] on p "Eases muscle pain and tension" at bounding box center [489, 582] width 353 height 20
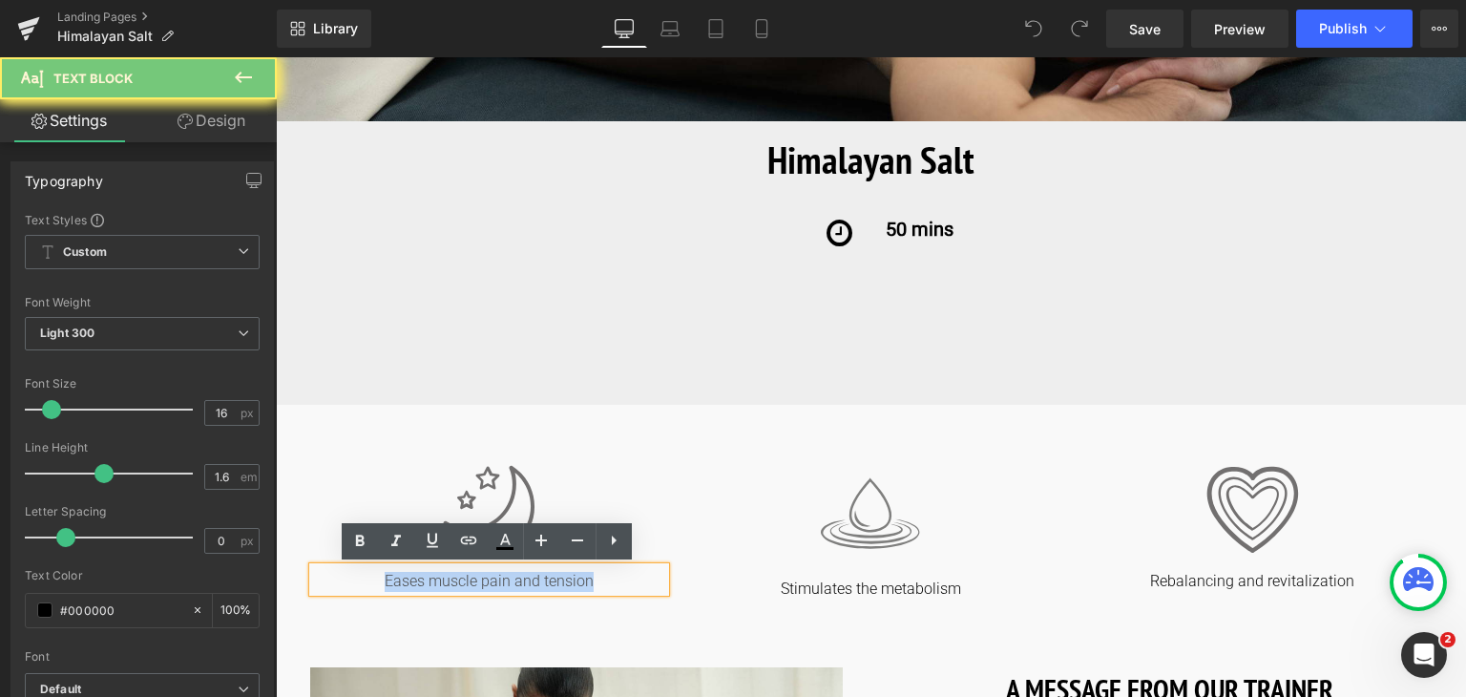
click at [603, 581] on p "Eases muscle pain and tension" at bounding box center [489, 582] width 353 height 20
copy p "Eases muscle pain and tension"
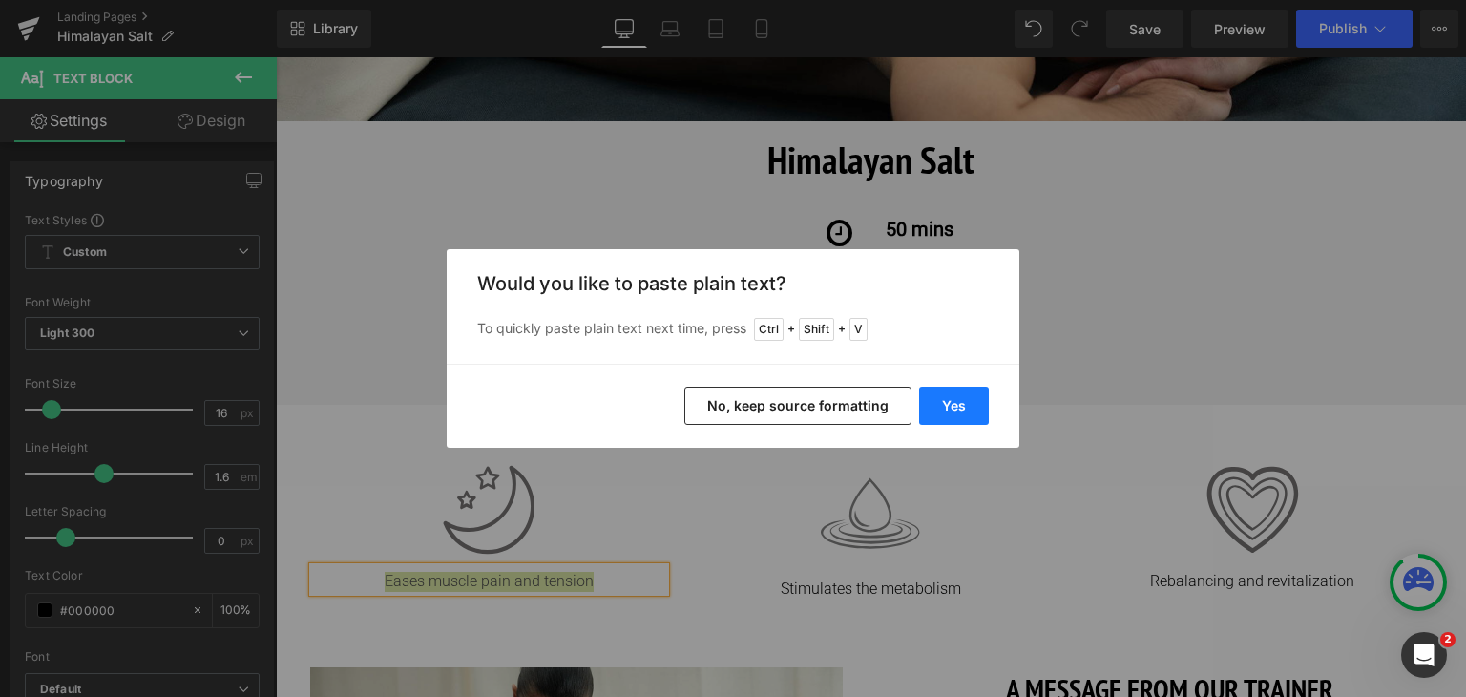
click at [954, 405] on button "Yes" at bounding box center [954, 405] width 70 height 38
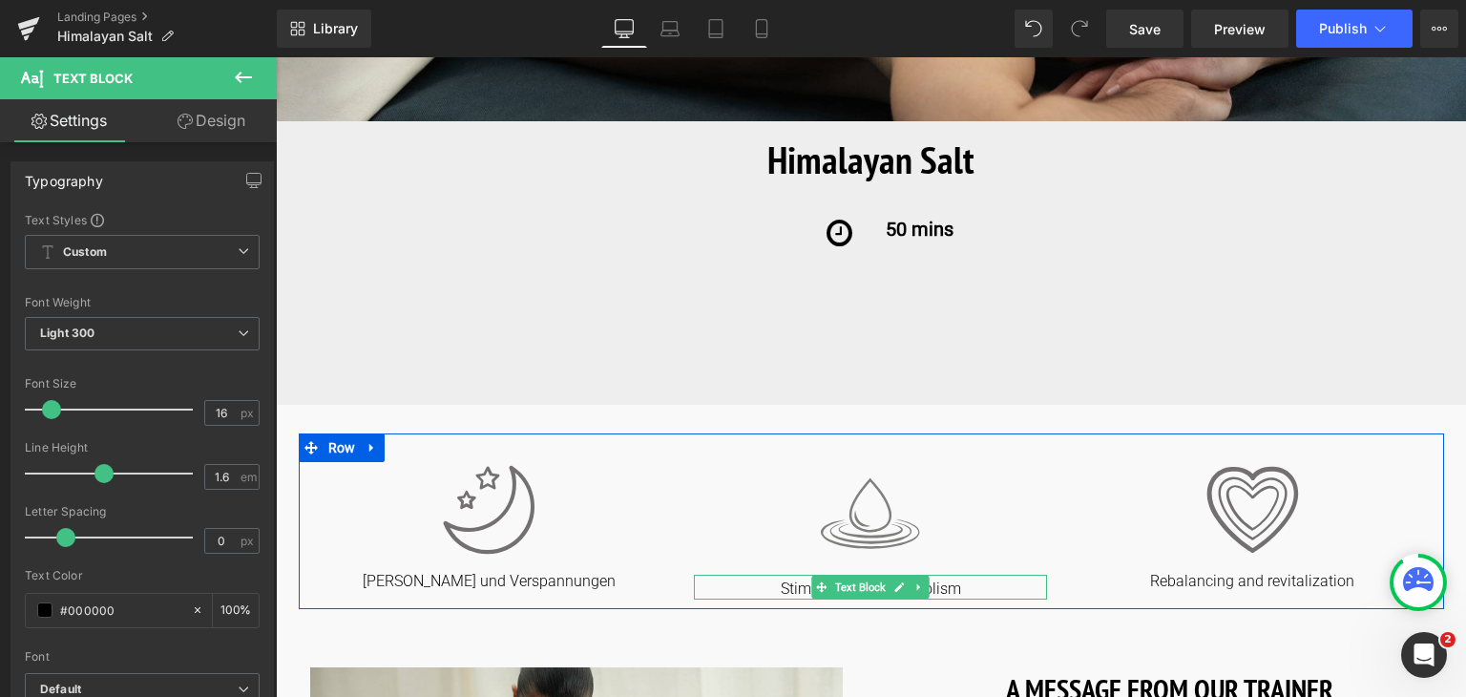
click at [973, 588] on p "Stimulates the metabolism" at bounding box center [870, 589] width 353 height 20
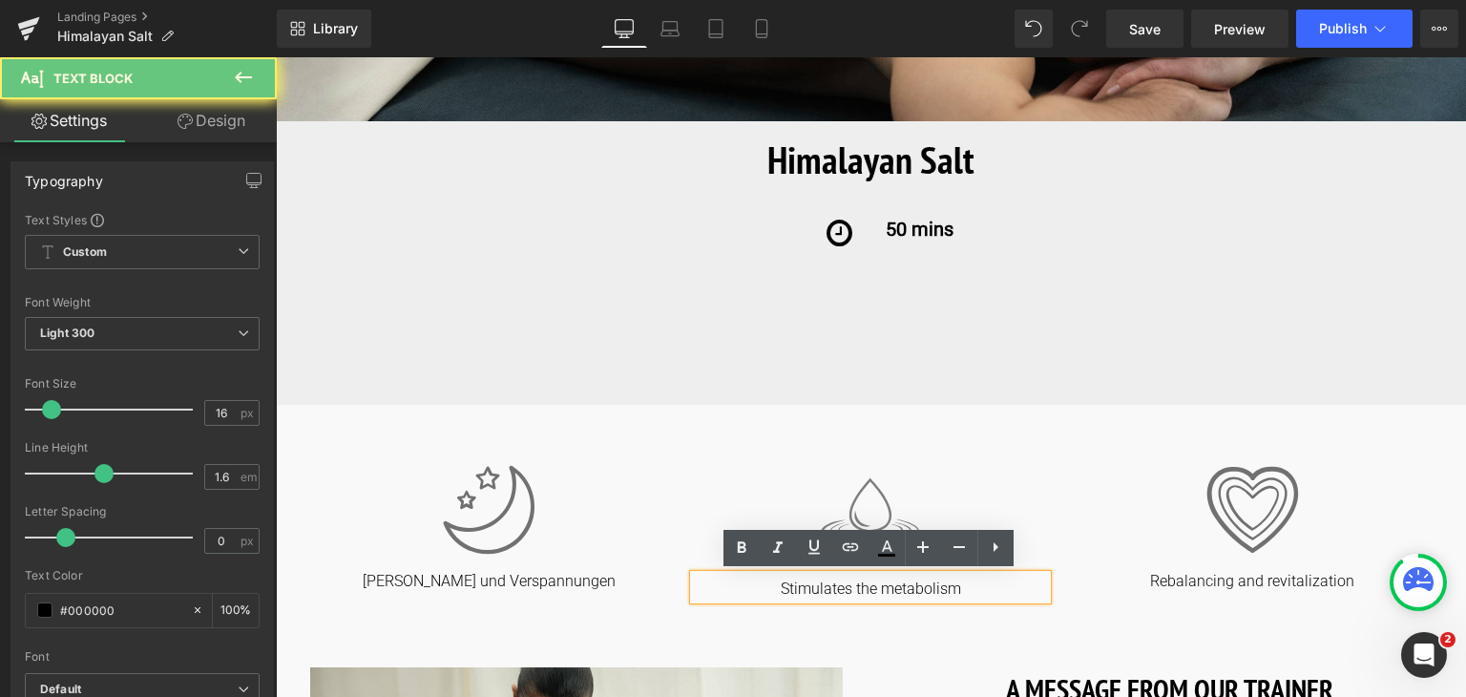
click at [973, 588] on p "Stimulates the metabolism" at bounding box center [870, 589] width 353 height 20
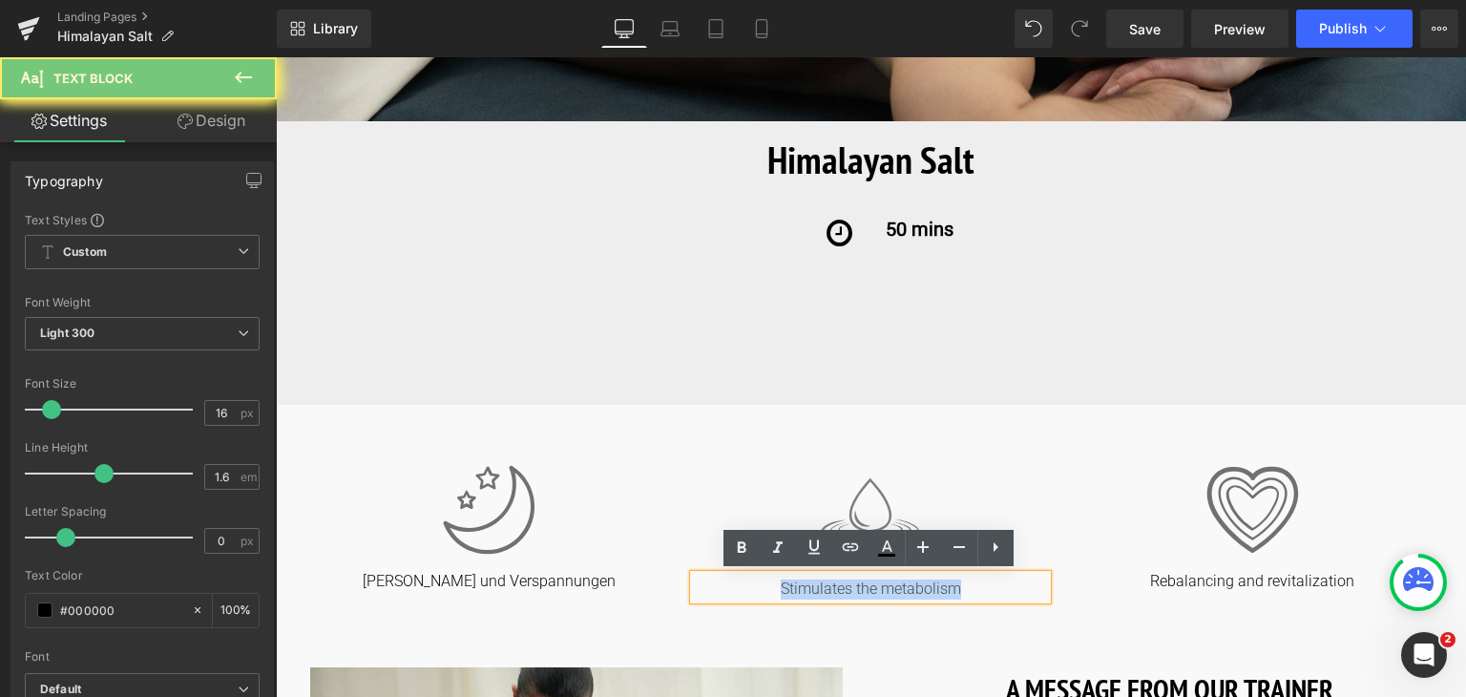
click at [973, 588] on p "Stimulates the metabolism" at bounding box center [870, 589] width 353 height 20
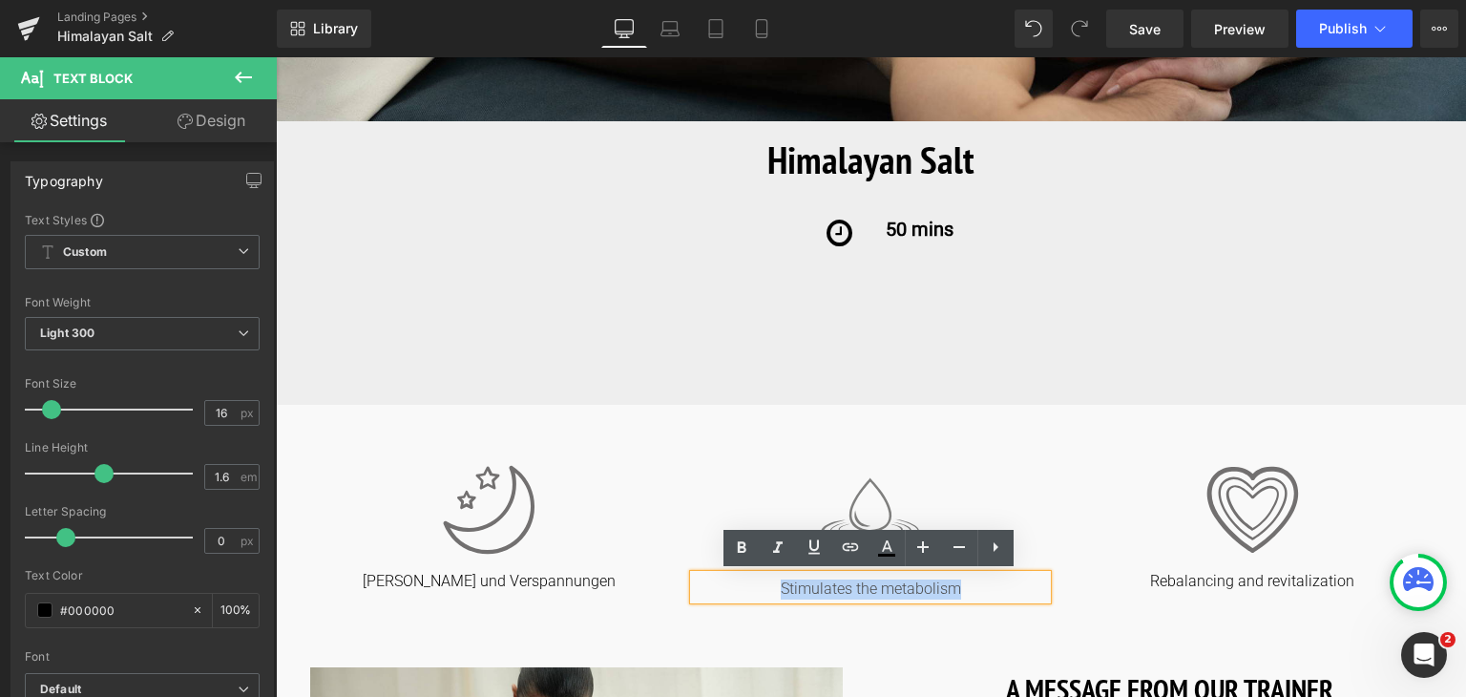
copy p "Stimulates the metabolism"
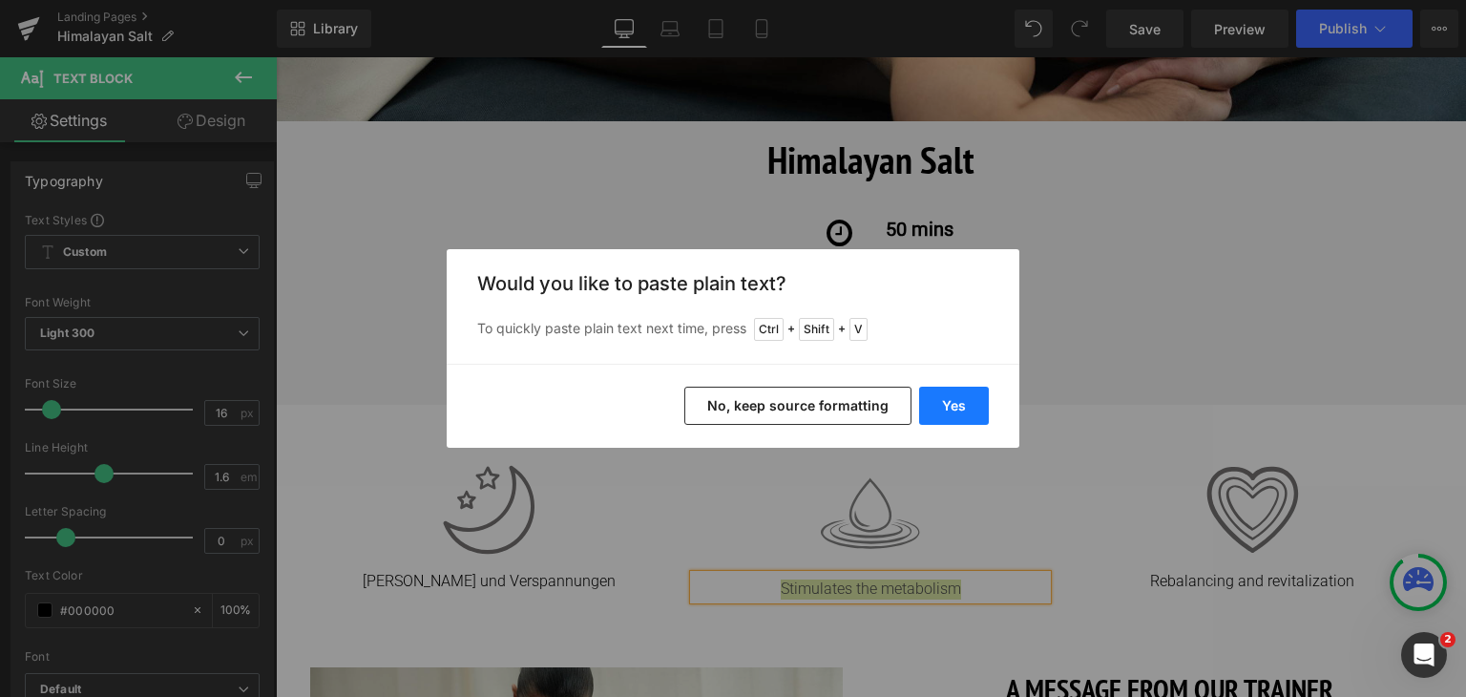
click at [966, 390] on button "Yes" at bounding box center [954, 405] width 70 height 38
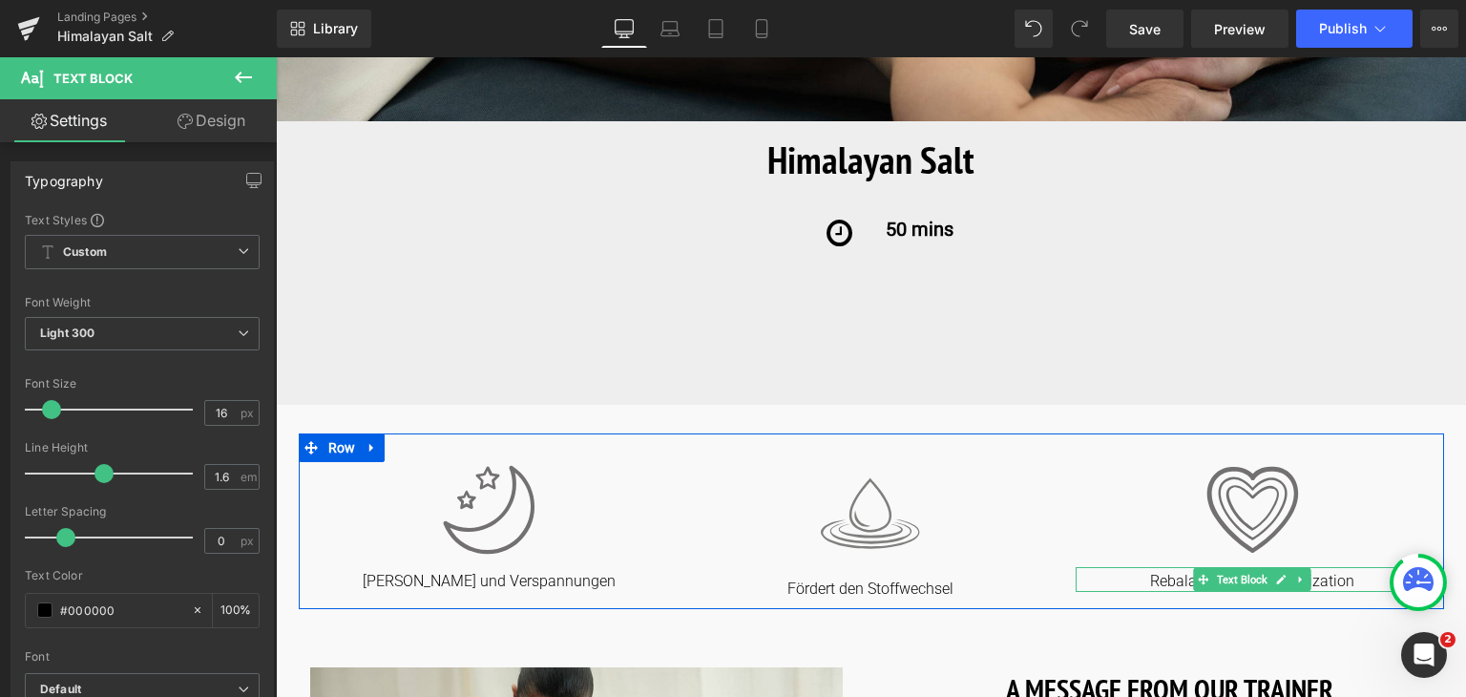
click at [1161, 572] on p "Rebalancing and revitalization" at bounding box center [1251, 582] width 353 height 20
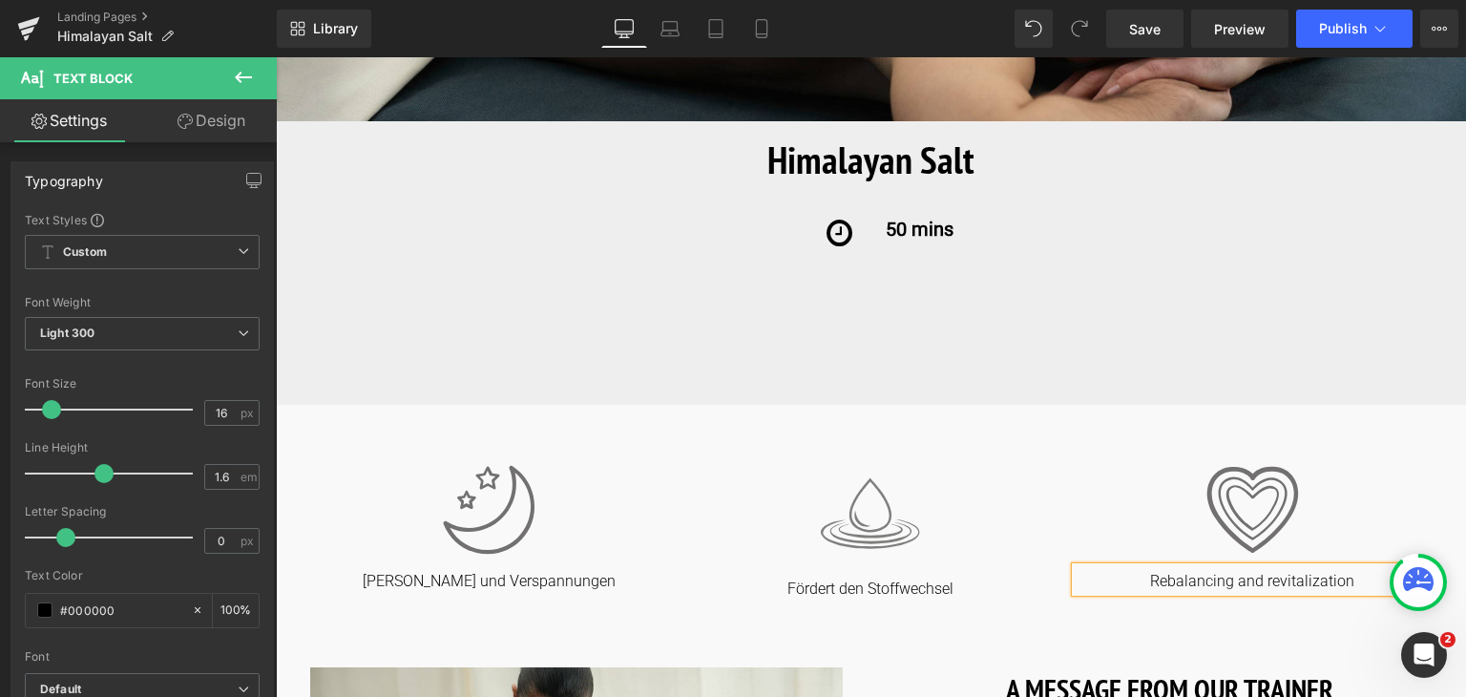
click at [1161, 572] on p "Rebalancing and revitalization" at bounding box center [1251, 582] width 353 height 20
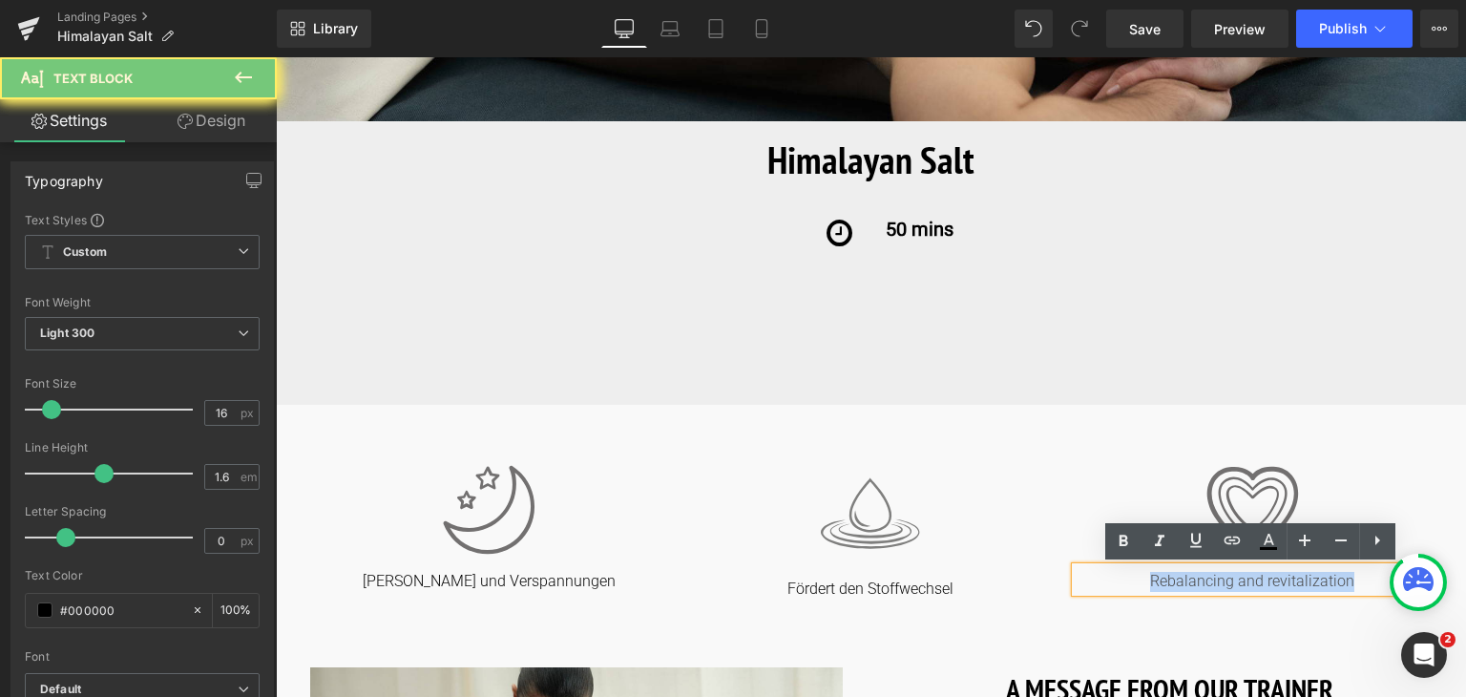
click at [1161, 572] on p "Rebalancing and revitalization" at bounding box center [1251, 582] width 353 height 20
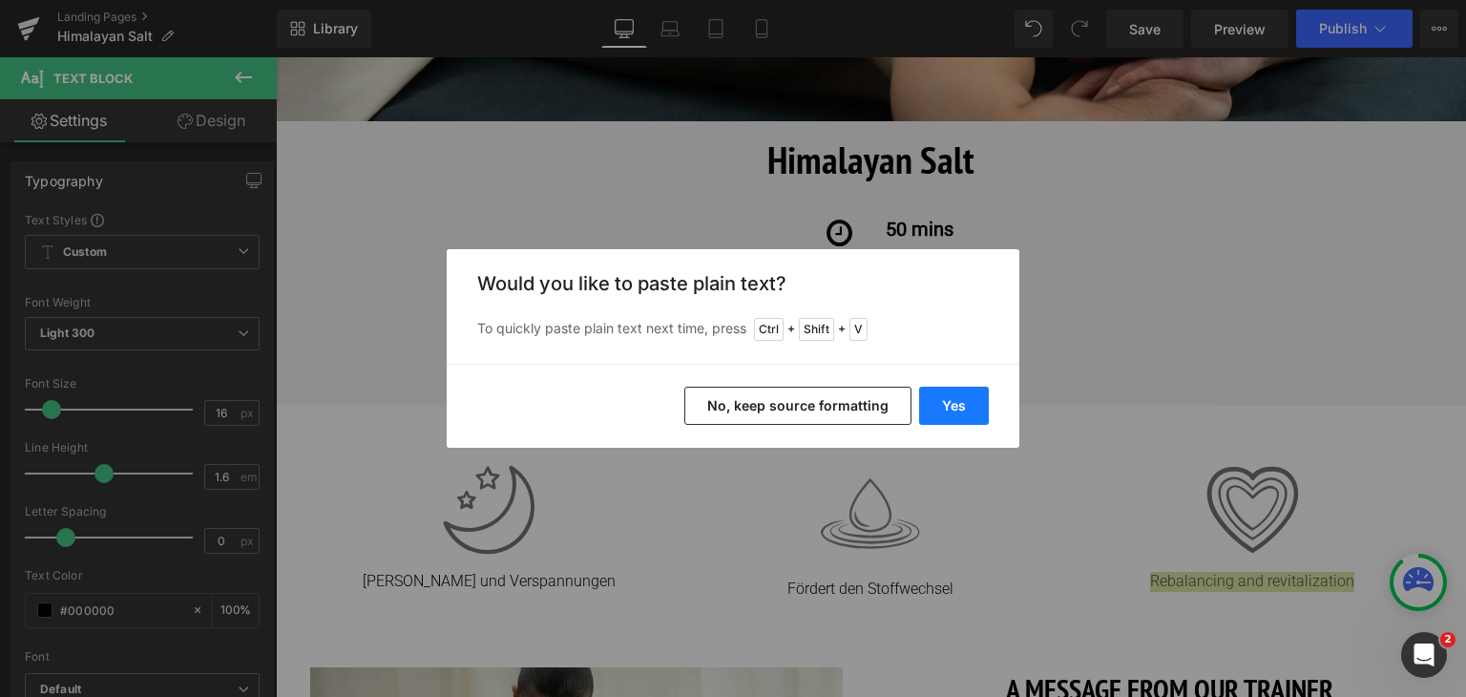
click at [969, 412] on button "Yes" at bounding box center [954, 405] width 70 height 38
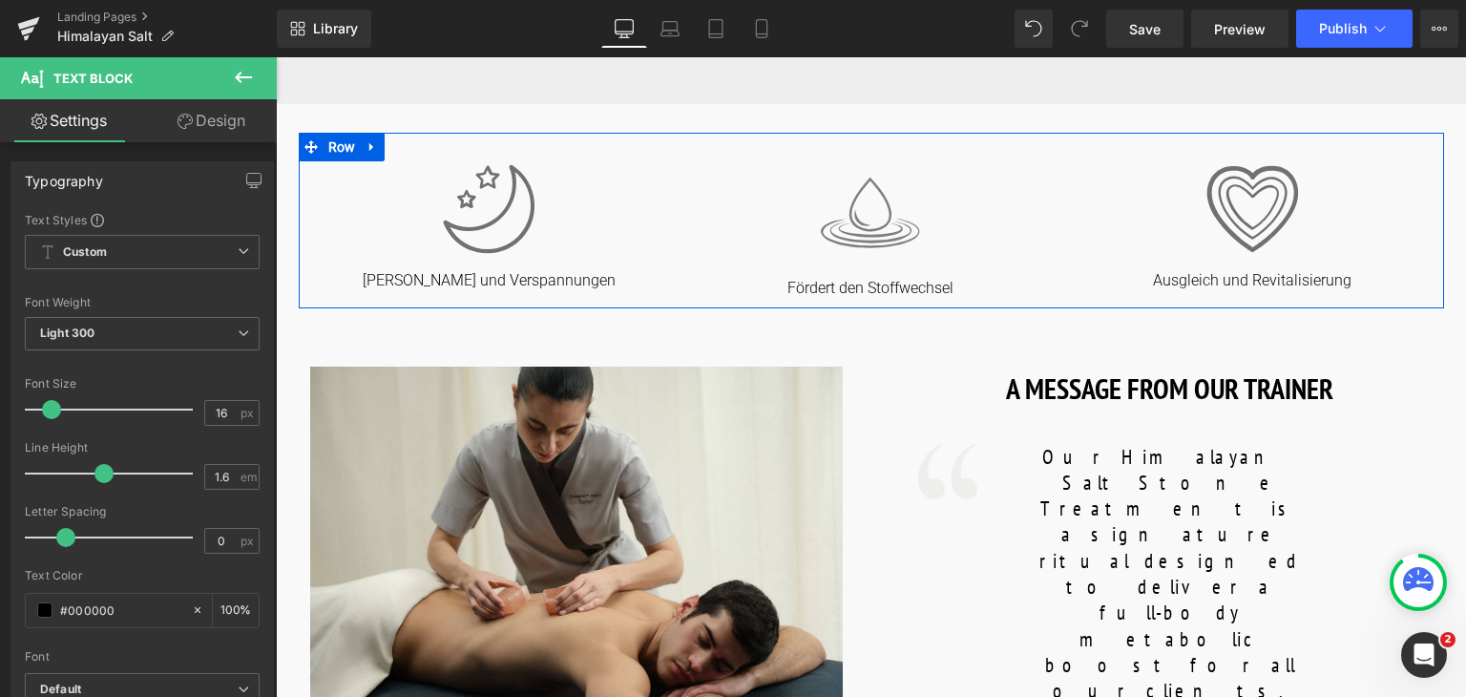
scroll to position [797, 0]
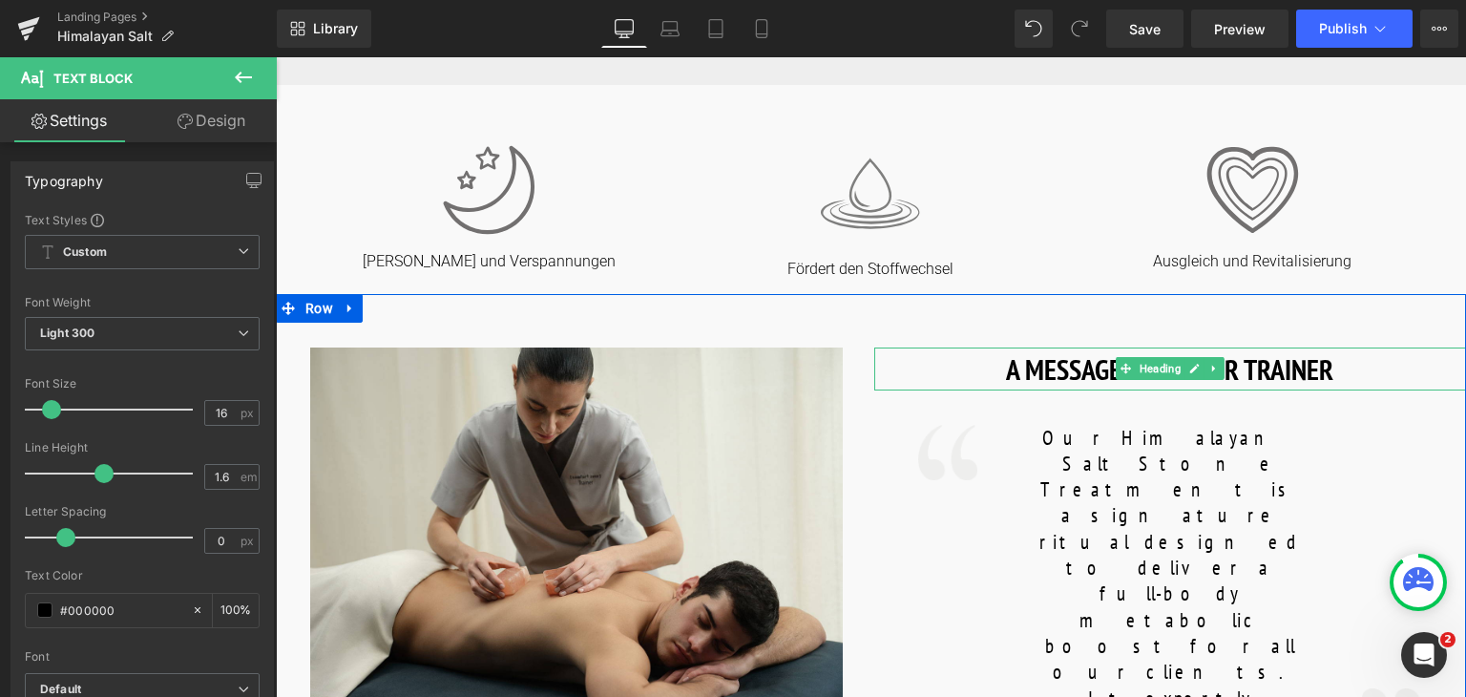
click at [1051, 380] on h1 "A MESSAGE FROM OUR TRAINER" at bounding box center [1170, 368] width 593 height 43
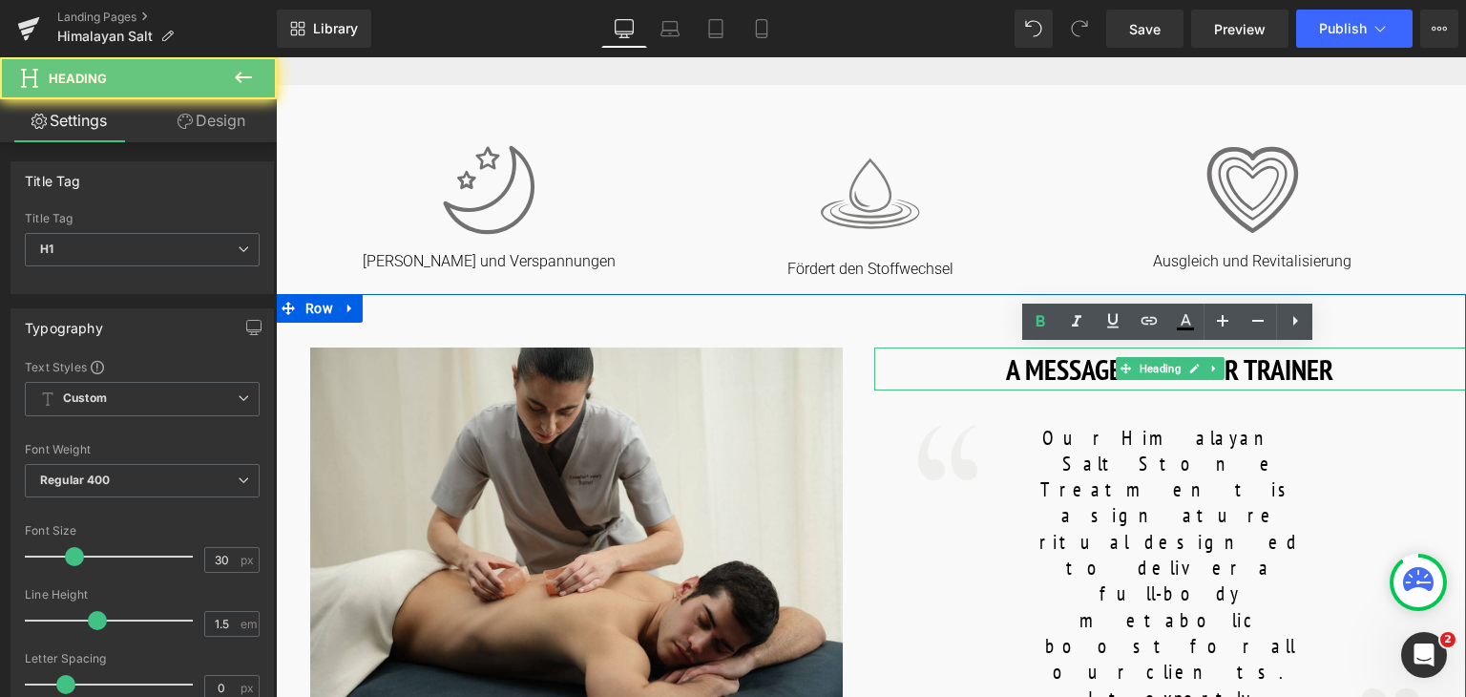
click at [1051, 380] on h1 "A MESSAGE FROM OUR TRAINER" at bounding box center [1170, 368] width 593 height 43
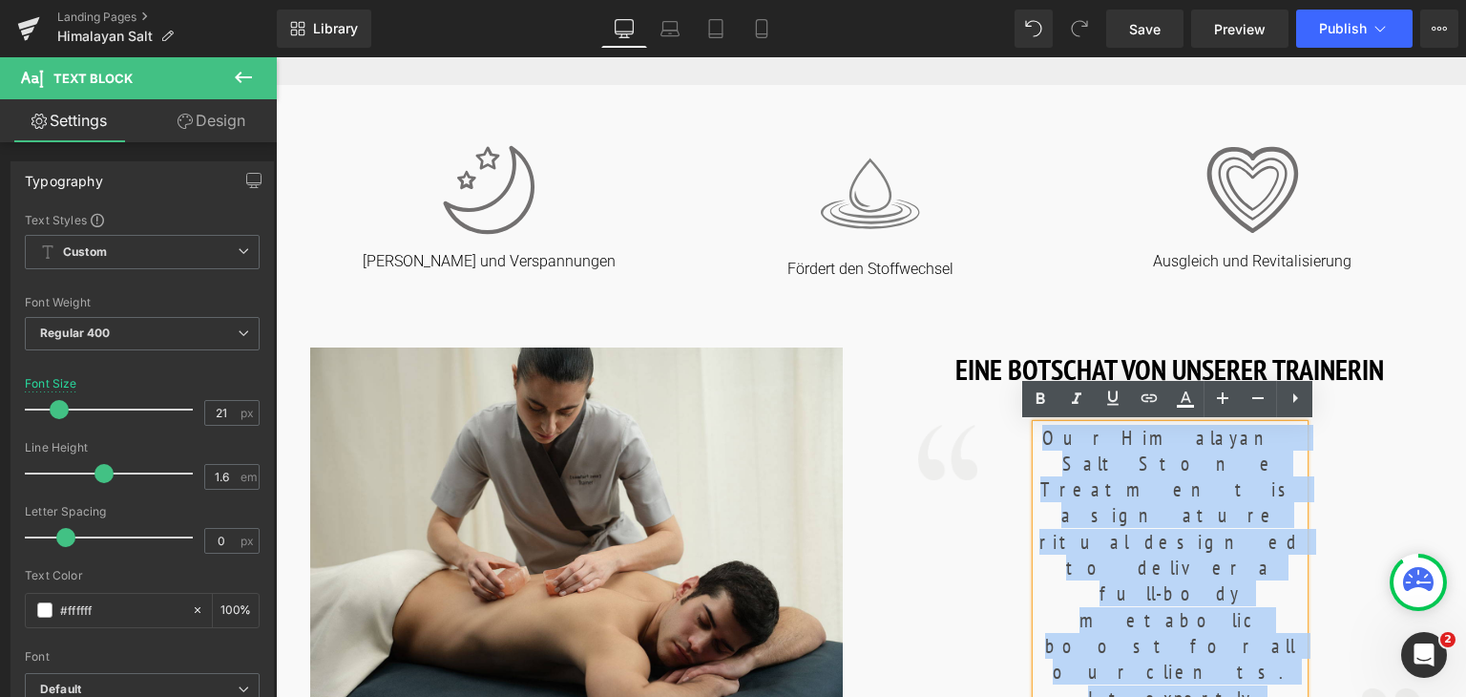
copy font "Our Himalayan Salt Stone Treatment is a signature ritual designed to deliver a …"
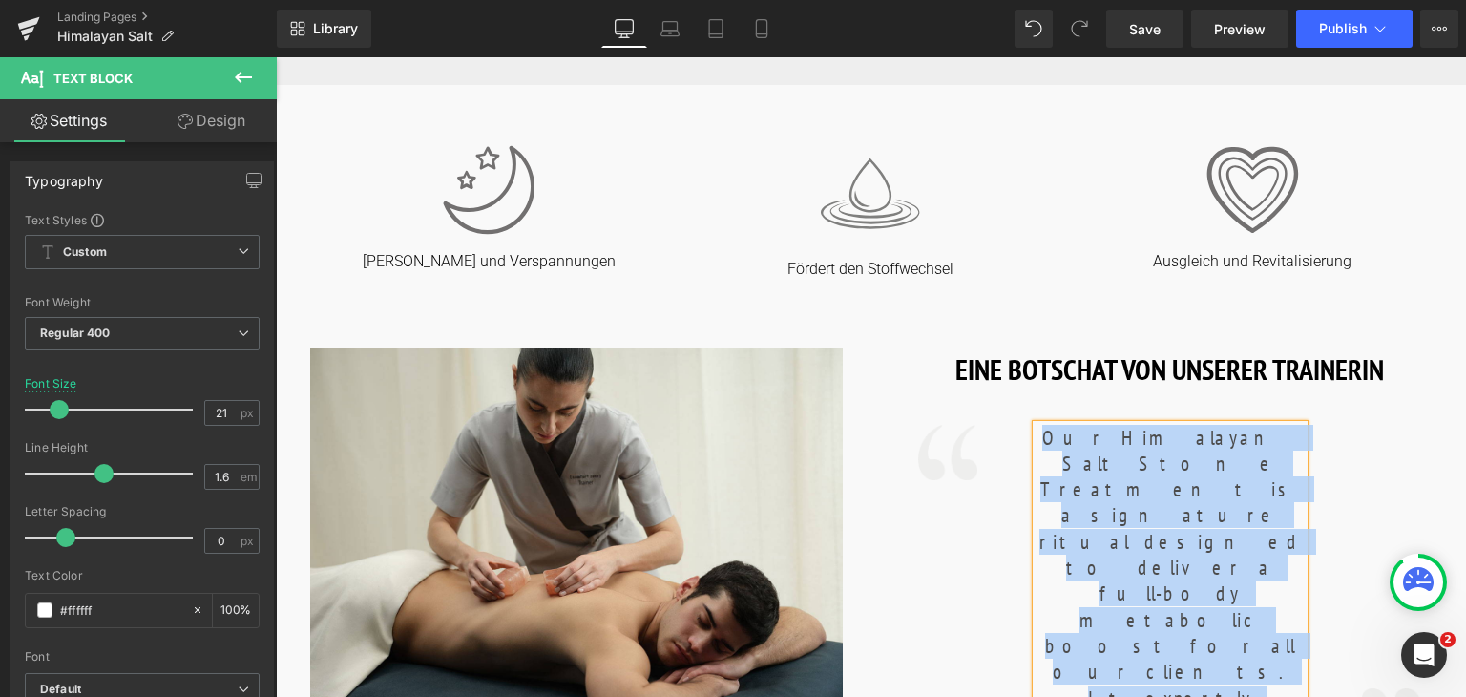
scroll to position [1042, 0]
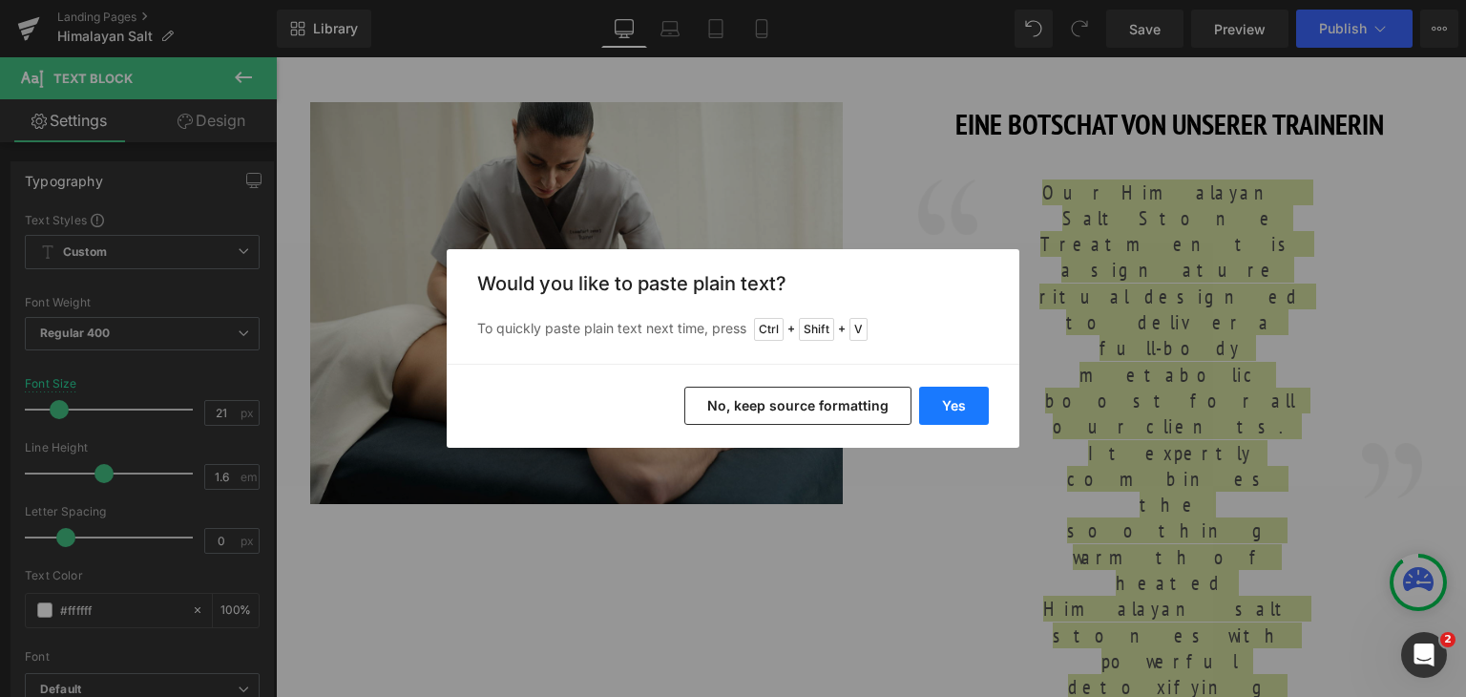
click at [947, 402] on button "Yes" at bounding box center [954, 405] width 70 height 38
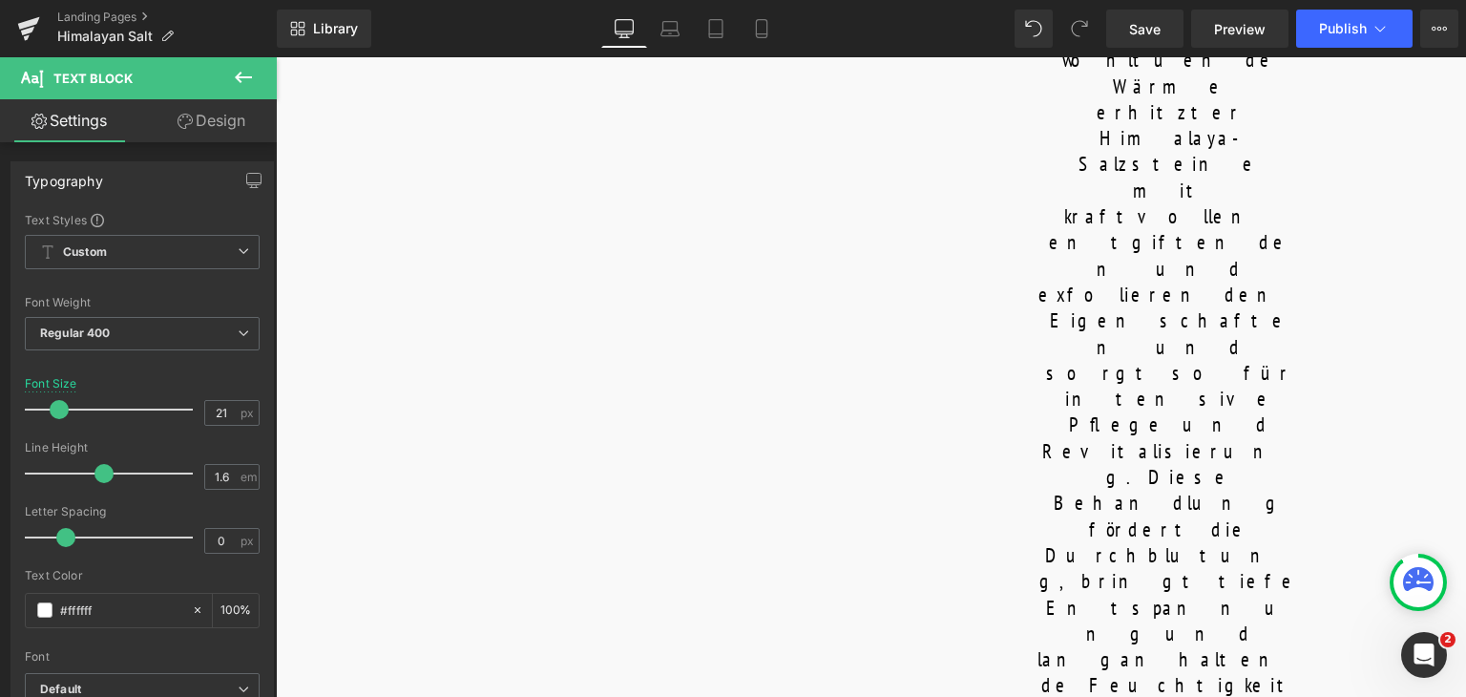
scroll to position [1591, 0]
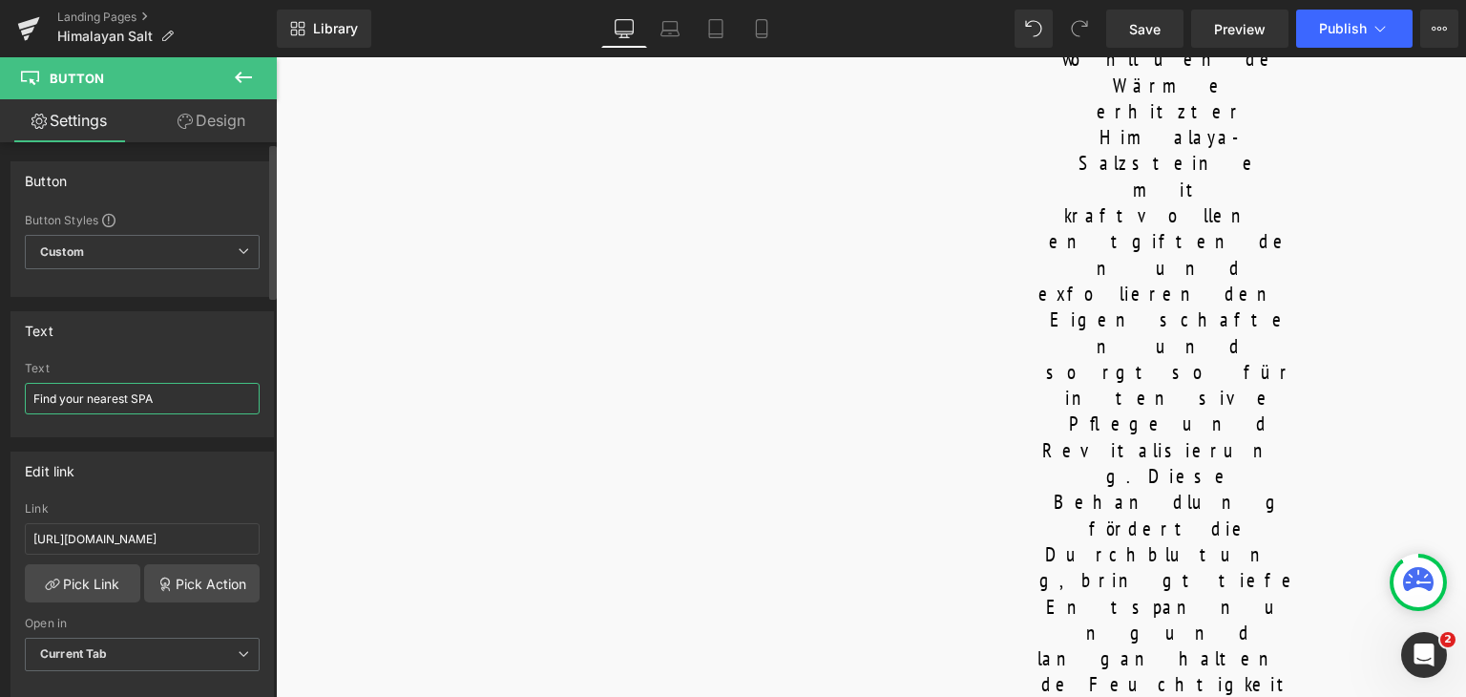
click at [149, 399] on input "Find your nearest SPA" at bounding box center [142, 398] width 235 height 31
paste input "e ein SPA in deiner Nähe"
type input "Finde ein SPA in deiner Nähe"
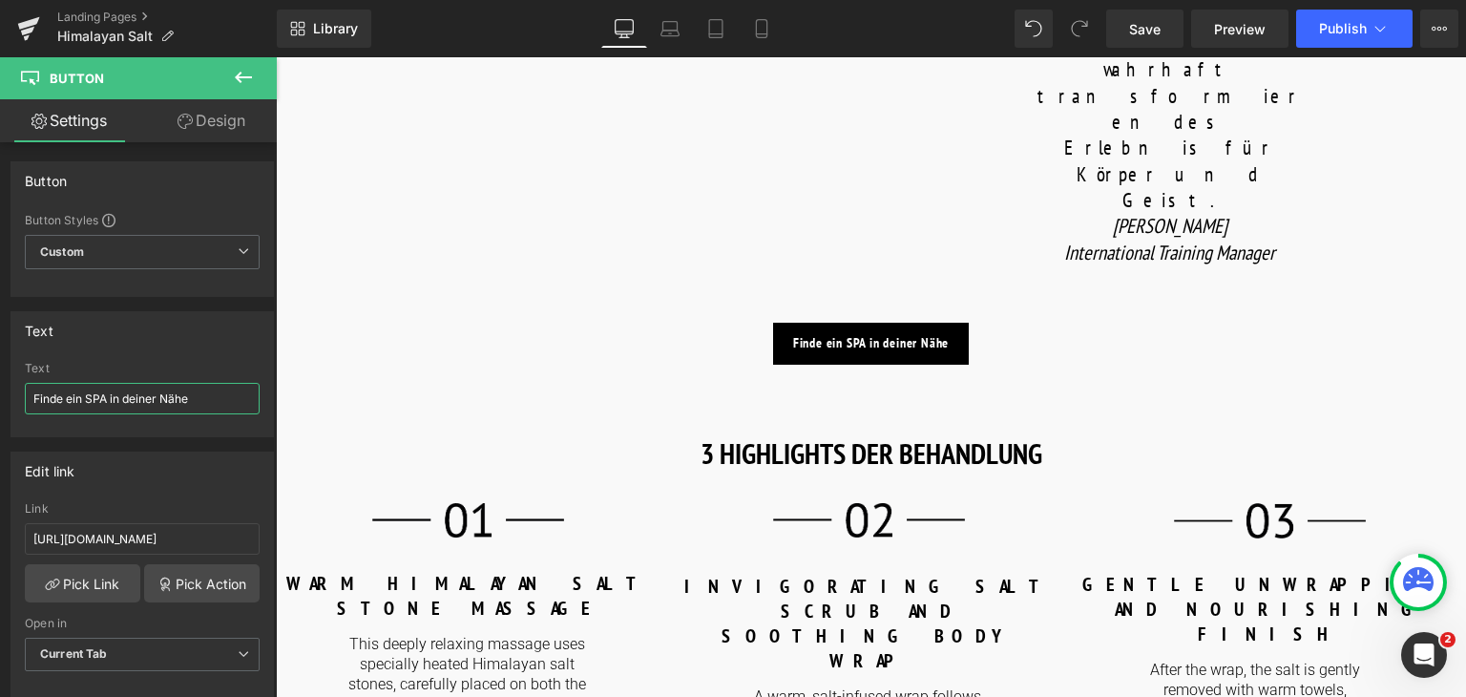
scroll to position [2649, 0]
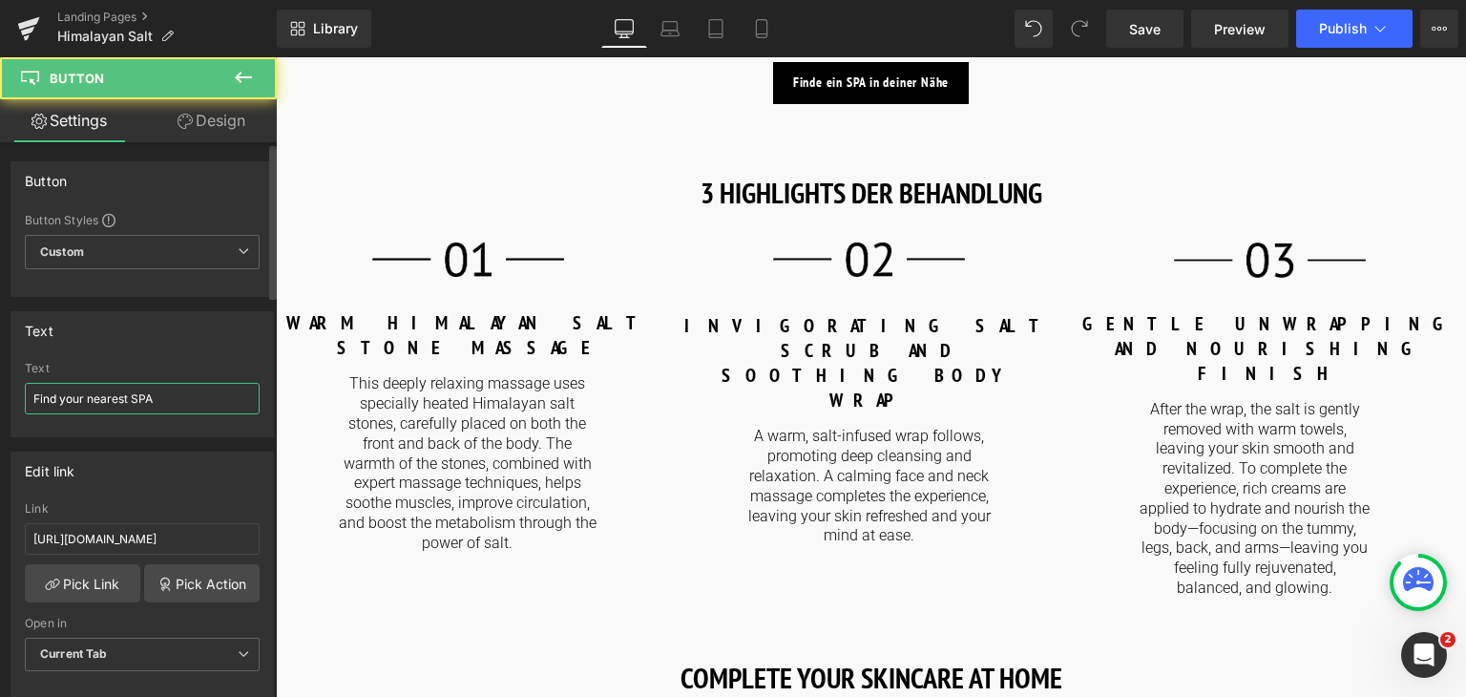
click at [172, 394] on input "Find your nearest SPA" at bounding box center [142, 398] width 235 height 31
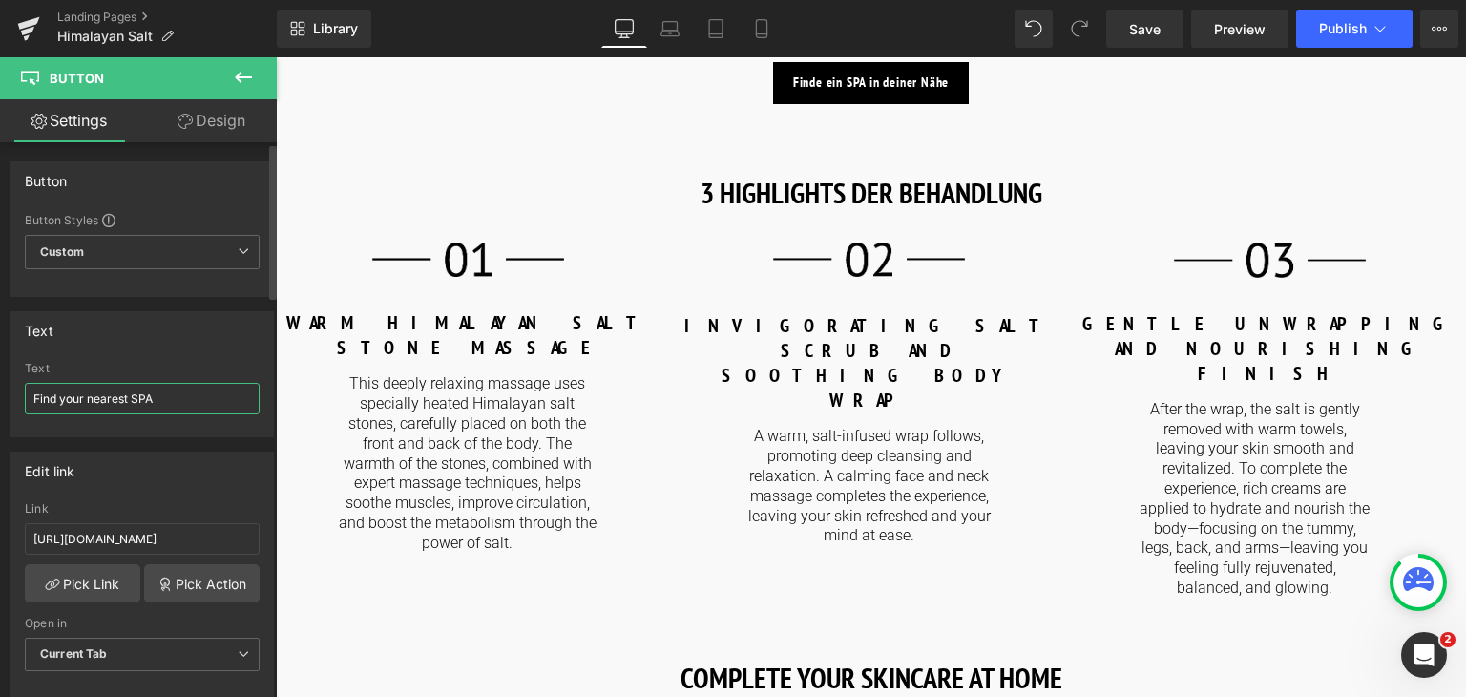
click at [172, 394] on input "Find your nearest SPA" at bounding box center [142, 398] width 235 height 31
paste input "e ein SPA in deiner Nähe"
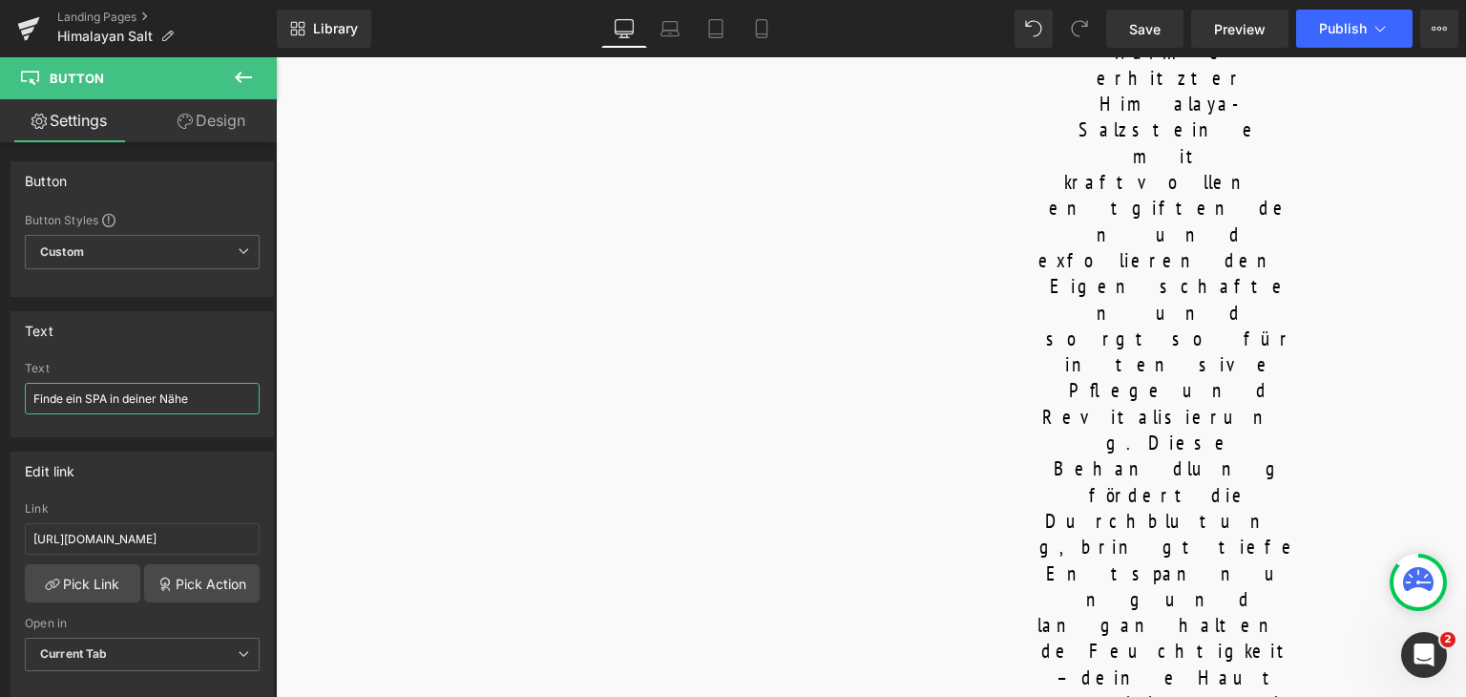
scroll to position [1628, 0]
type input "Finde ein SPA in deiner Nähe"
click at [1166, 32] on link "Save" at bounding box center [1144, 29] width 77 height 38
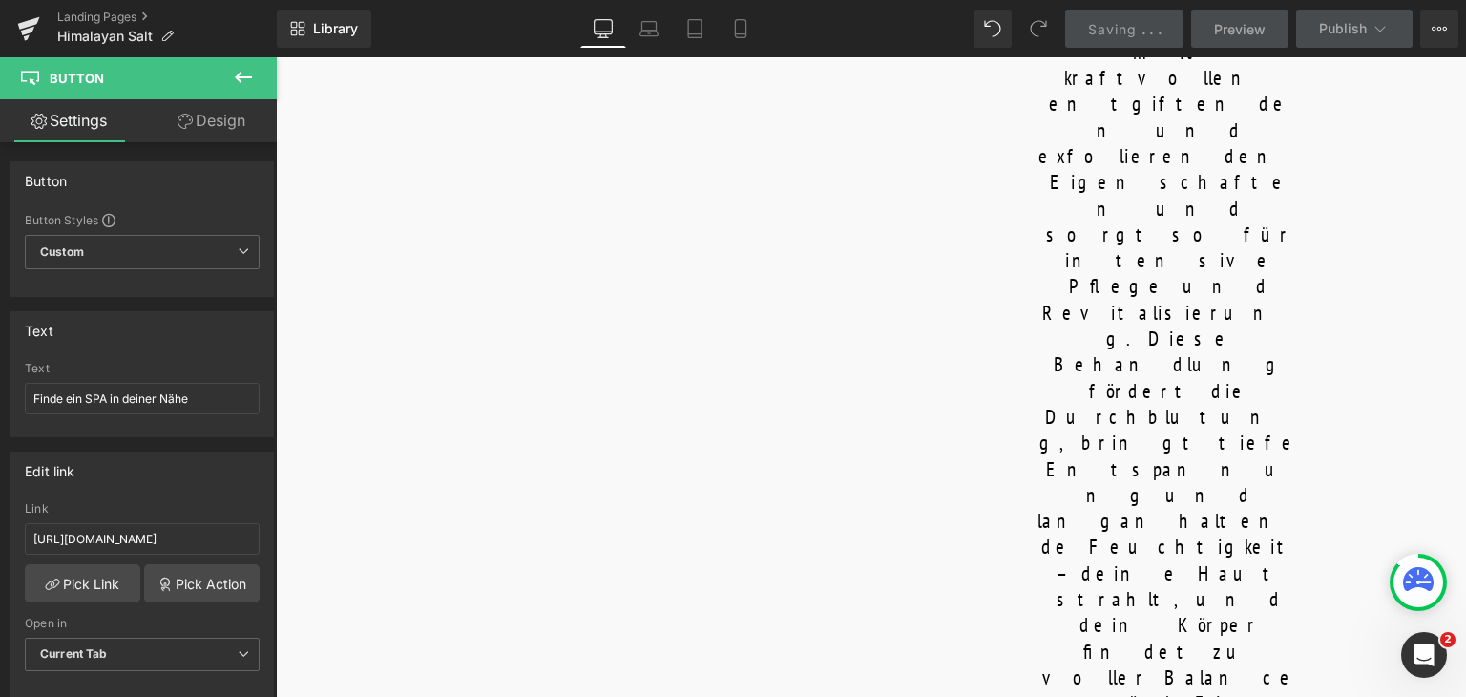
scroll to position [1733, 0]
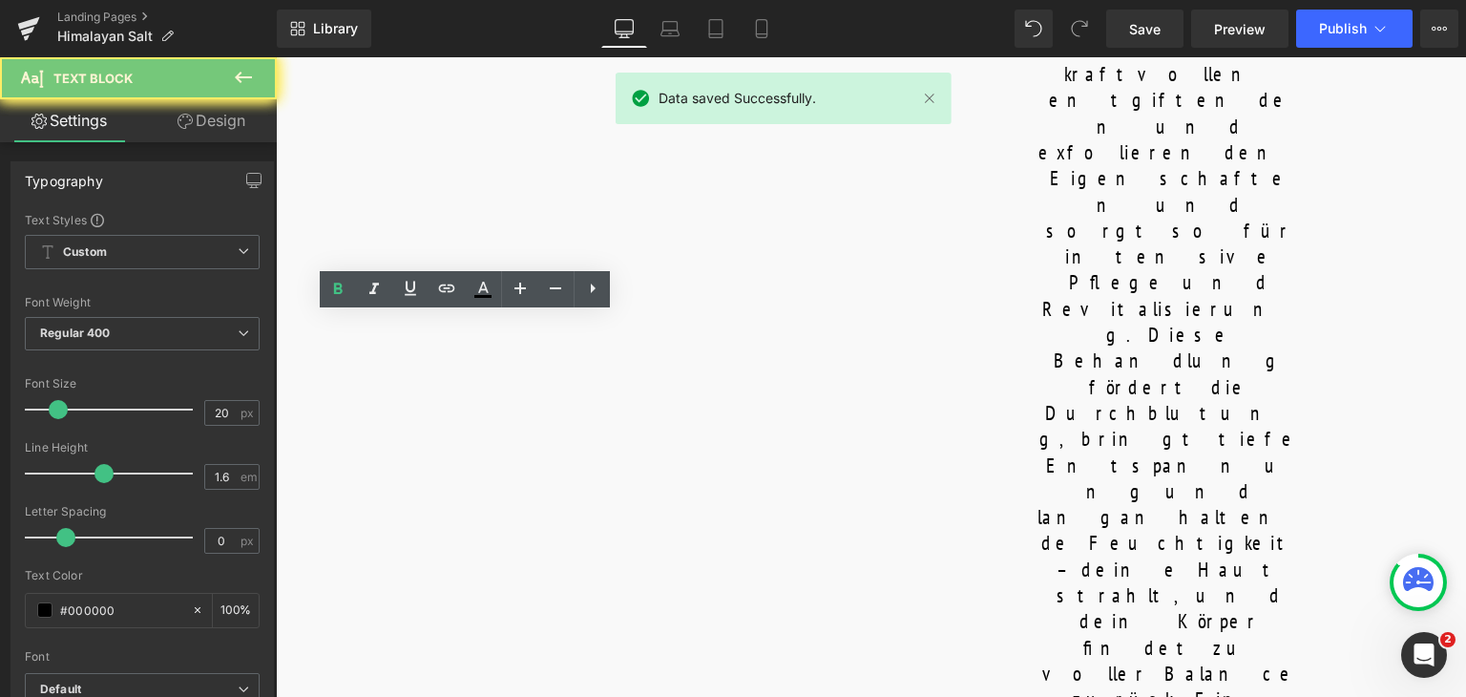
copy b "WARM HIMALAYAN SALT STONE MASSAGE"
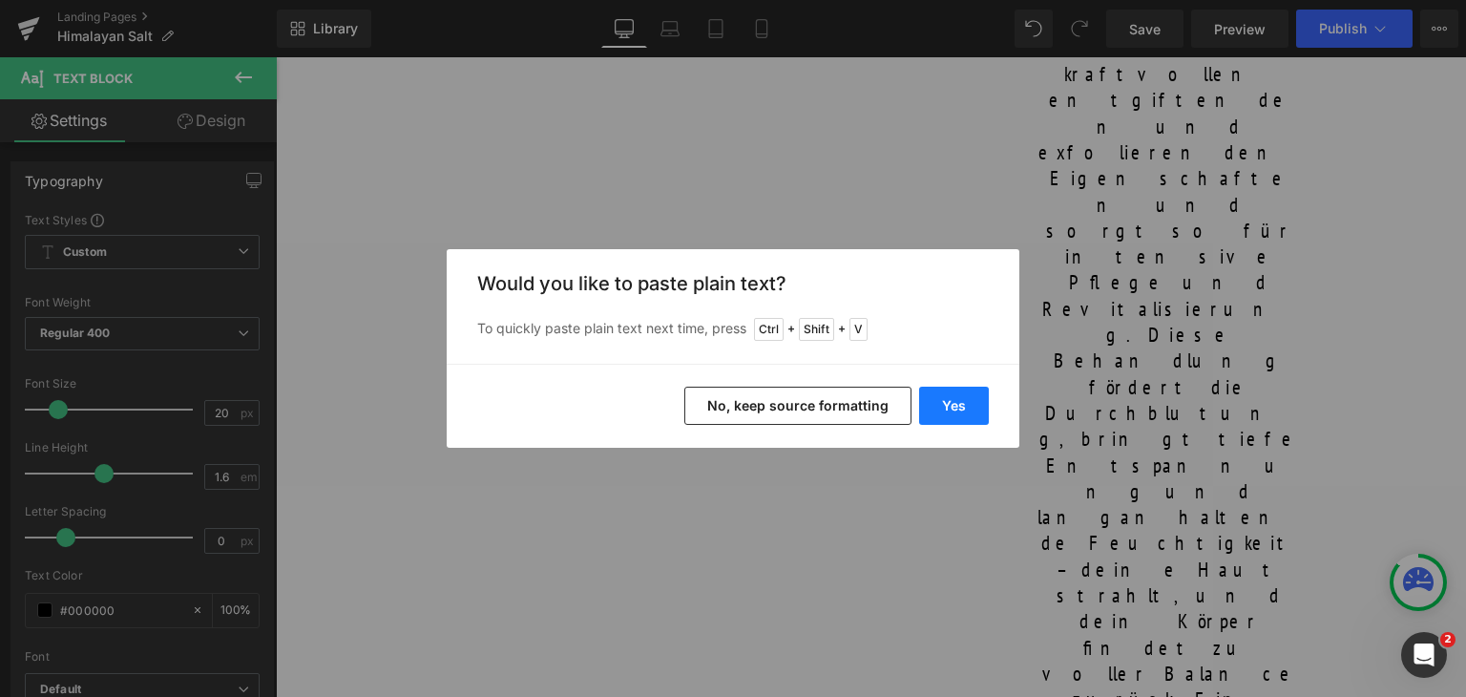
click at [946, 408] on button "Yes" at bounding box center [954, 405] width 70 height 38
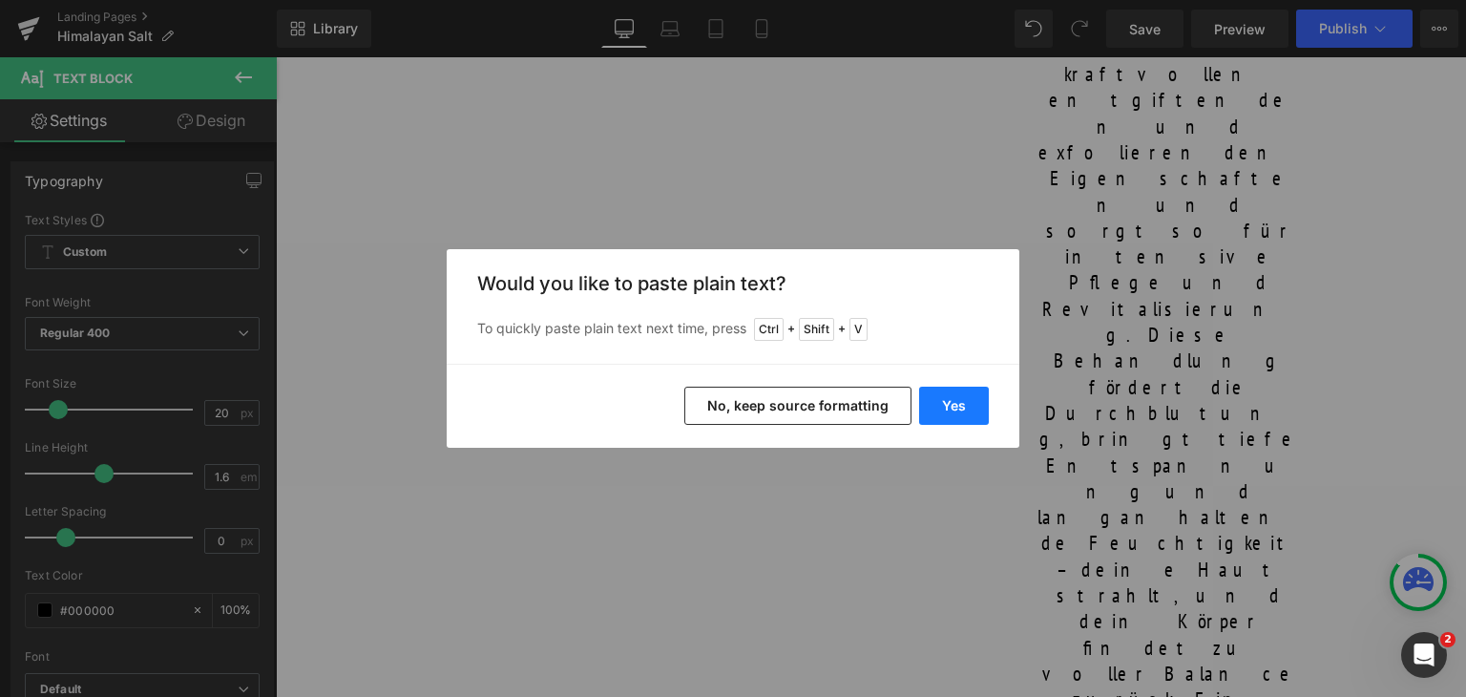
click at [964, 420] on button "Yes" at bounding box center [954, 405] width 70 height 38
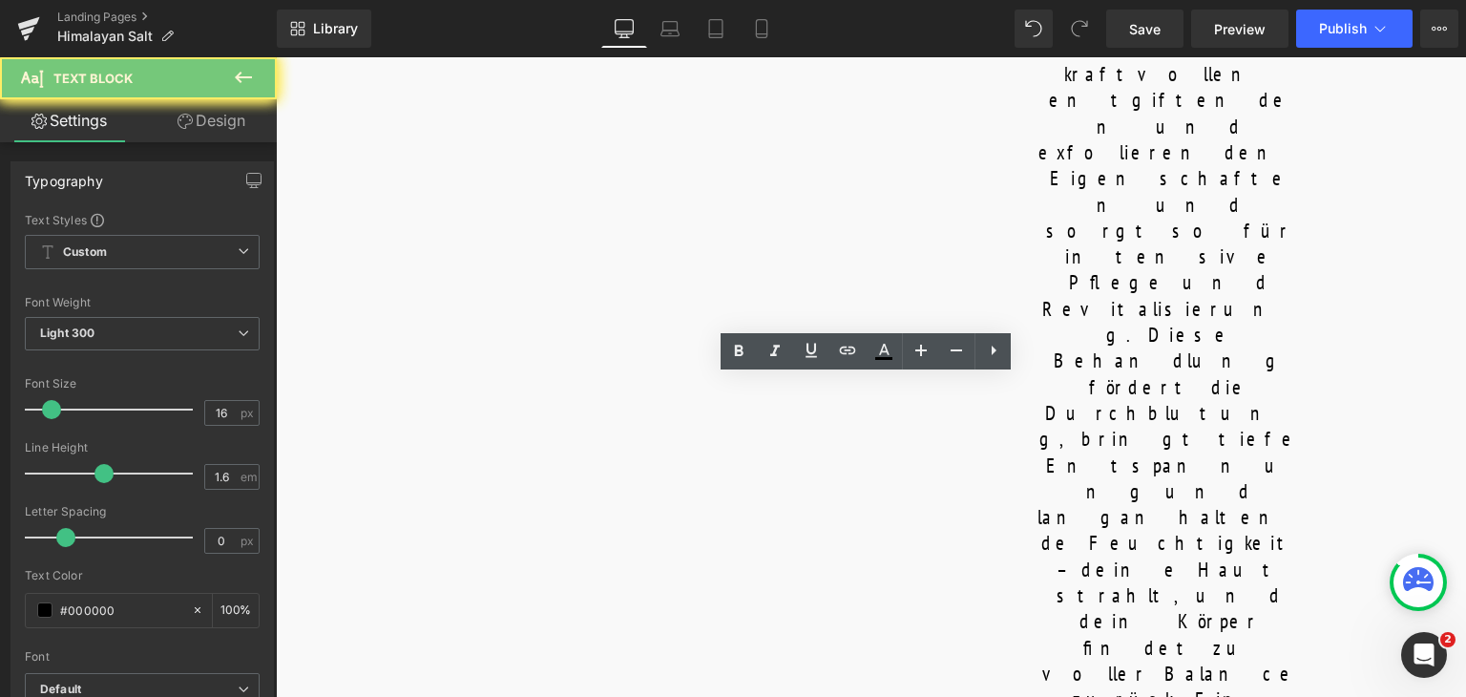
copy p "A warm, salt-infused wrap follows, promoting deep cleansing and relaxation. A c…"
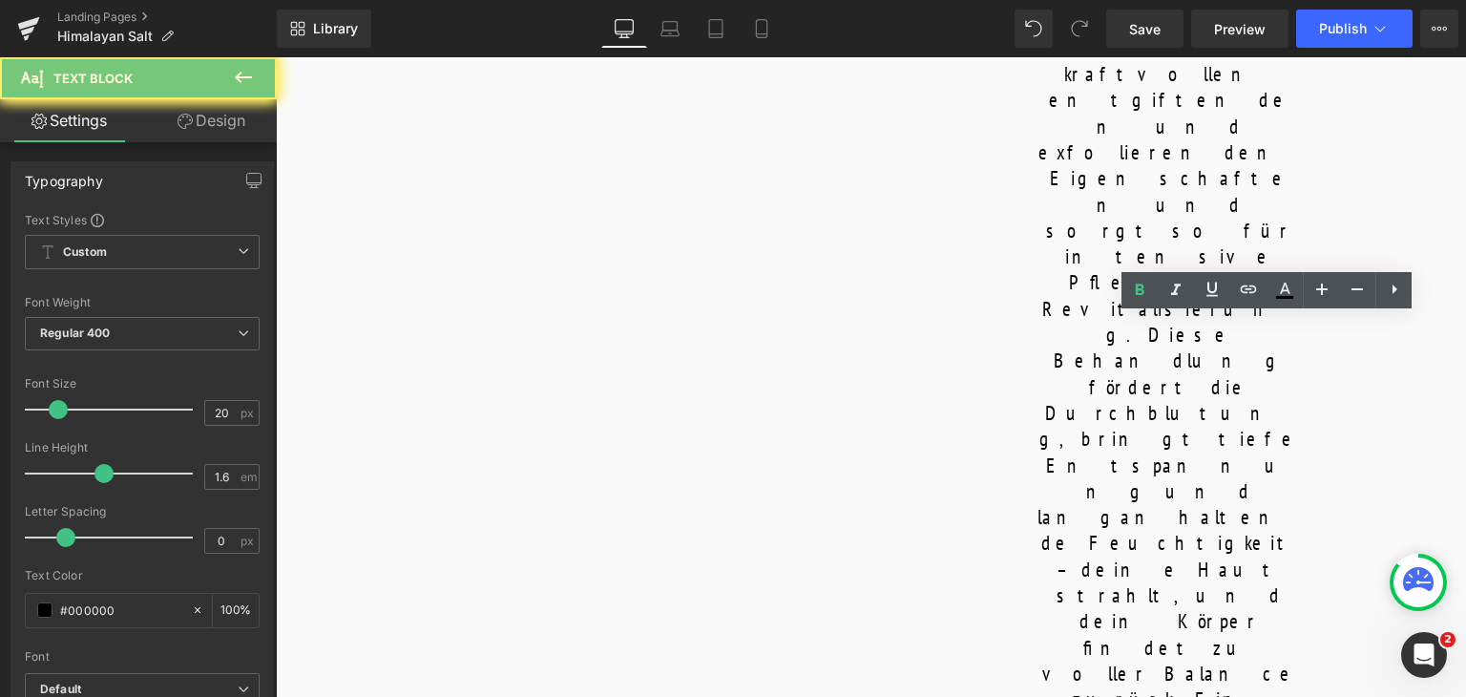
copy b "GENTLE UNWRAPPING AND NOURISHING FINISH"
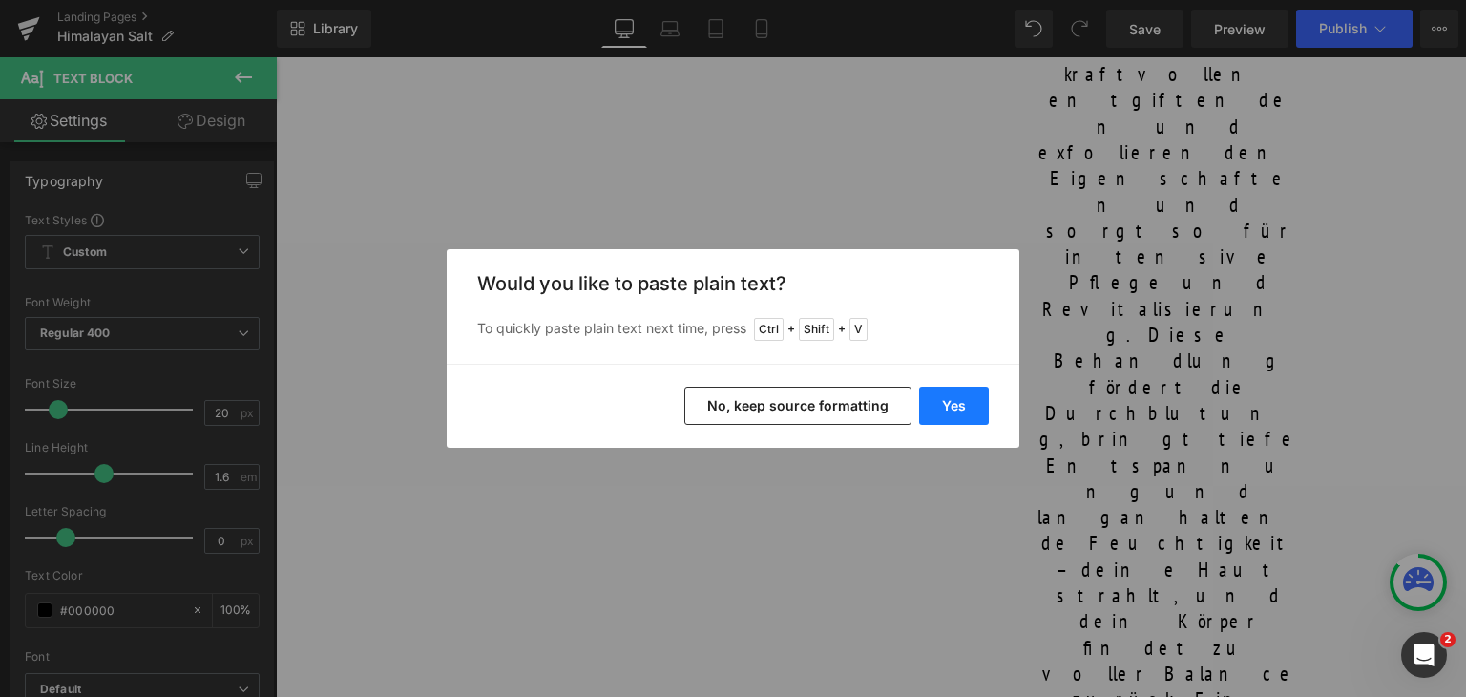
click at [970, 402] on button "Yes" at bounding box center [954, 405] width 70 height 38
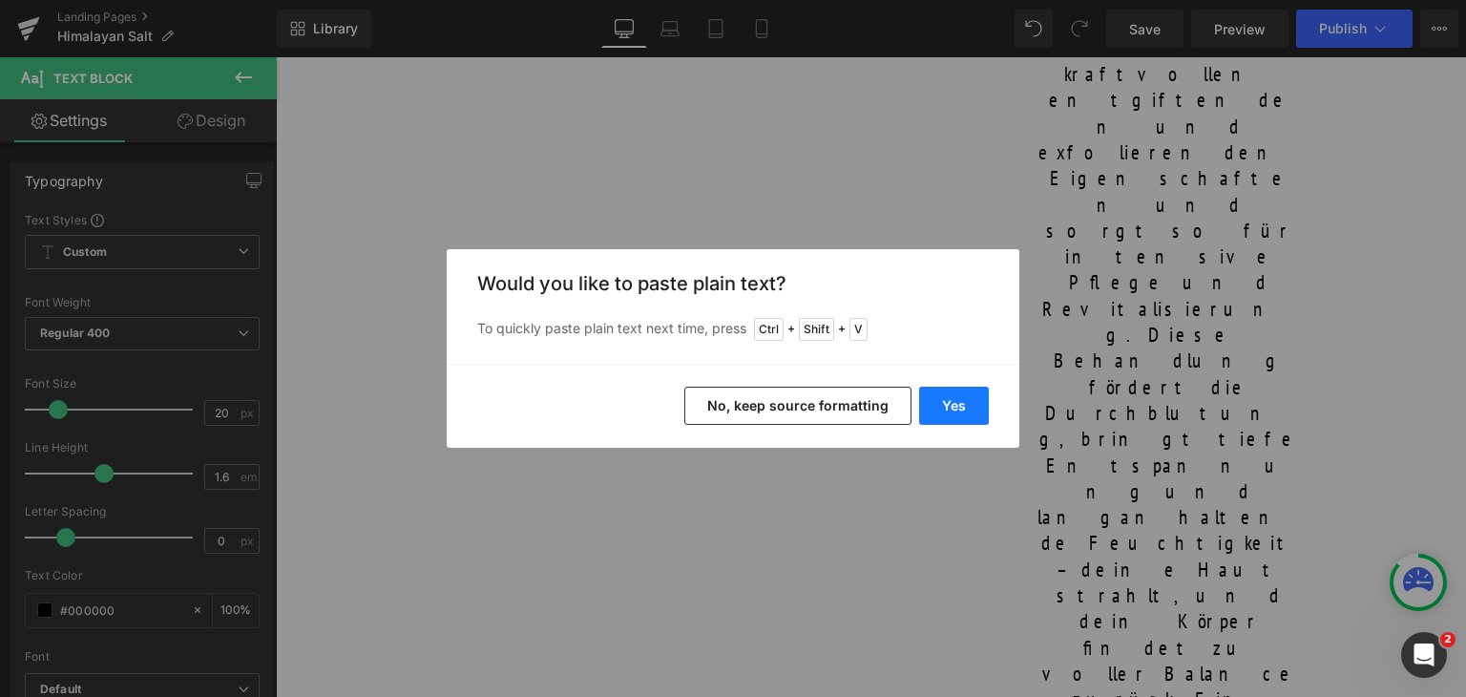
click at [962, 402] on button "Yes" at bounding box center [954, 405] width 70 height 38
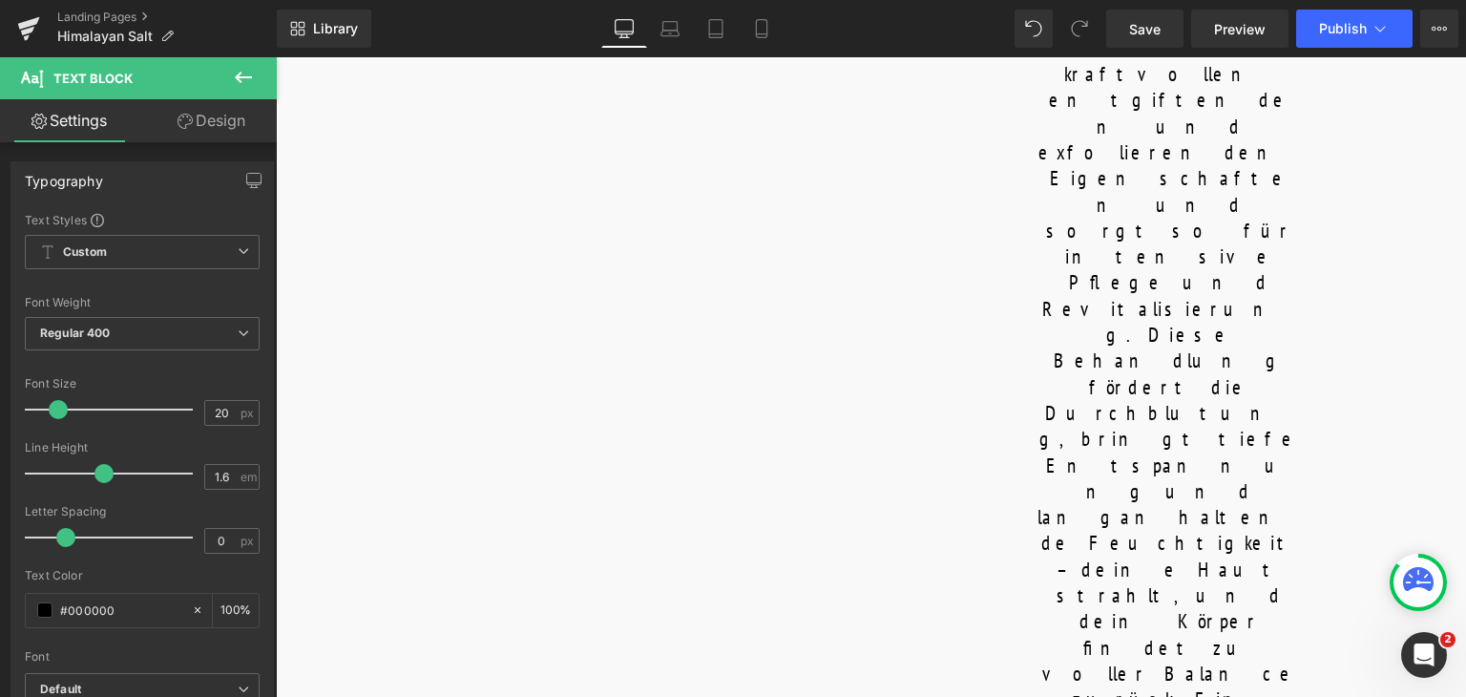
drag, startPoint x: 1230, startPoint y: 460, endPoint x: 1307, endPoint y: 563, distance: 128.8
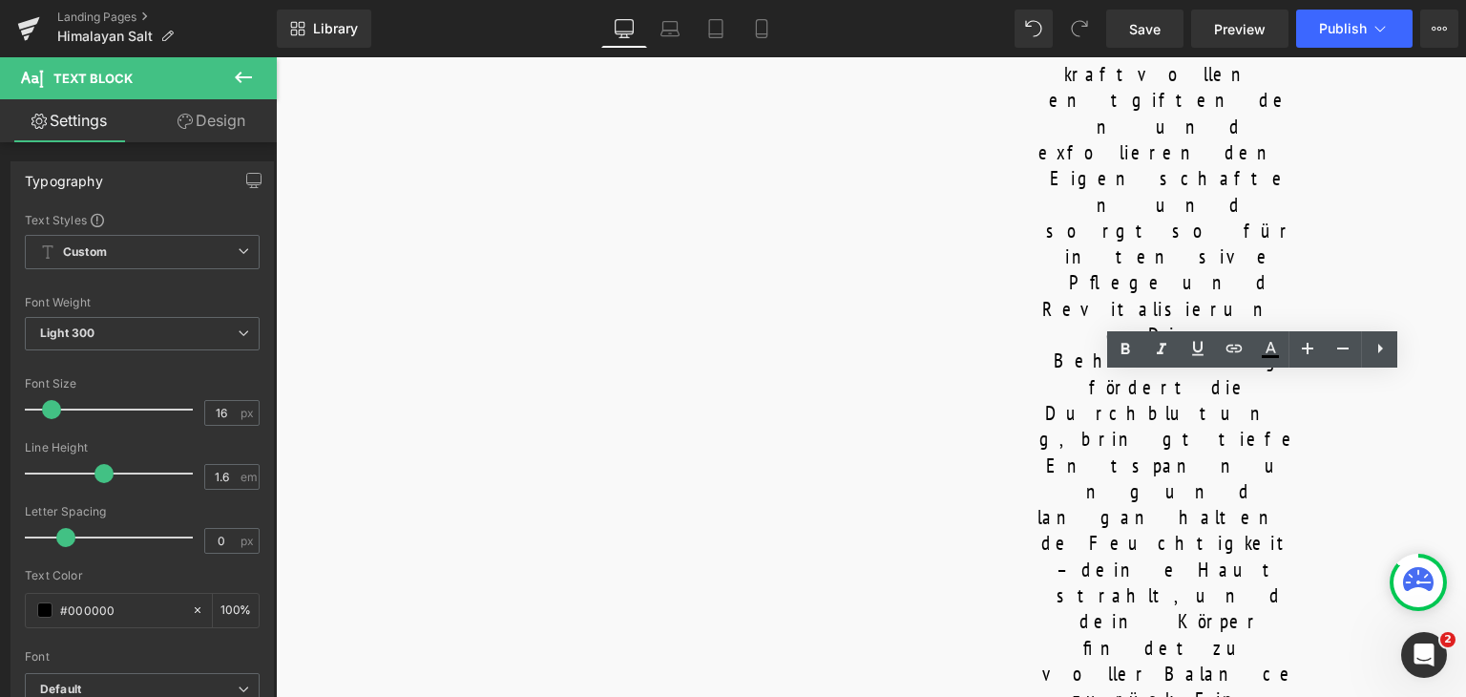
copy p "After the wrap, the salt is gently removed with warm towels, leaving your skin …"
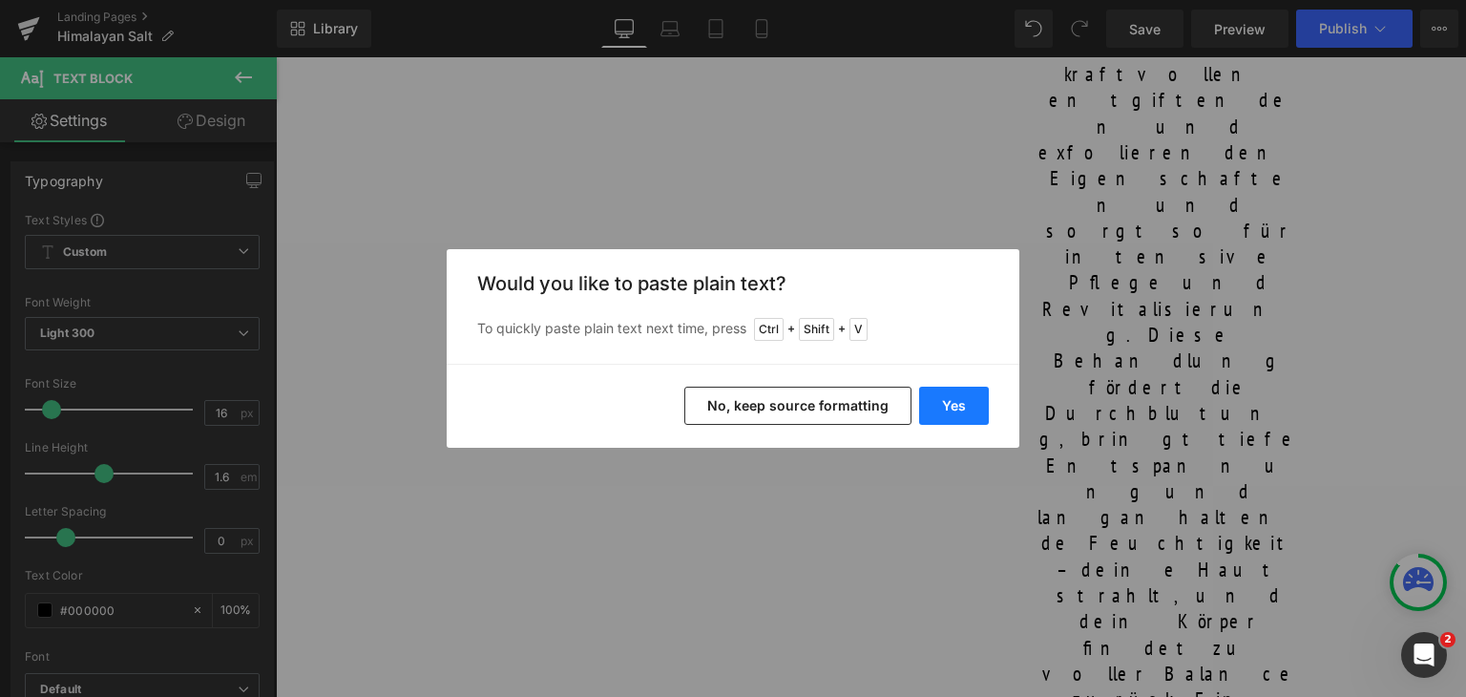
click at [980, 413] on button "Yes" at bounding box center [954, 405] width 70 height 38
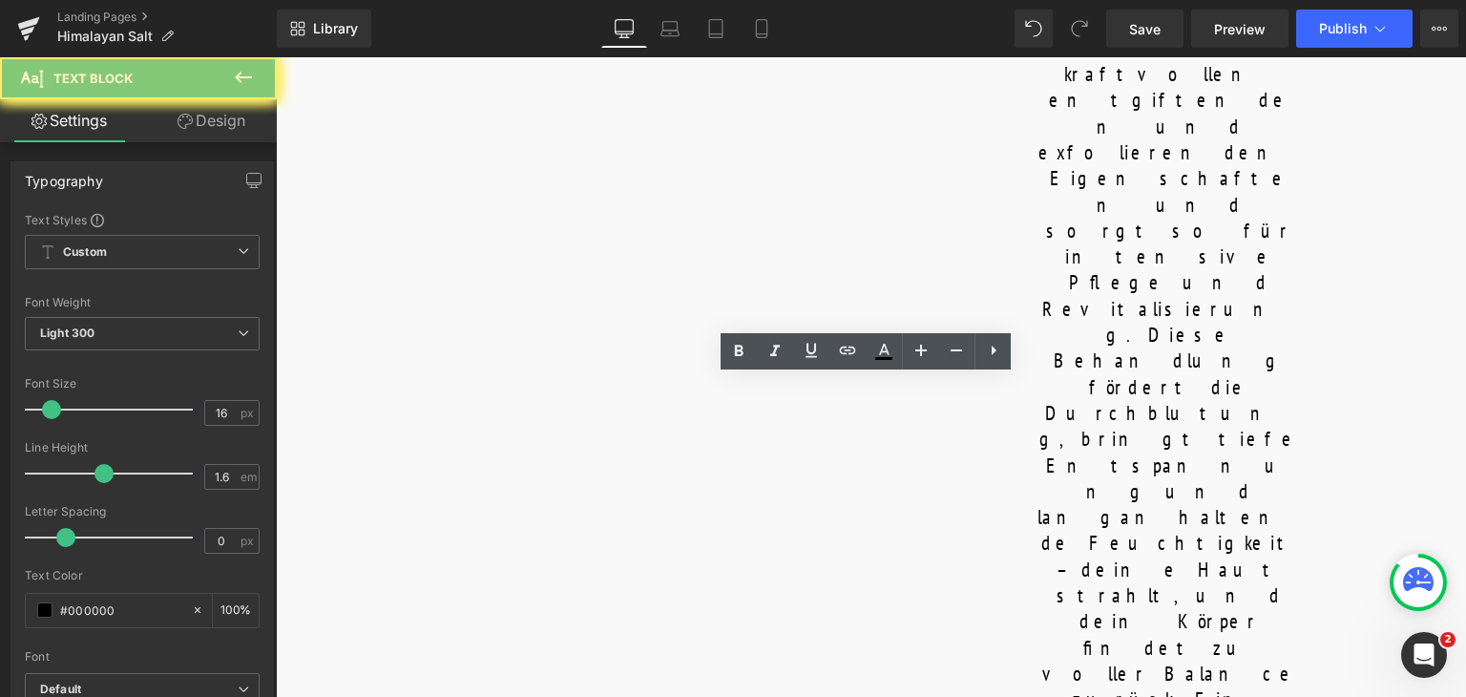
copy p "A warm, salt-infused wrap follows, promoting deep cleansing and relaxation. A c…"
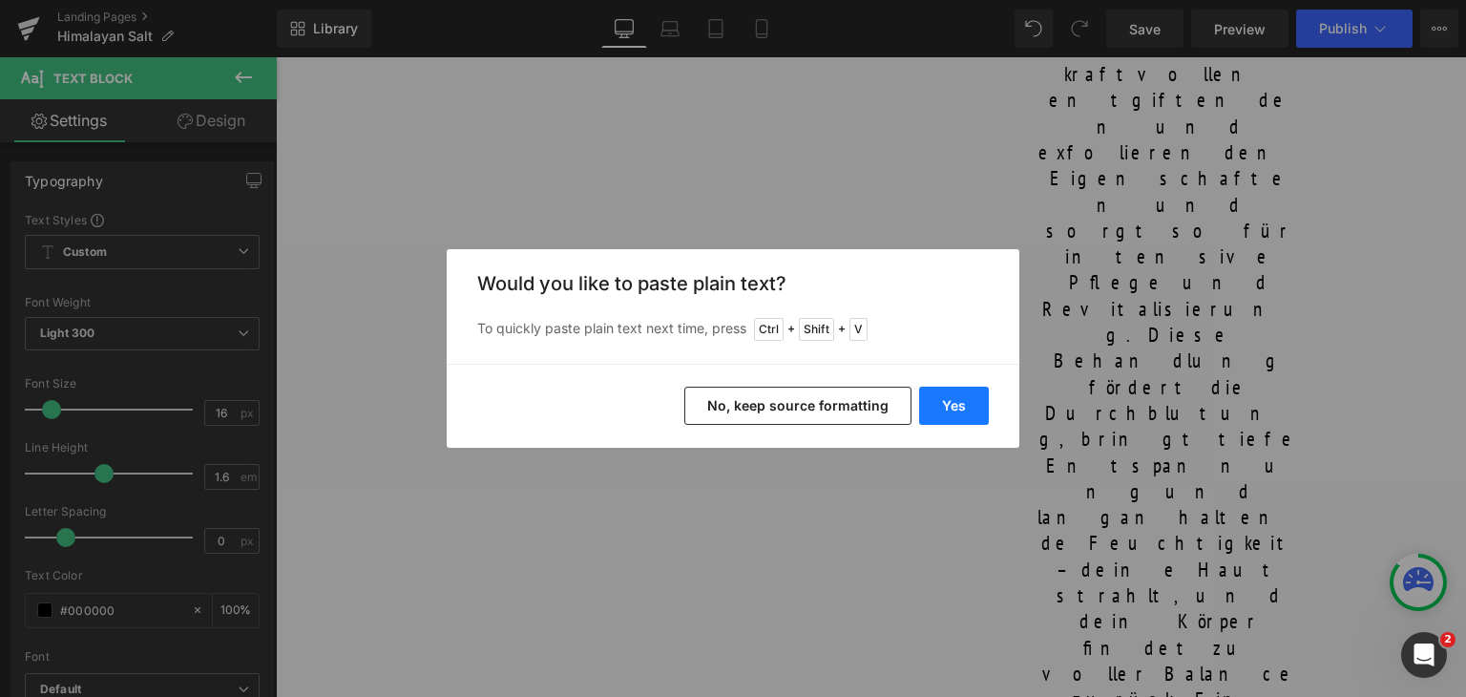
click at [950, 402] on button "Yes" at bounding box center [954, 405] width 70 height 38
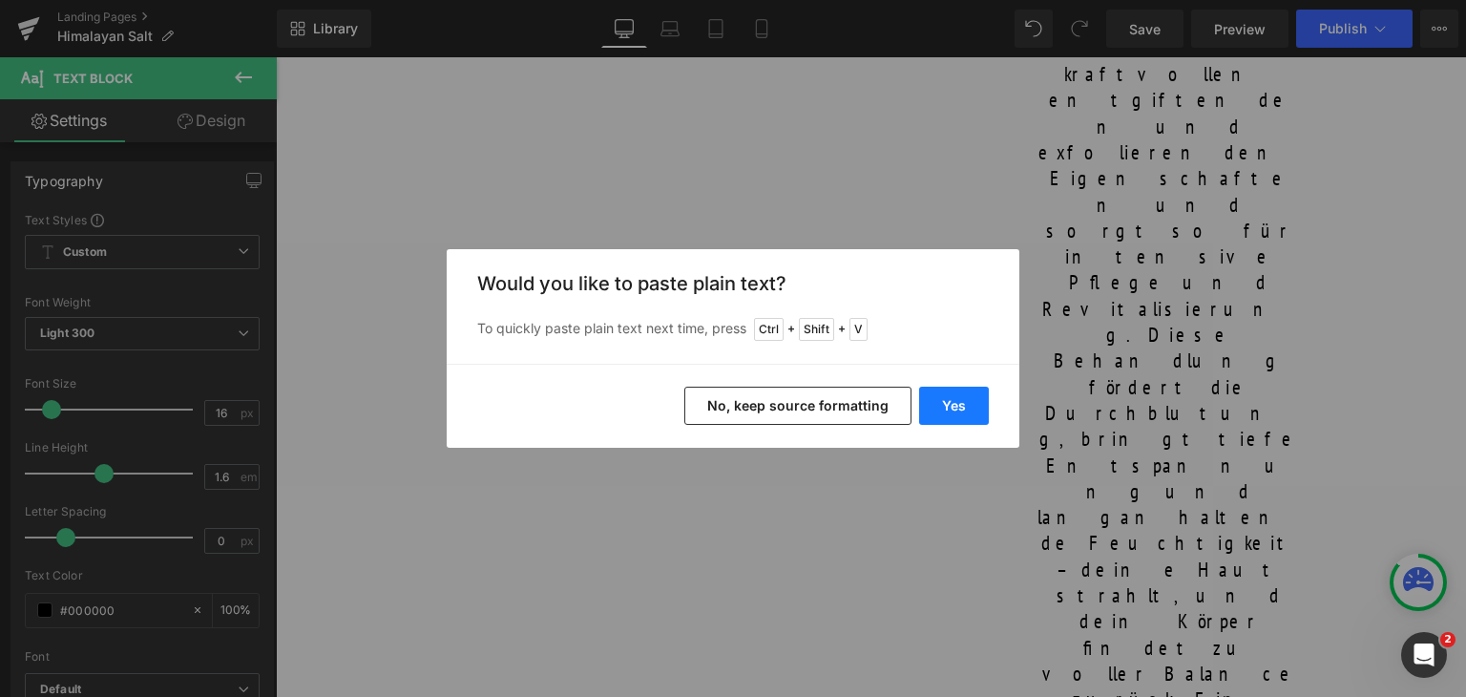
click at [966, 411] on button "Yes" at bounding box center [954, 405] width 70 height 38
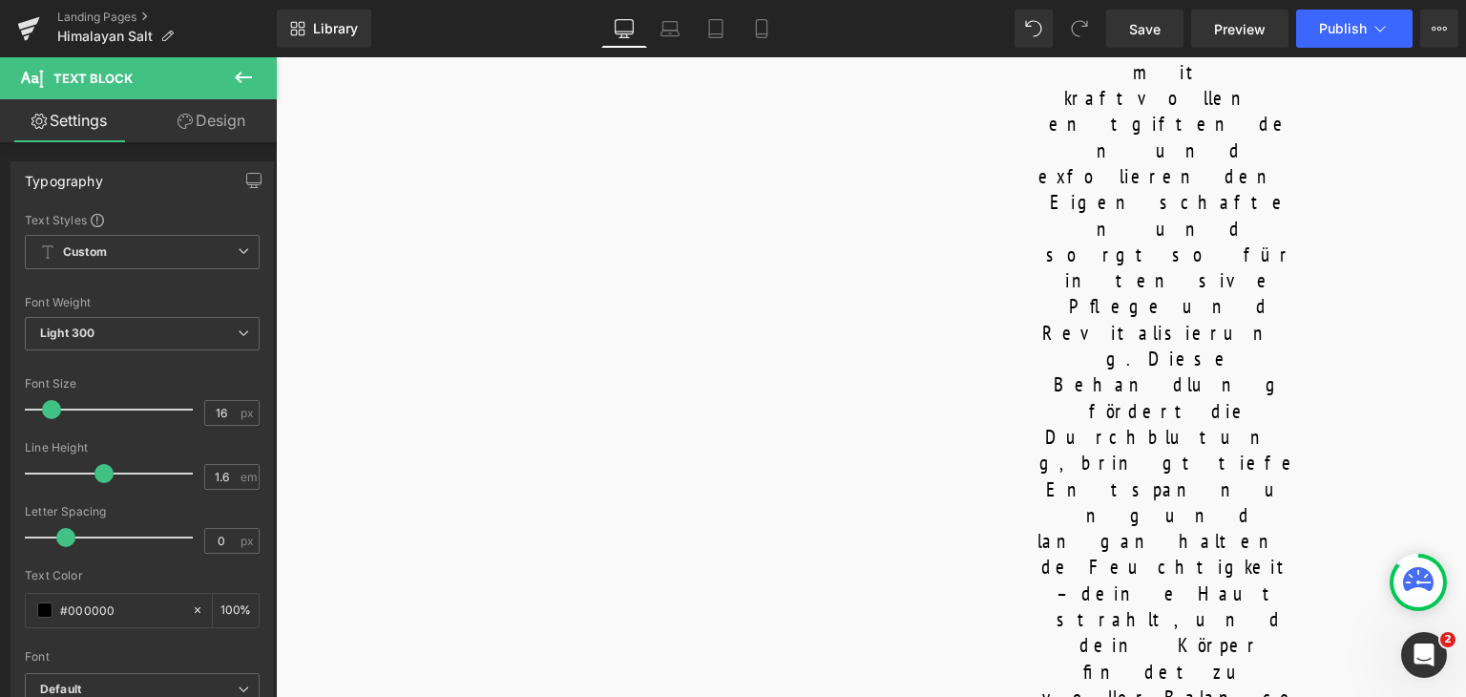
scroll to position [2163, 0]
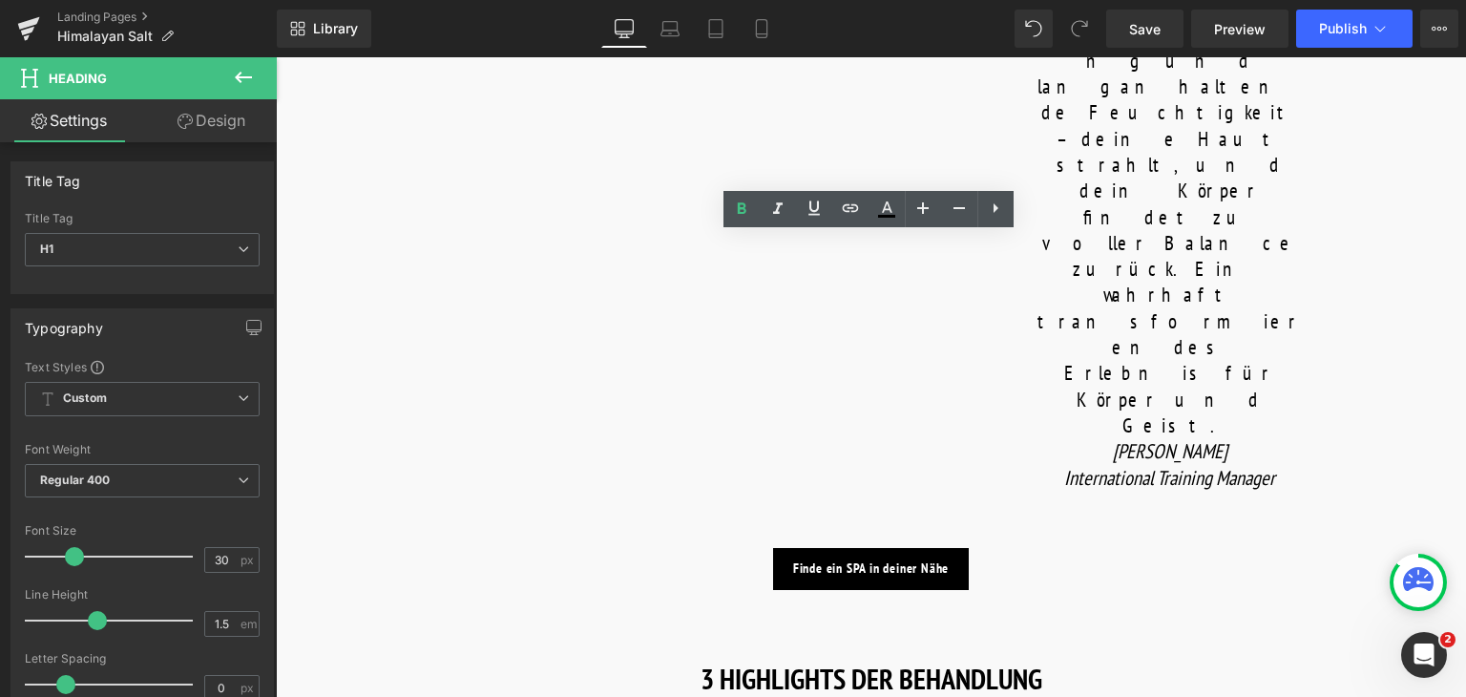
copy strong "COMPLETE YOUR SKINCARE AT HOME"
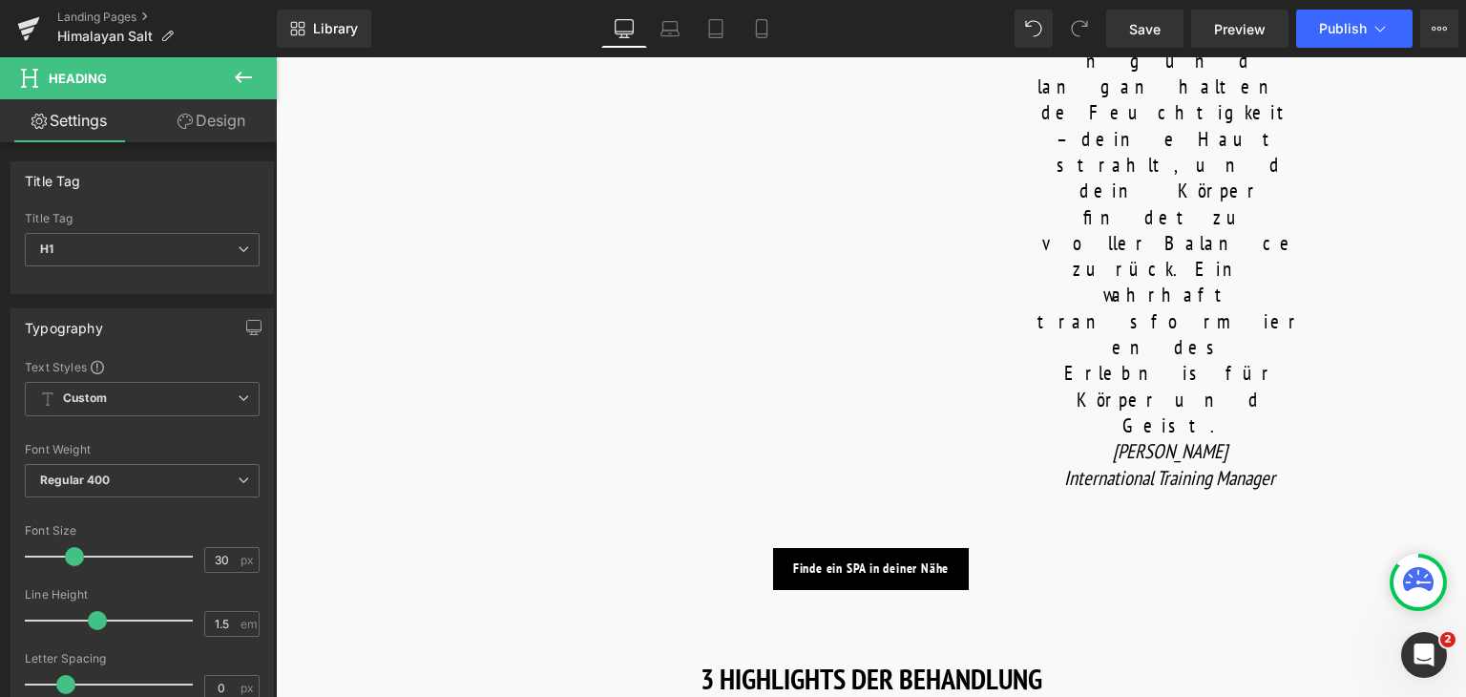
paste div
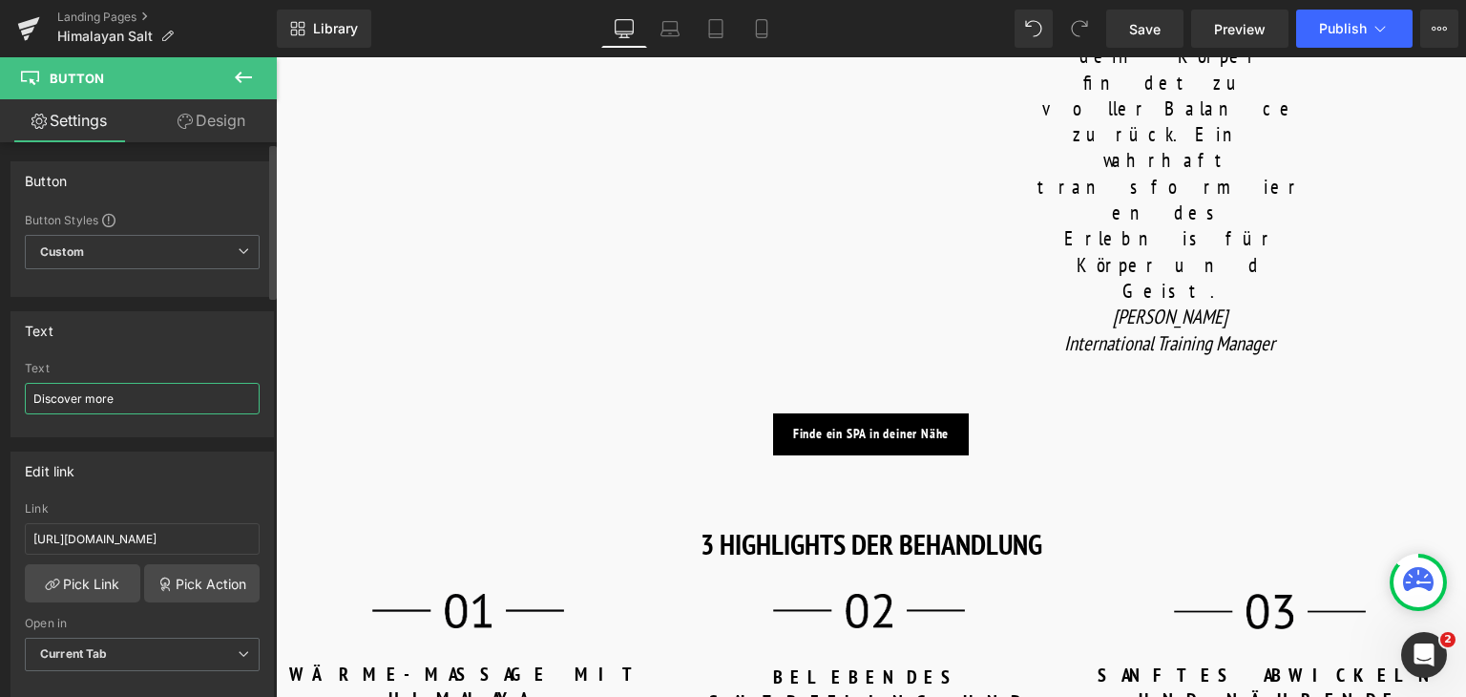
click at [166, 399] on input "Discover more" at bounding box center [142, 398] width 235 height 31
click at [156, 393] on input "text" at bounding box center [142, 398] width 235 height 31
paste input "Mehr entdecken"
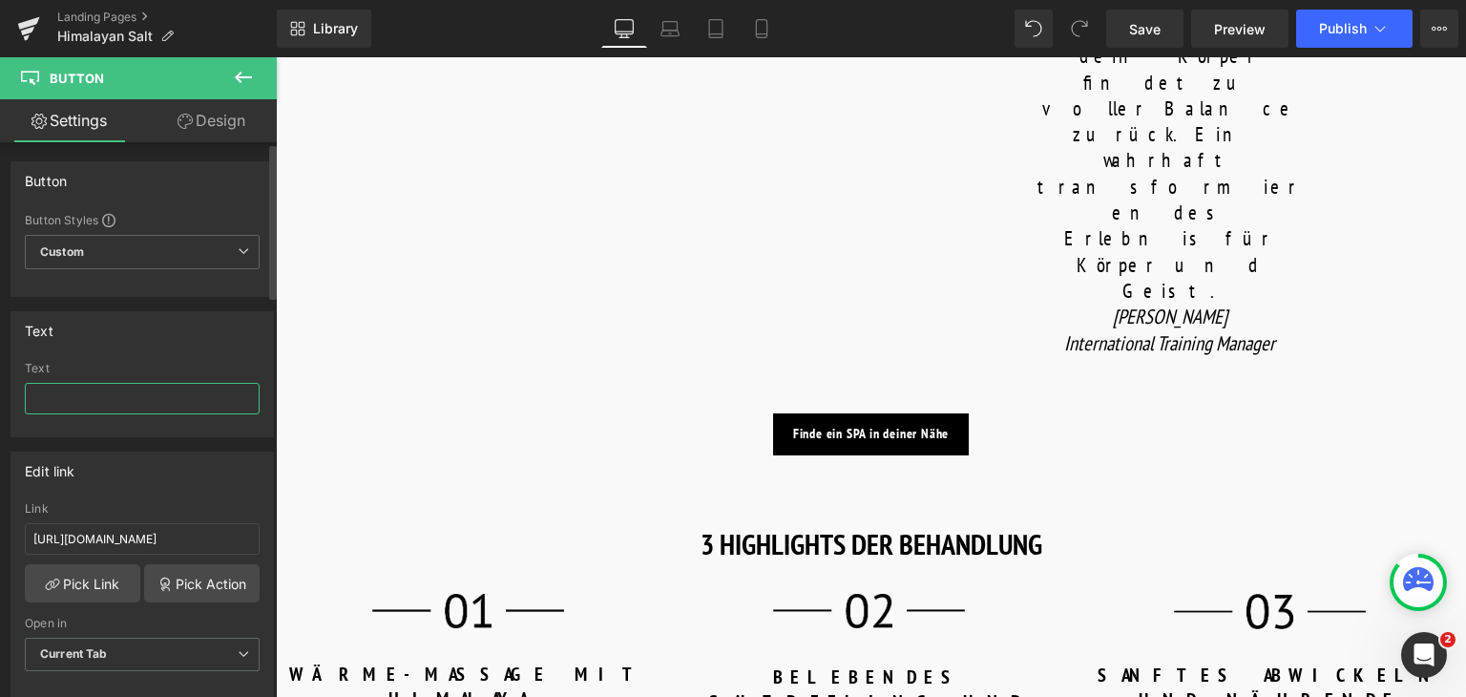
type input "Mehr entdecken"
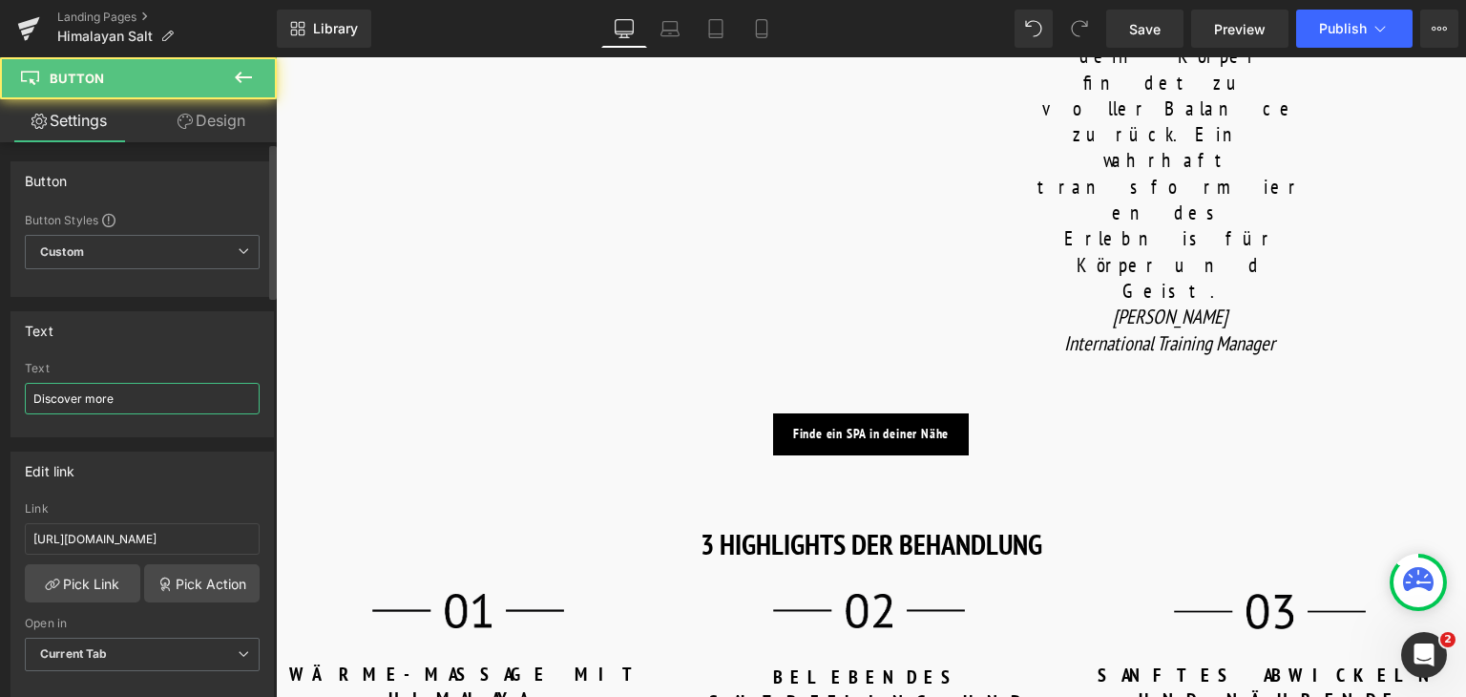
click at [143, 395] on input "Discover more" at bounding box center [142, 398] width 235 height 31
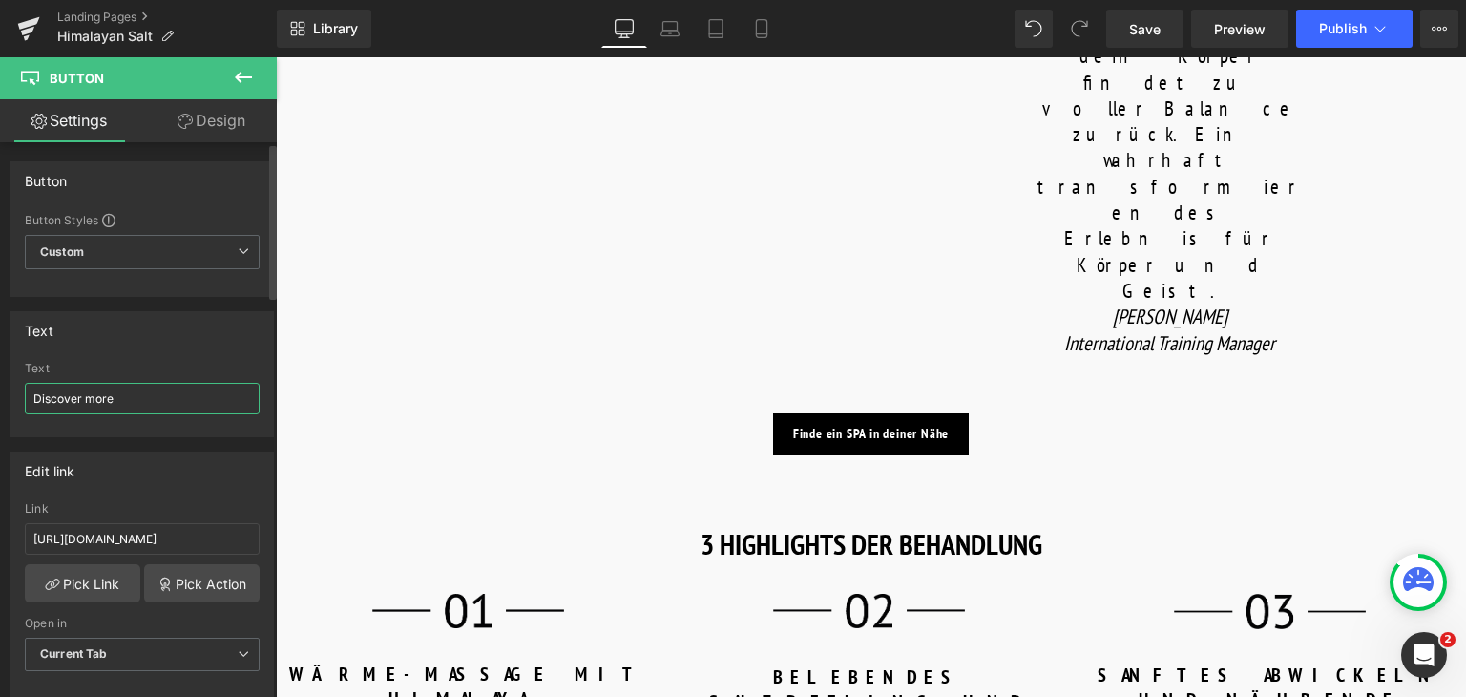
click at [143, 395] on input "Discover more" at bounding box center [142, 398] width 235 height 31
paste input "Mehr entdecken"
type input "Mehr entdecken"
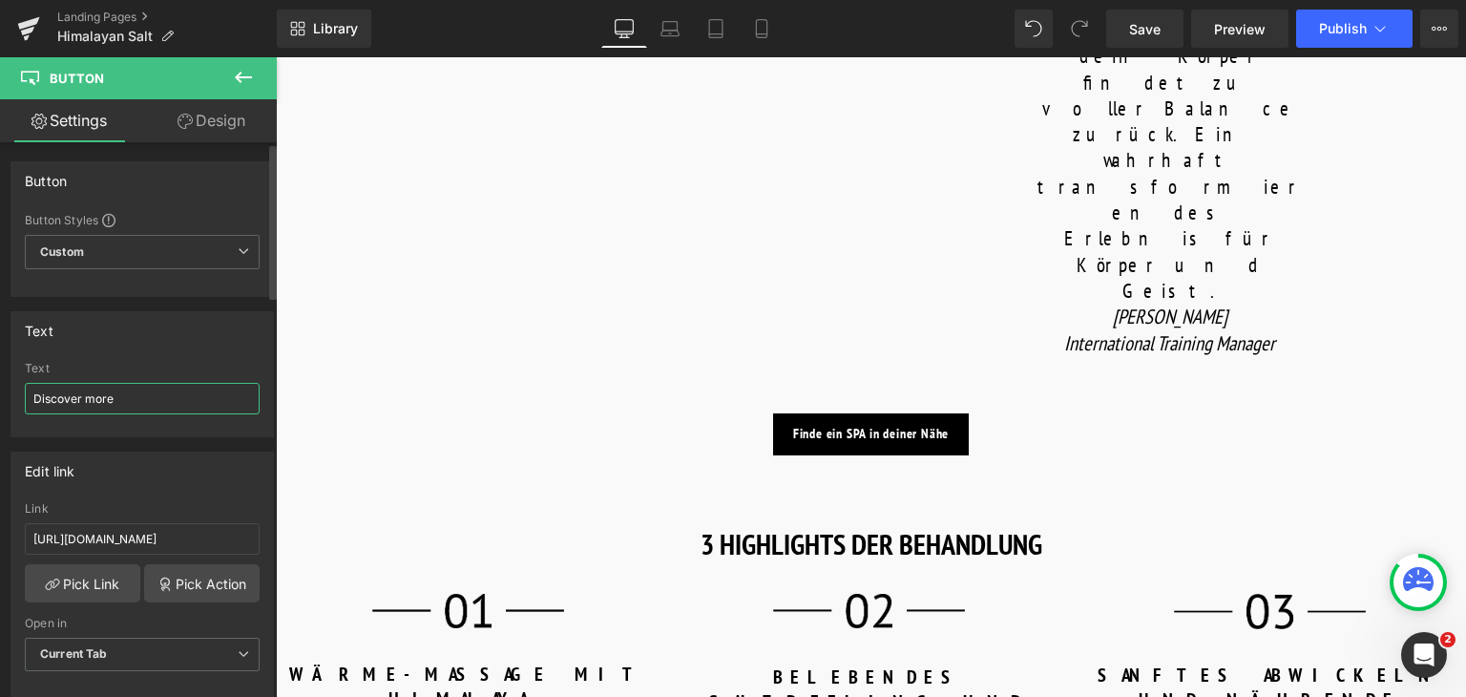
click at [122, 404] on input "Discover more" at bounding box center [142, 398] width 235 height 31
paste input "Mehr entdecken"
type input "Mehr entdecken"
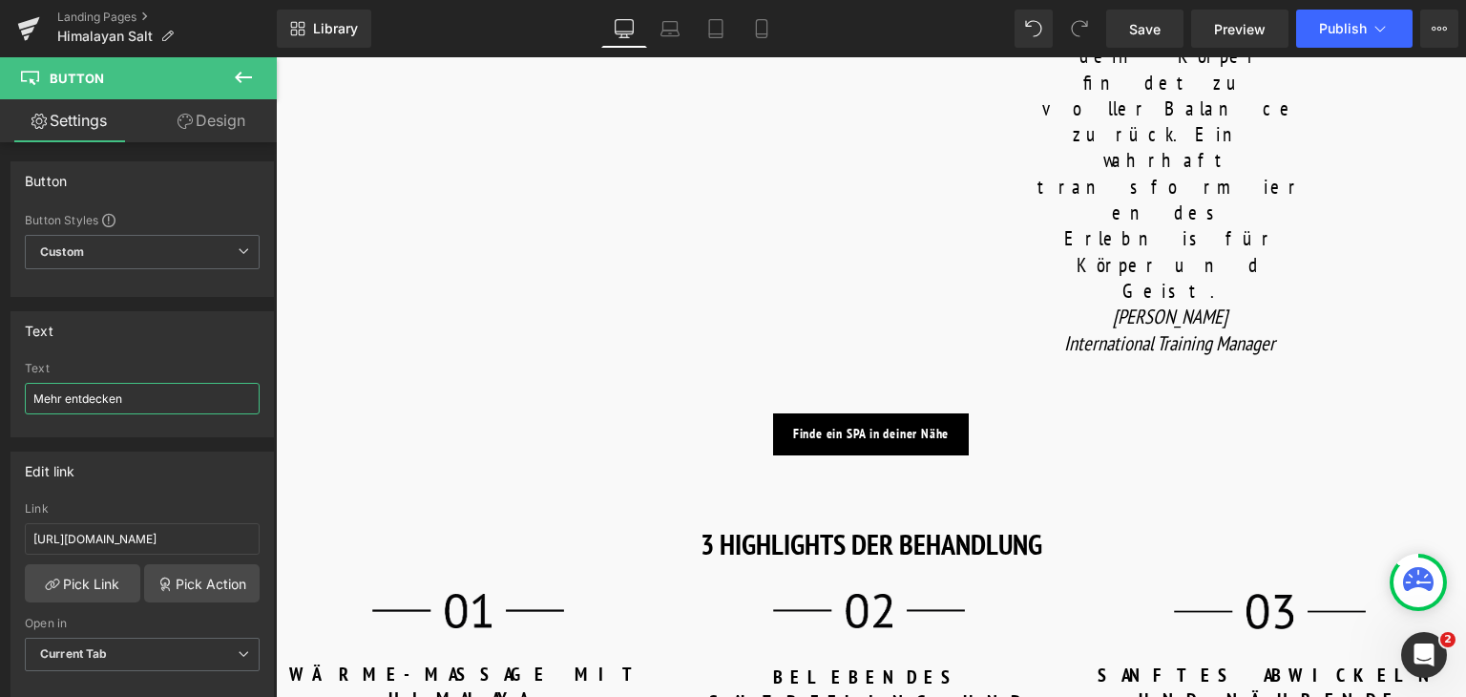
scroll to position [2603, 0]
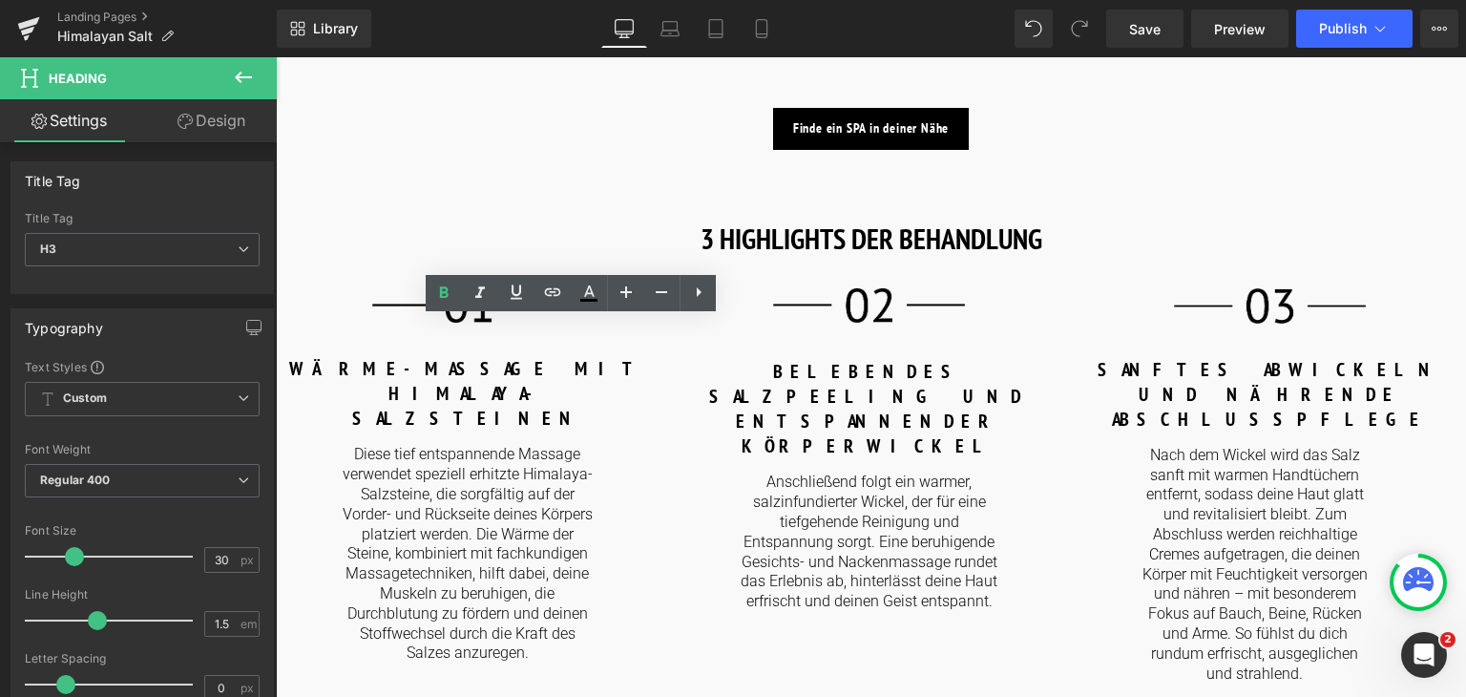
paste div
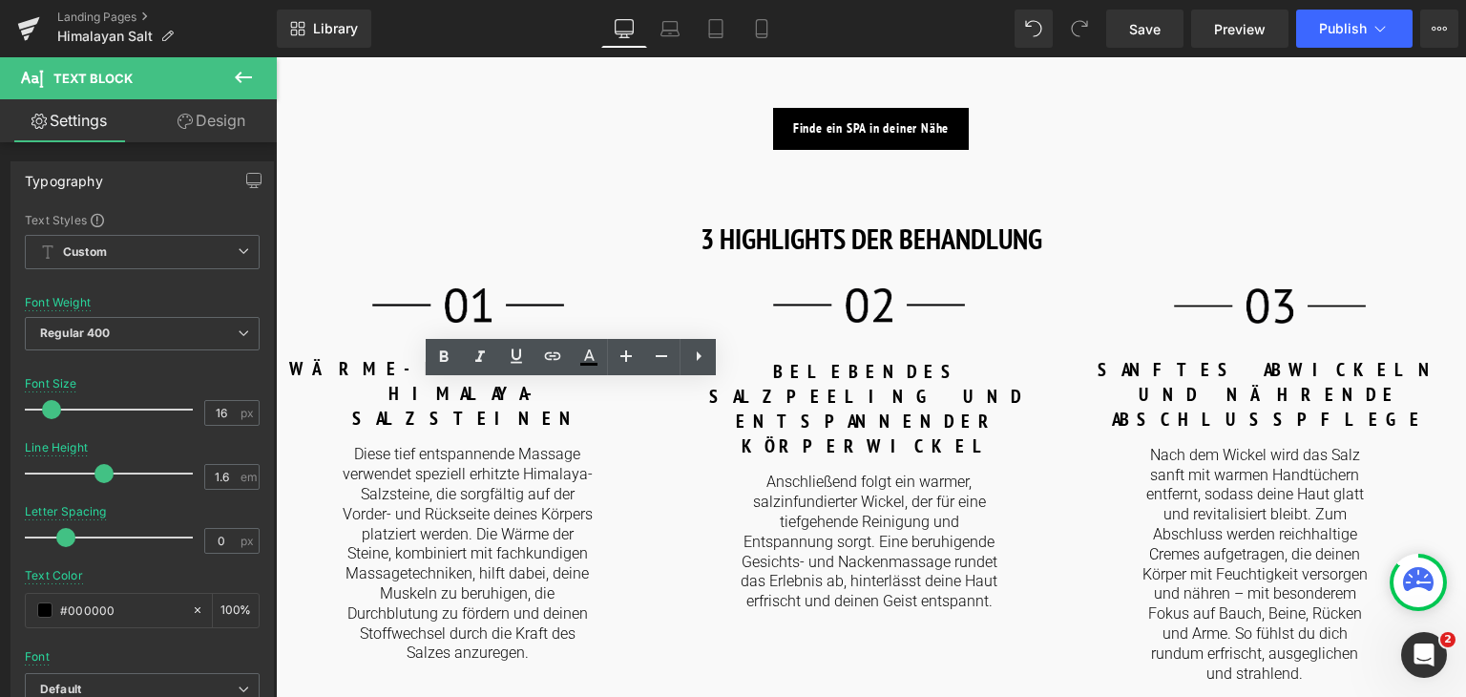
paste div
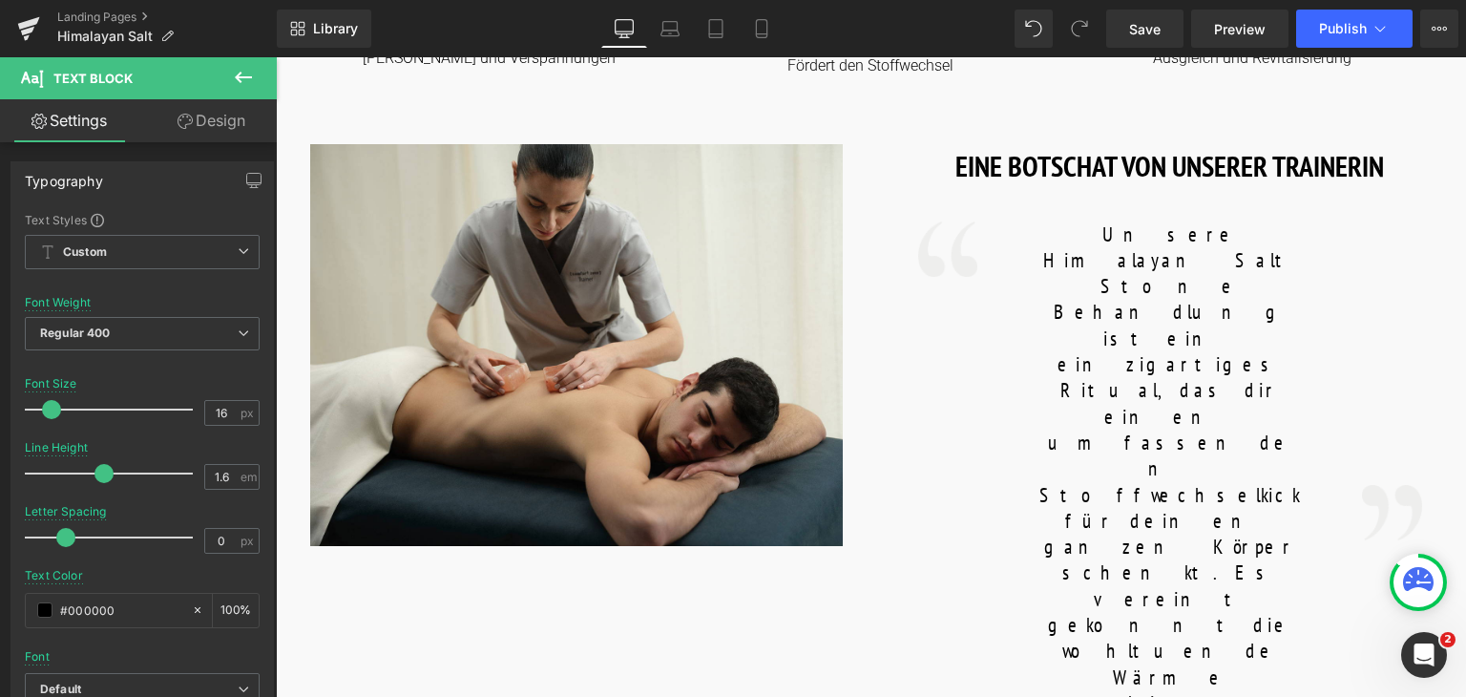
scroll to position [842, 0]
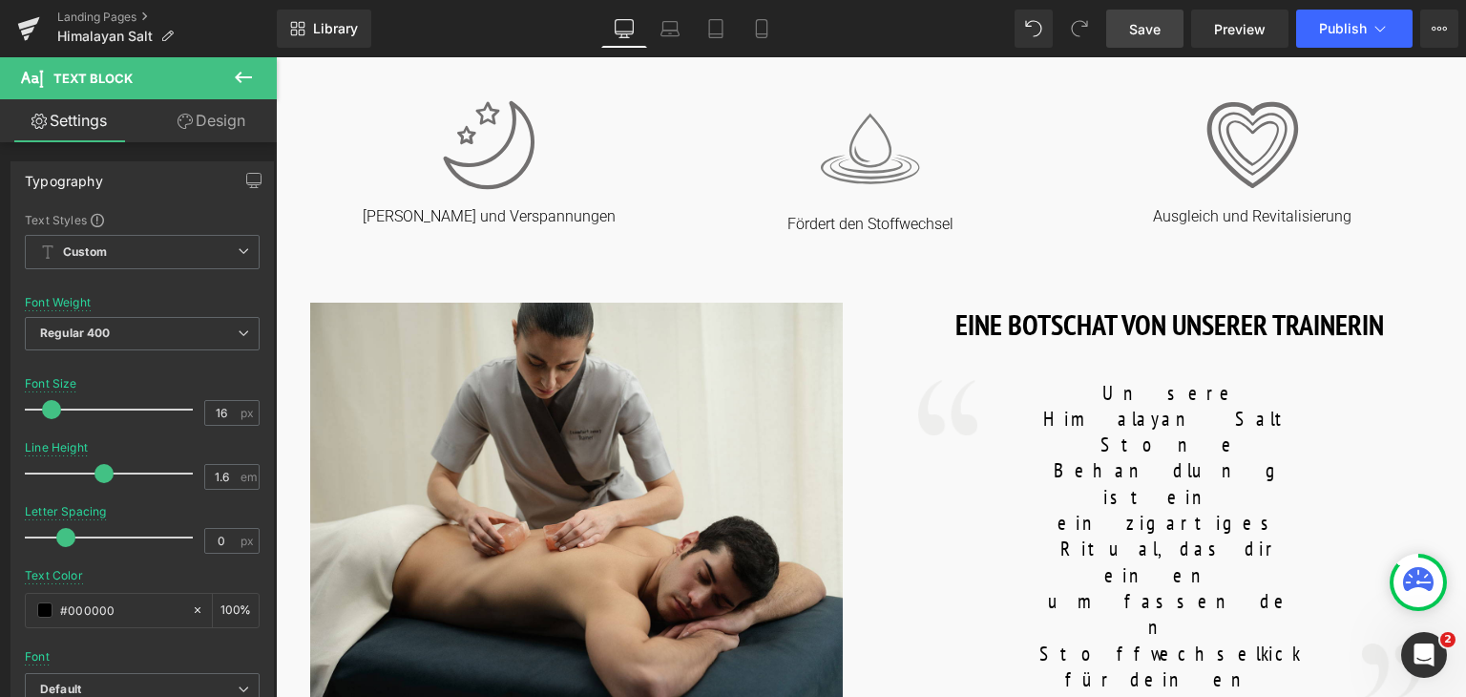
click at [1136, 28] on span "Save" at bounding box center [1144, 29] width 31 height 20
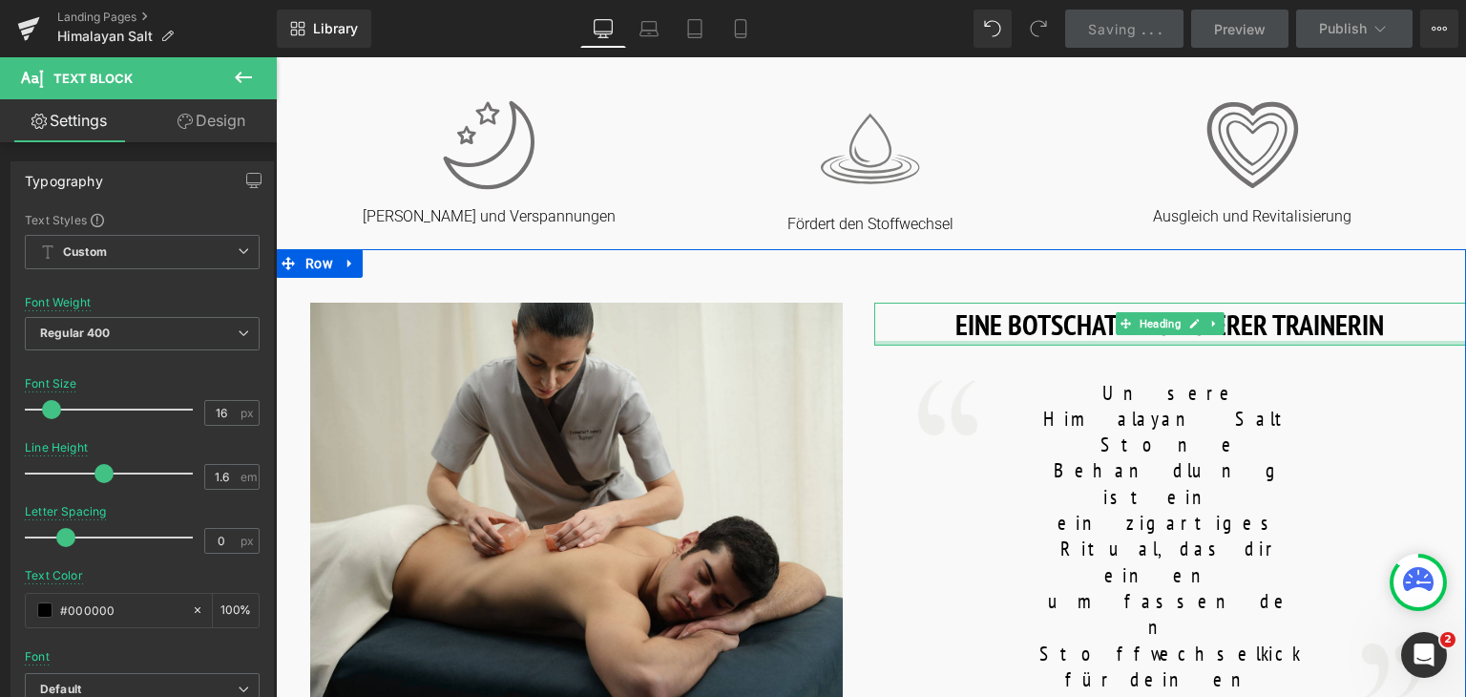
scroll to position [1111, 0]
